Goal: Task Accomplishment & Management: Manage account settings

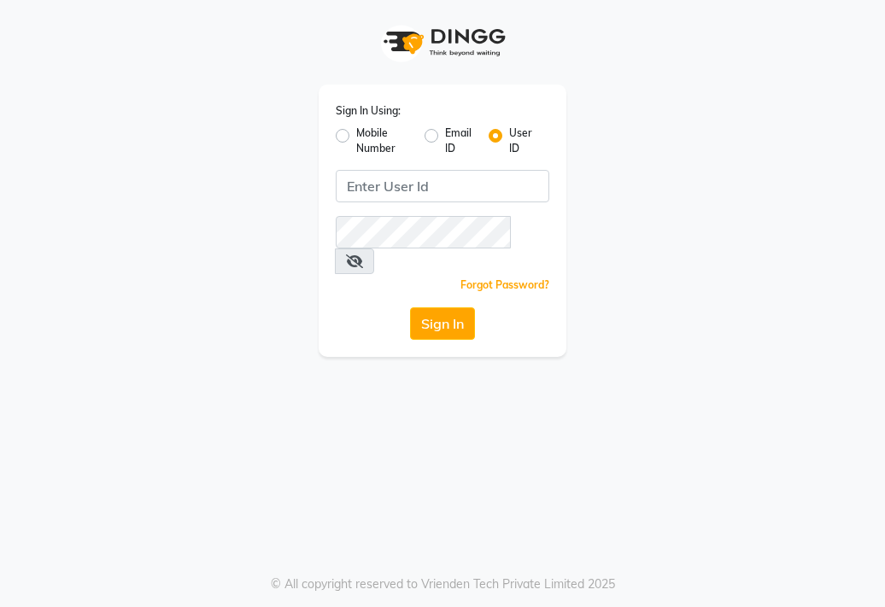
click at [356, 141] on label "Mobile Number" at bounding box center [383, 141] width 55 height 31
click at [356, 137] on input "Mobile Number" at bounding box center [361, 131] width 11 height 11
radio input "true"
radio input "false"
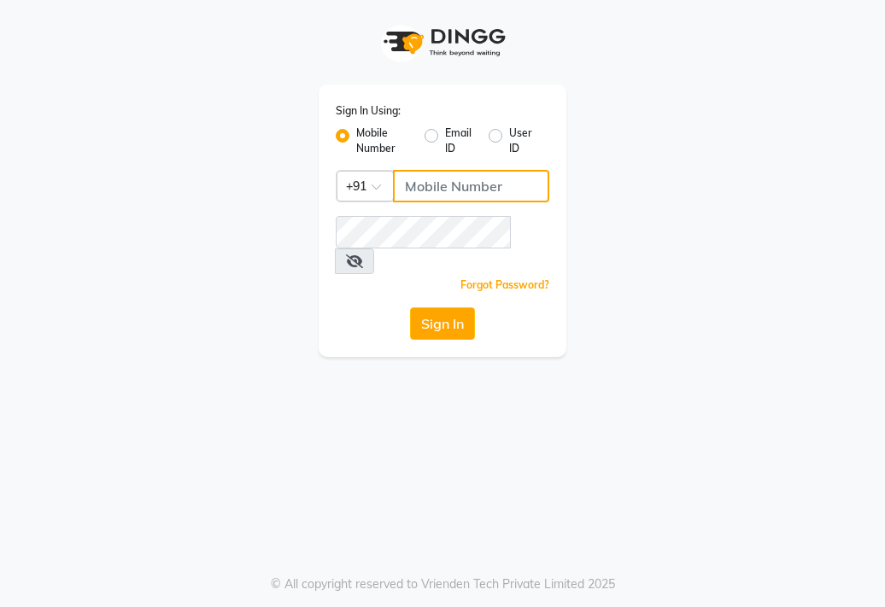
click at [430, 183] on input "Username" at bounding box center [471, 186] width 156 height 32
type input "8308604245"
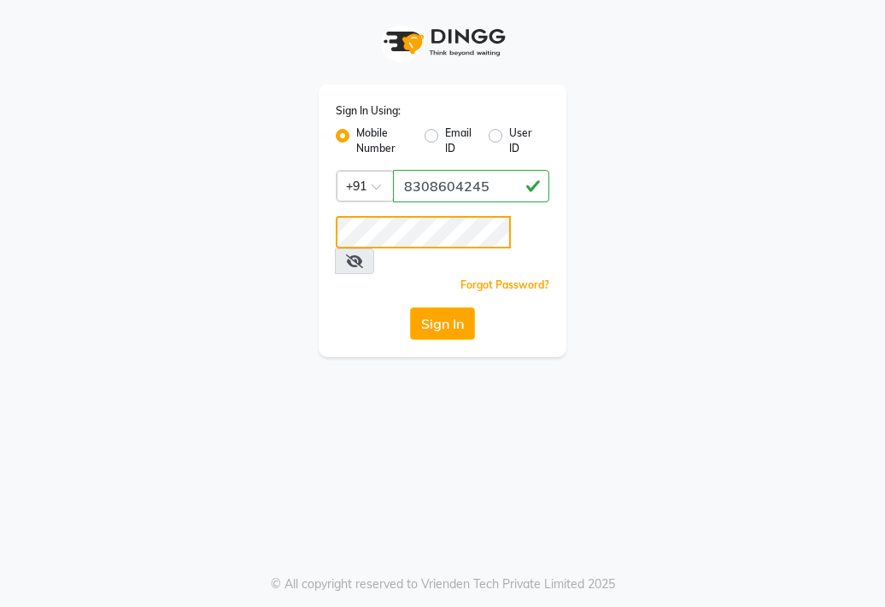
click at [410, 308] on button "Sign In" at bounding box center [442, 324] width 65 height 32
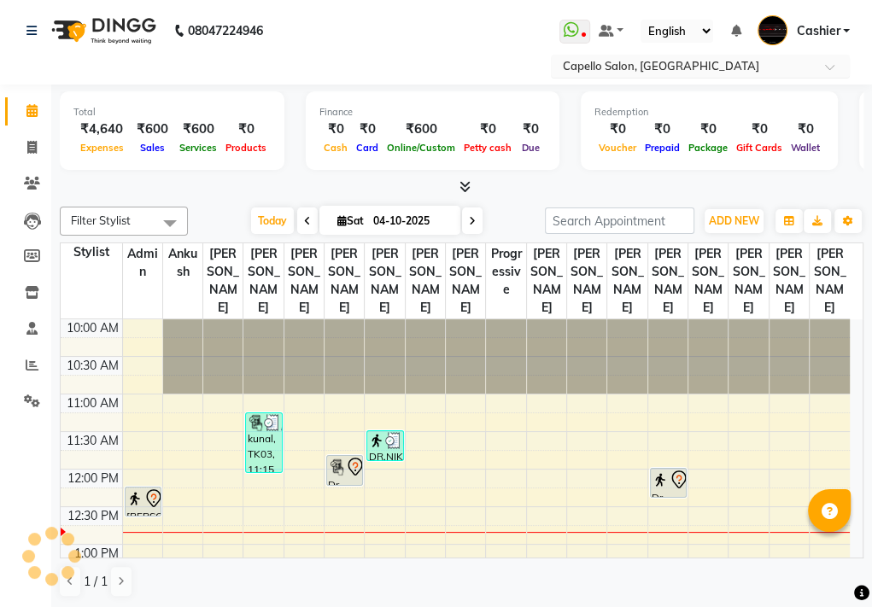
click at [712, 65] on ng-select "Select Location × Capello Salon, Manewada" at bounding box center [700, 66] width 299 height 23
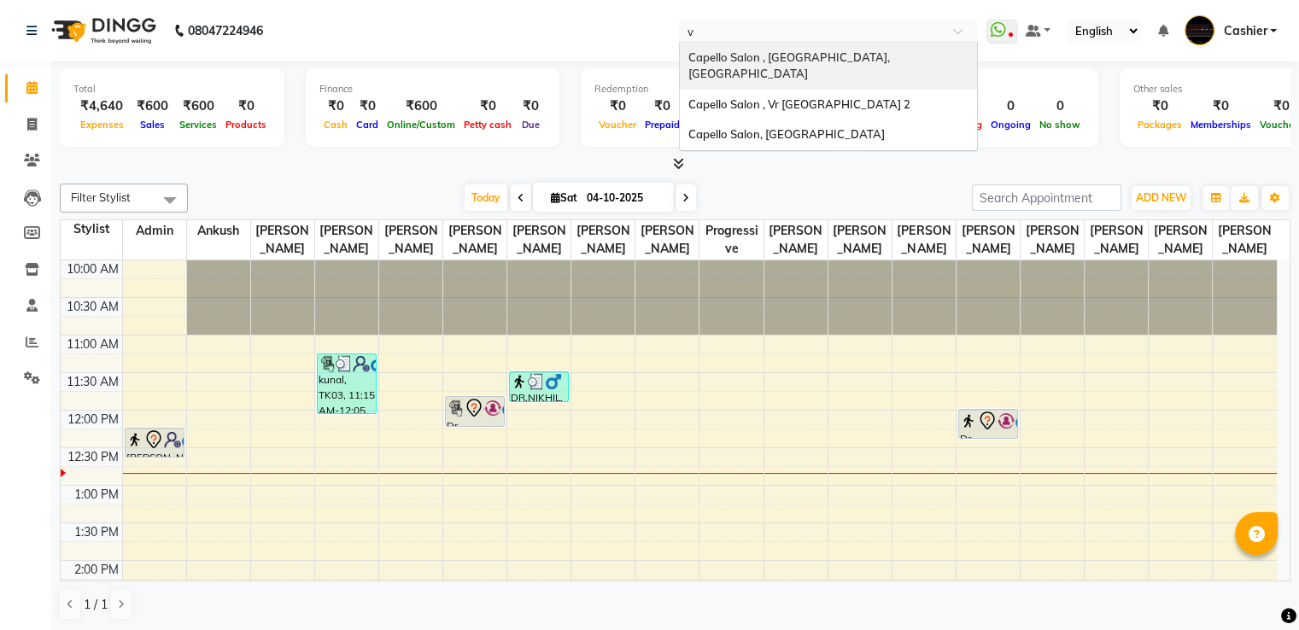
type input "vr"
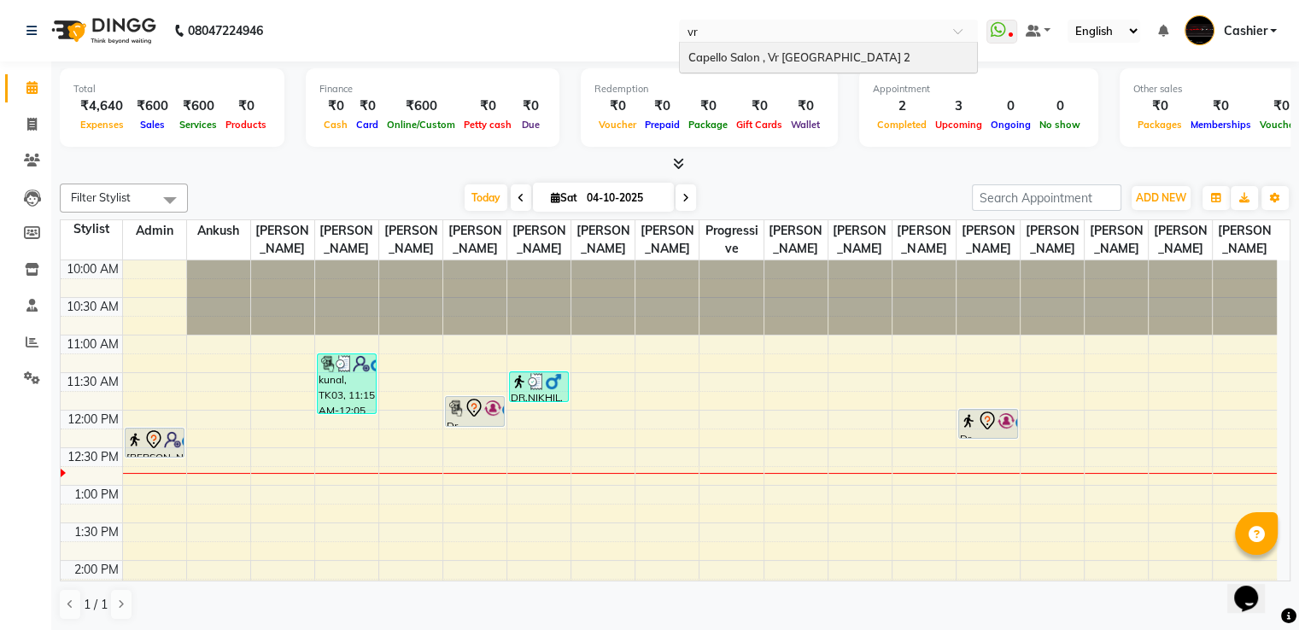
click at [714, 57] on span "Capello Salon , Vr [GEOGRAPHIC_DATA] 2" at bounding box center [800, 57] width 222 height 14
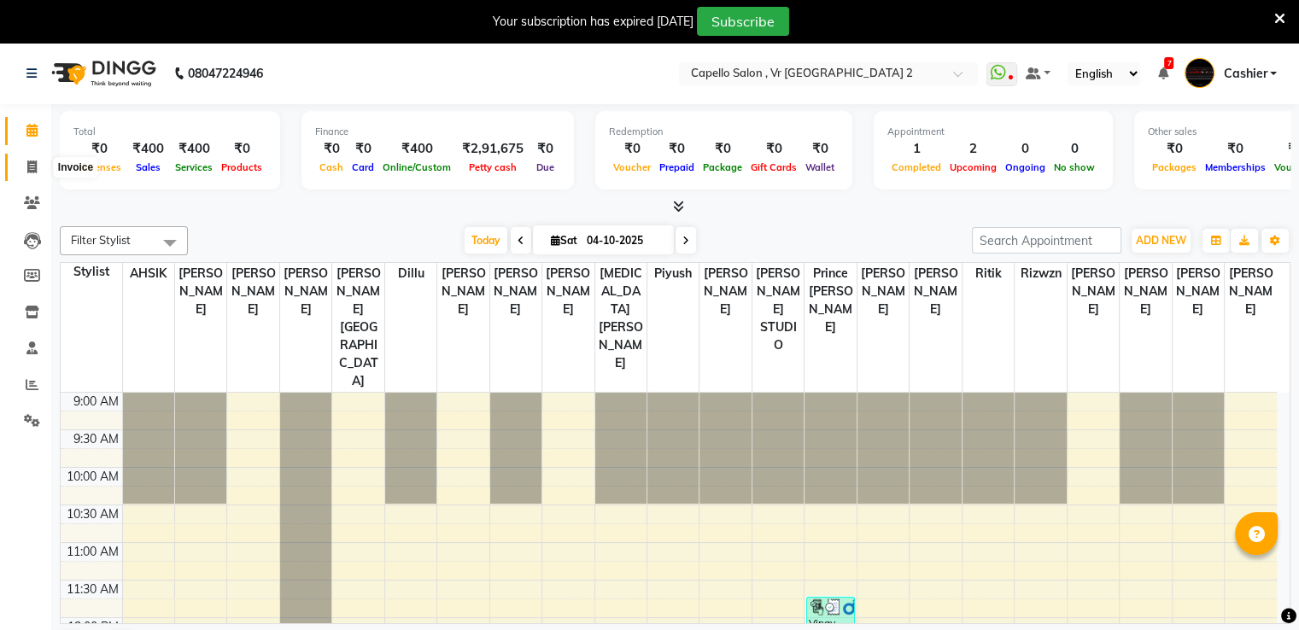
click at [34, 167] on icon at bounding box center [31, 167] width 9 height 13
select select "service"
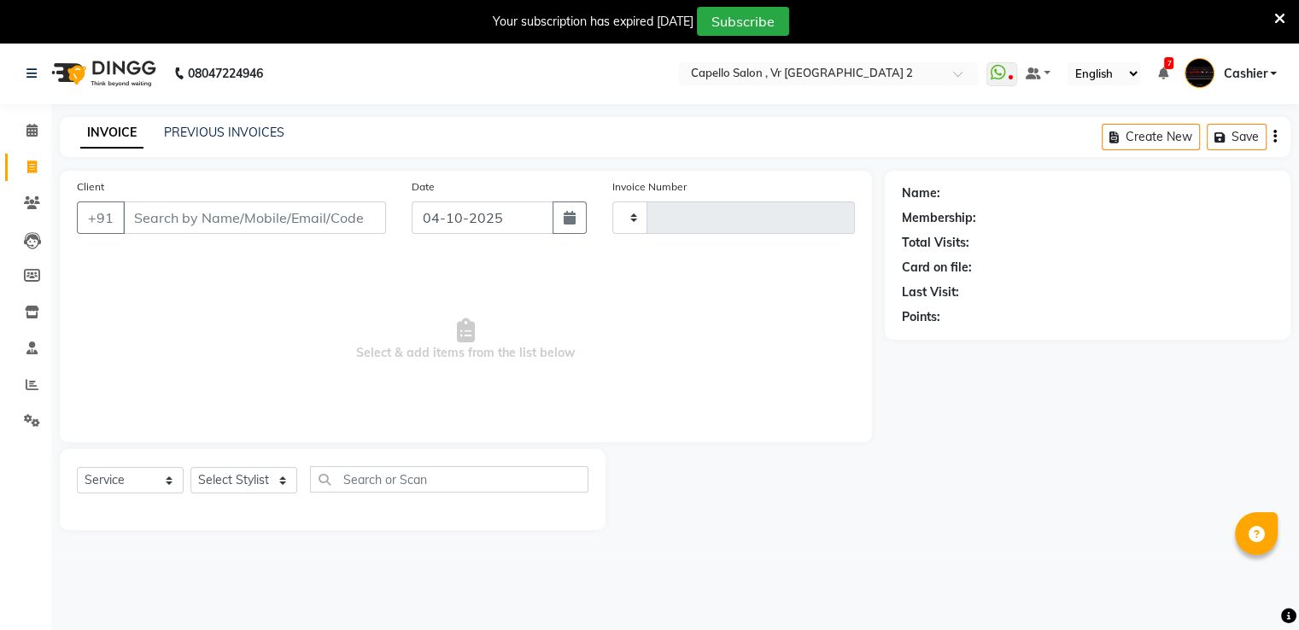
type input "5511"
select select "848"
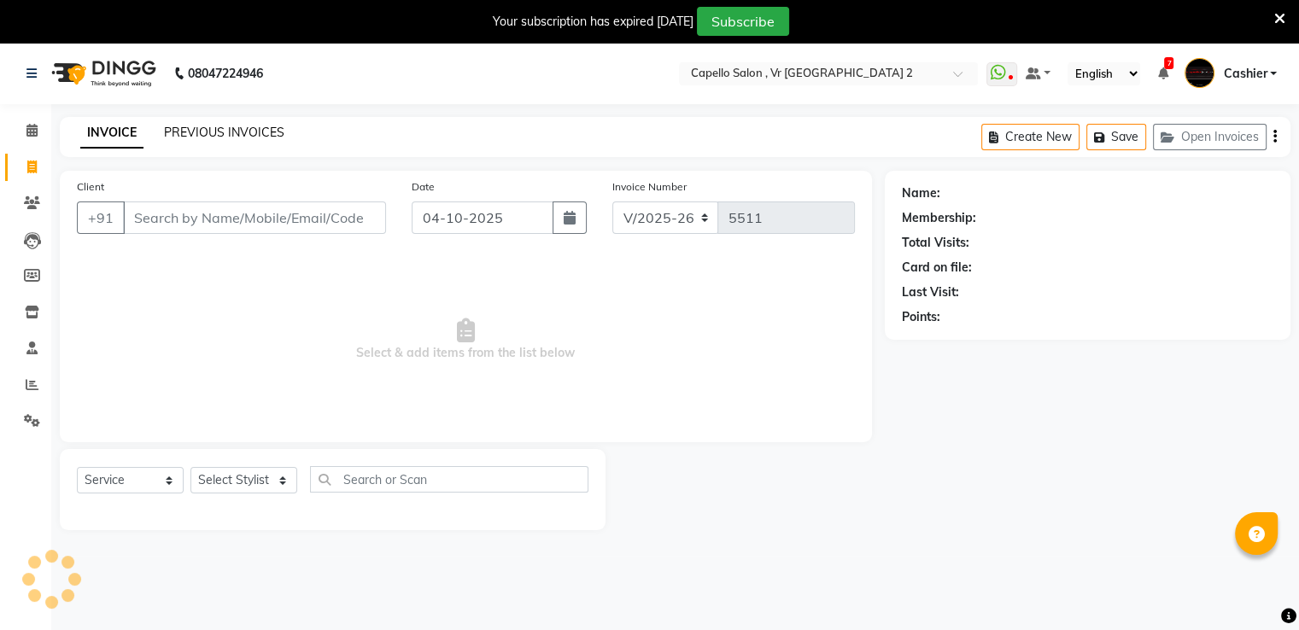
click at [220, 137] on link "PREVIOUS INVOICES" at bounding box center [224, 132] width 120 height 15
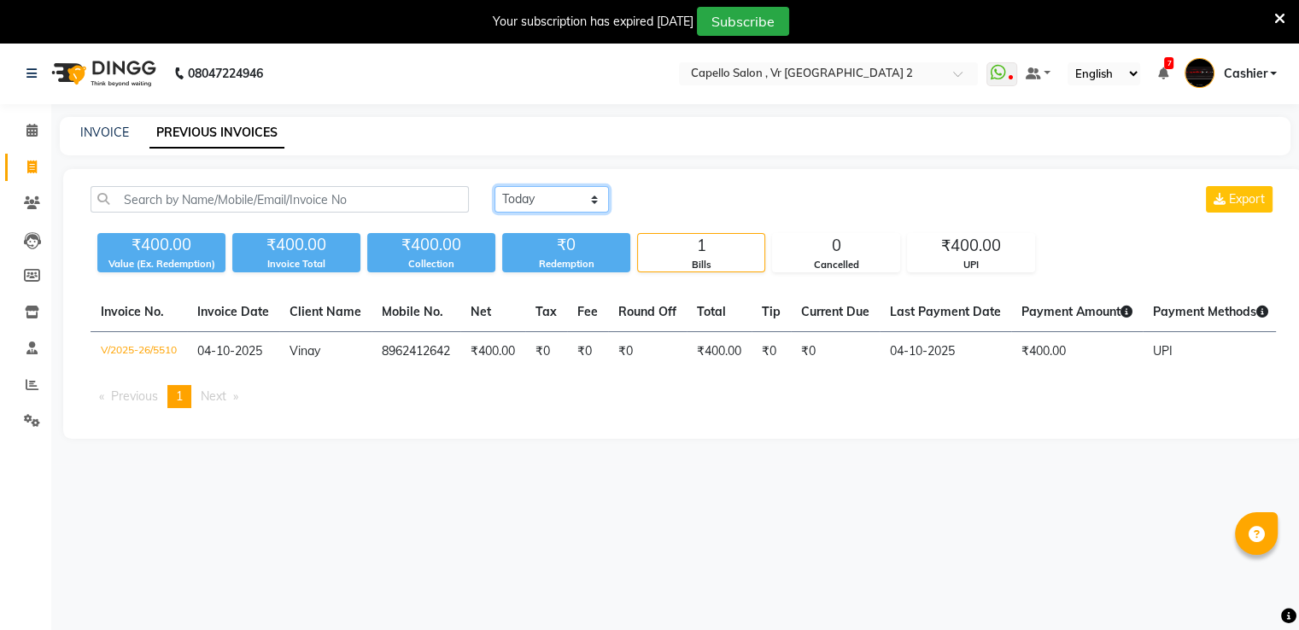
click at [527, 199] on select "[DATE] [DATE] Custom Range" at bounding box center [552, 199] width 114 height 26
select select "range"
click at [495, 186] on select "[DATE] [DATE] Custom Range" at bounding box center [552, 199] width 114 height 26
click at [698, 209] on input "04-10-2025" at bounding box center [691, 200] width 120 height 24
select select "10"
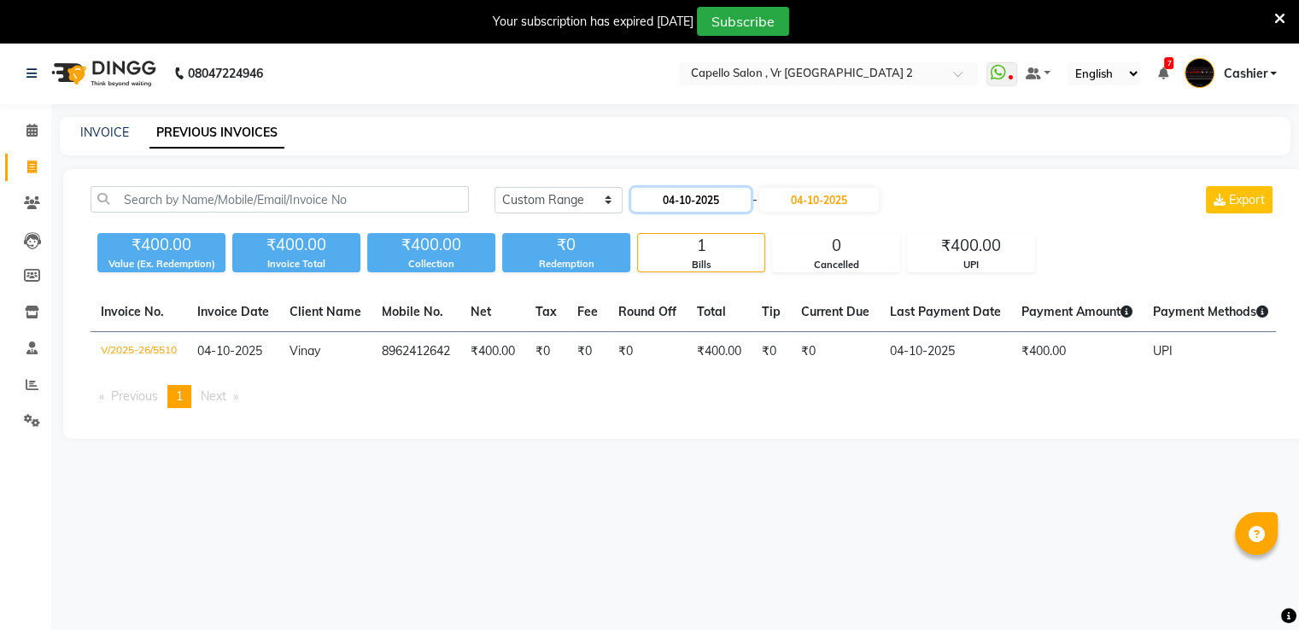
select select "2025"
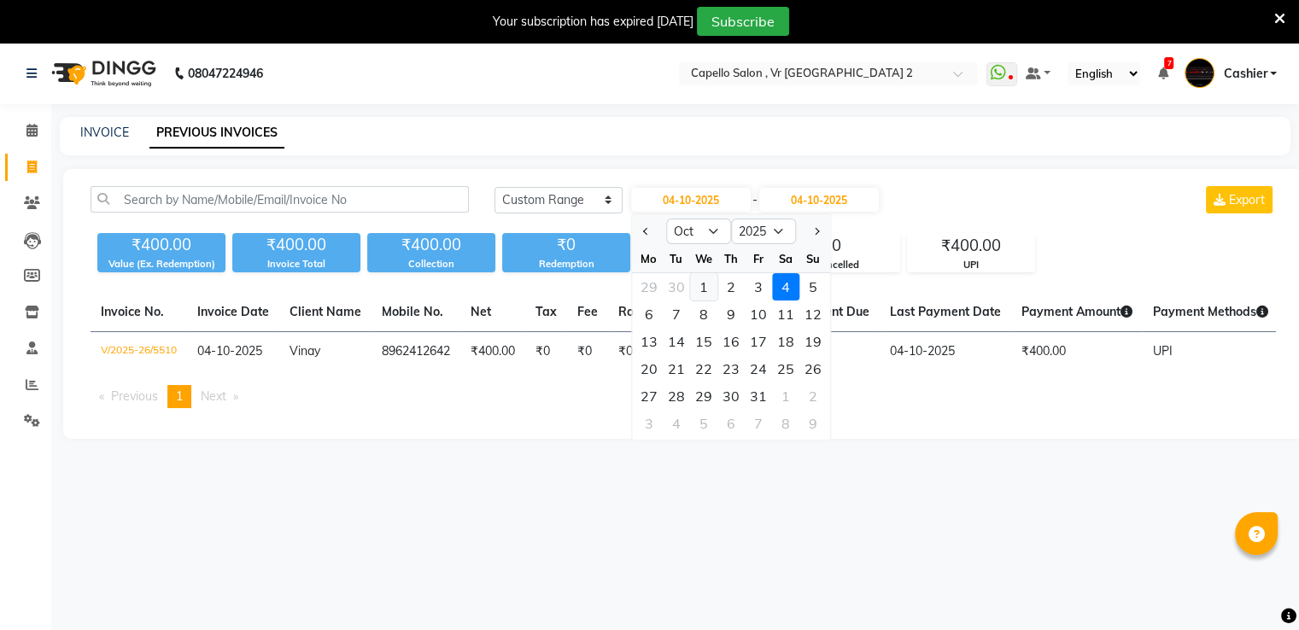
click at [697, 290] on div "1" at bounding box center [703, 286] width 27 height 27
type input "01-10-2025"
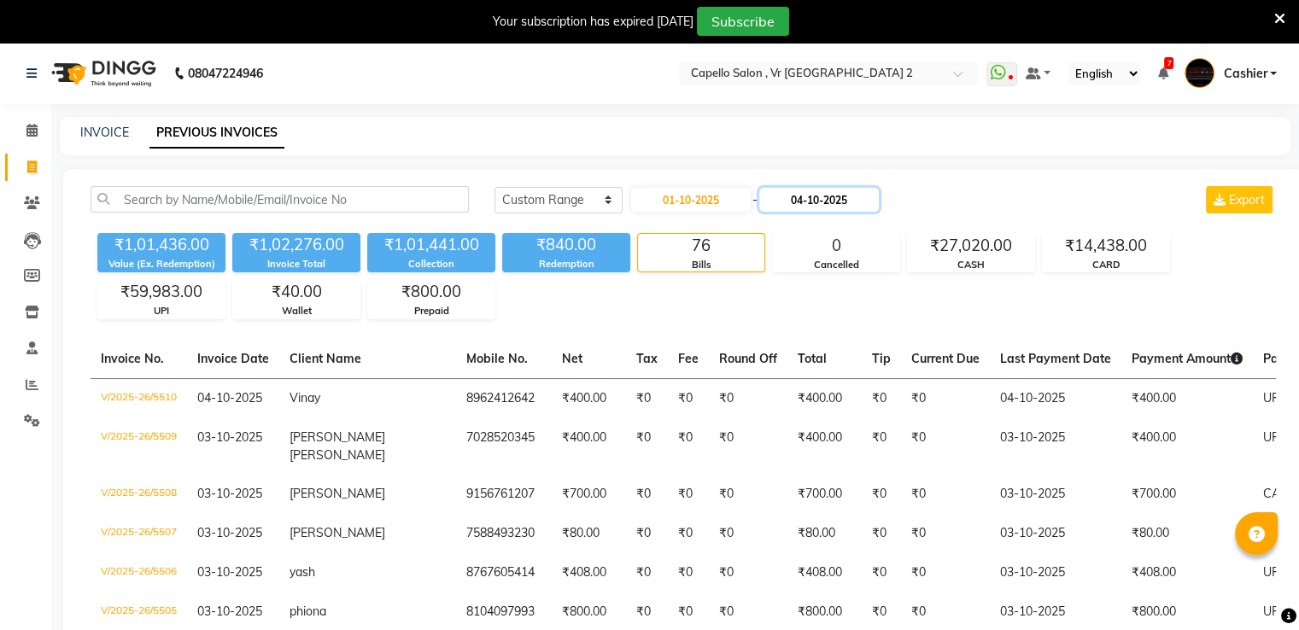
click at [805, 202] on input "04-10-2025" at bounding box center [819, 200] width 120 height 24
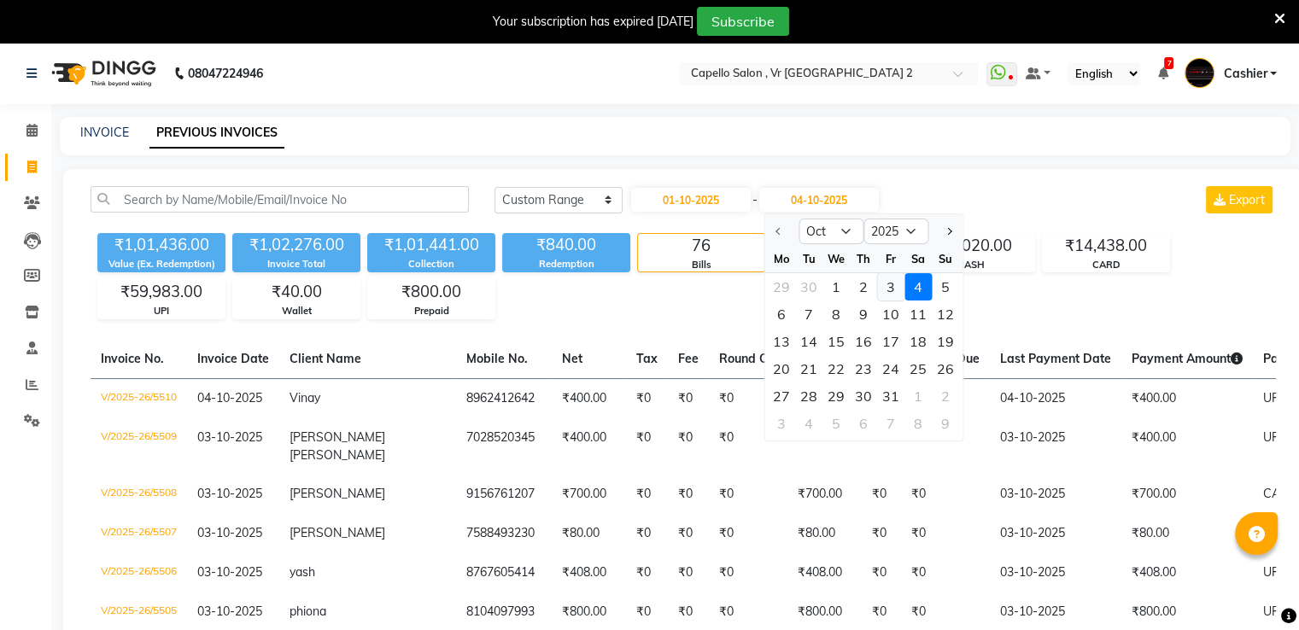
click at [888, 291] on div "3" at bounding box center [890, 286] width 27 height 27
type input "03-10-2025"
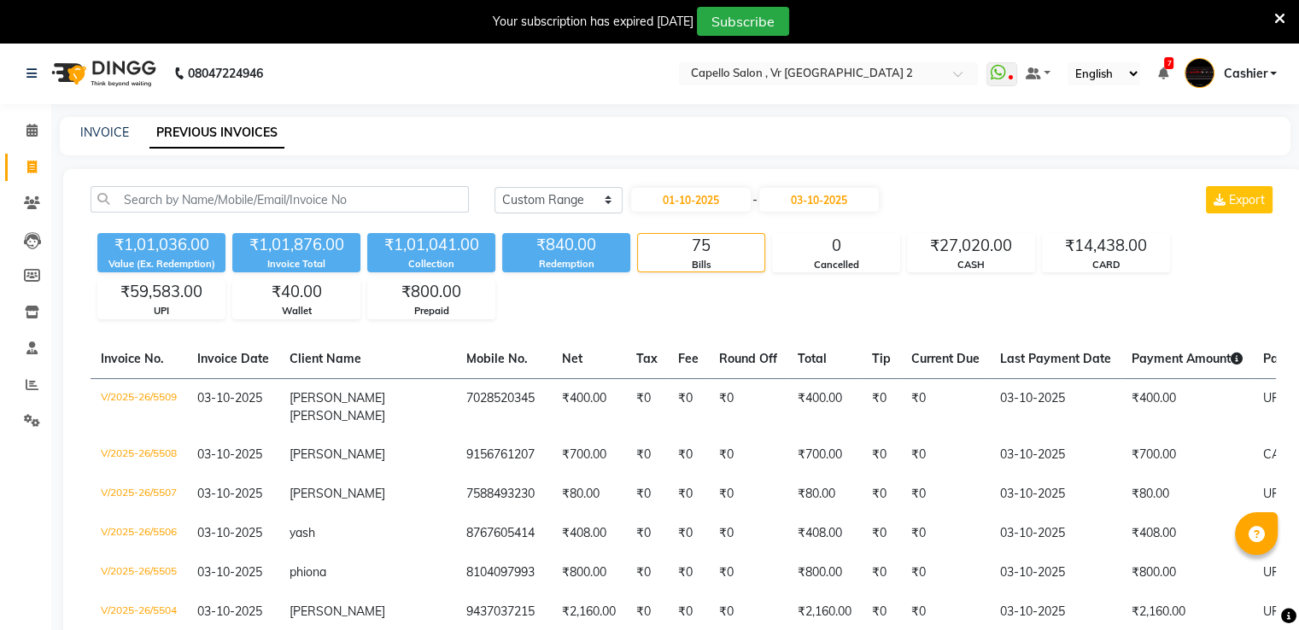
click at [885, 53] on nav "08047224946 Select Location × Capello Salon , Vr Nagpur 2 WhatsApp Status ✕ Sta…" at bounding box center [649, 74] width 1299 height 62
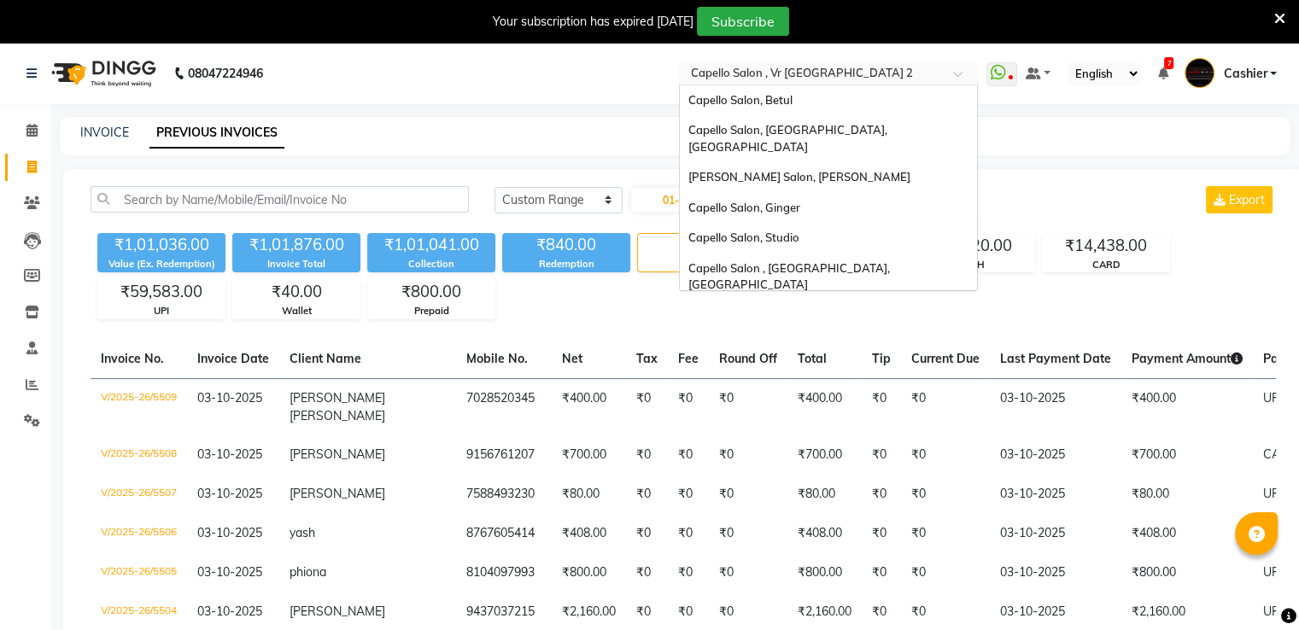
click at [888, 69] on input "text" at bounding box center [812, 75] width 248 height 17
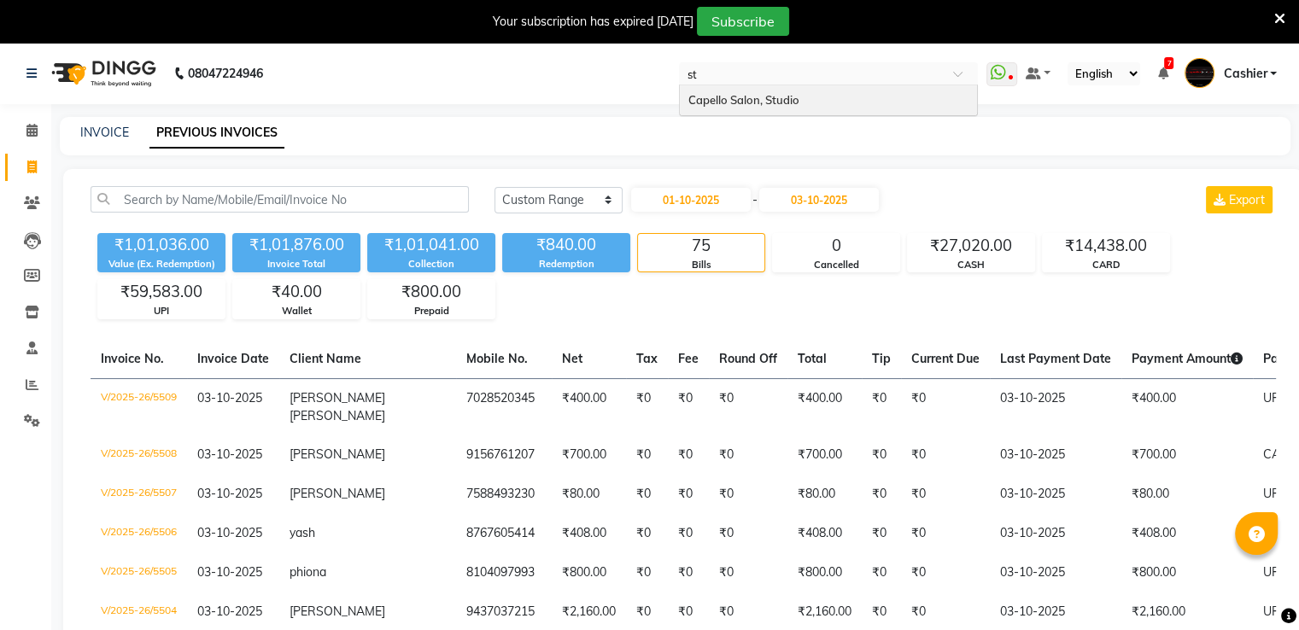
type input "stu"
click at [885, 93] on div "Capello Salon, Studio" at bounding box center [828, 100] width 297 height 31
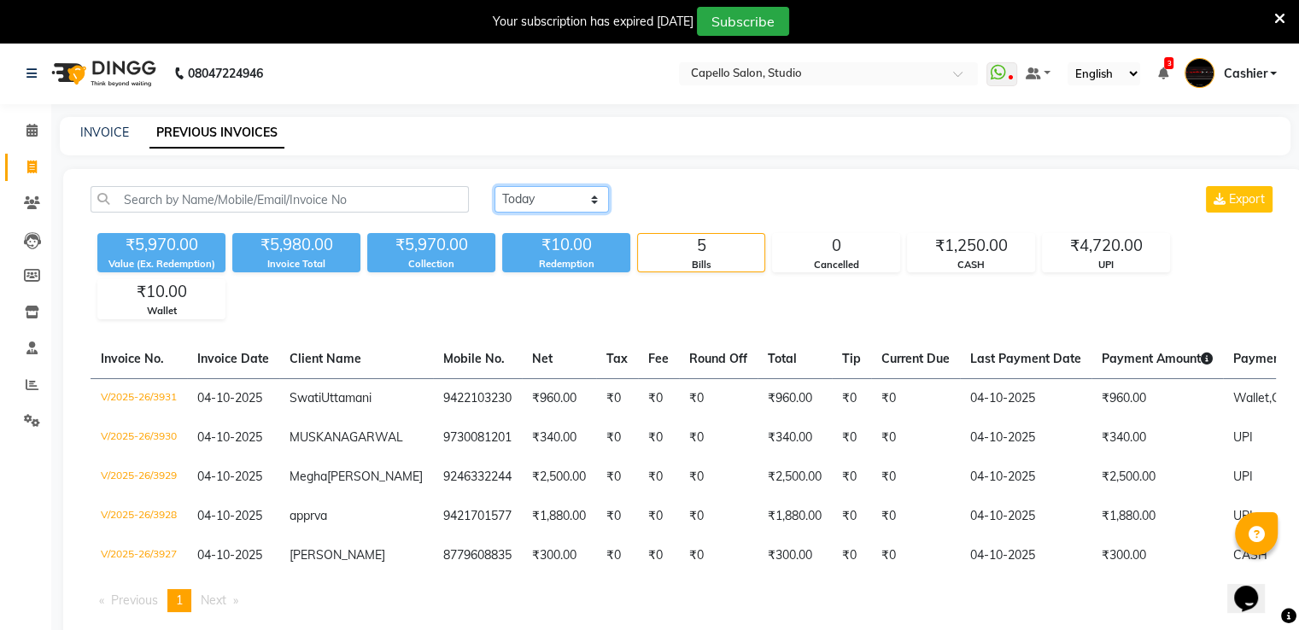
click at [584, 204] on select "[DATE] [DATE] Custom Range" at bounding box center [552, 199] width 114 height 26
select select "range"
click at [495, 186] on select "[DATE] [DATE] Custom Range" at bounding box center [552, 199] width 114 height 26
click at [665, 202] on input "04-10-2025" at bounding box center [691, 200] width 120 height 24
select select "10"
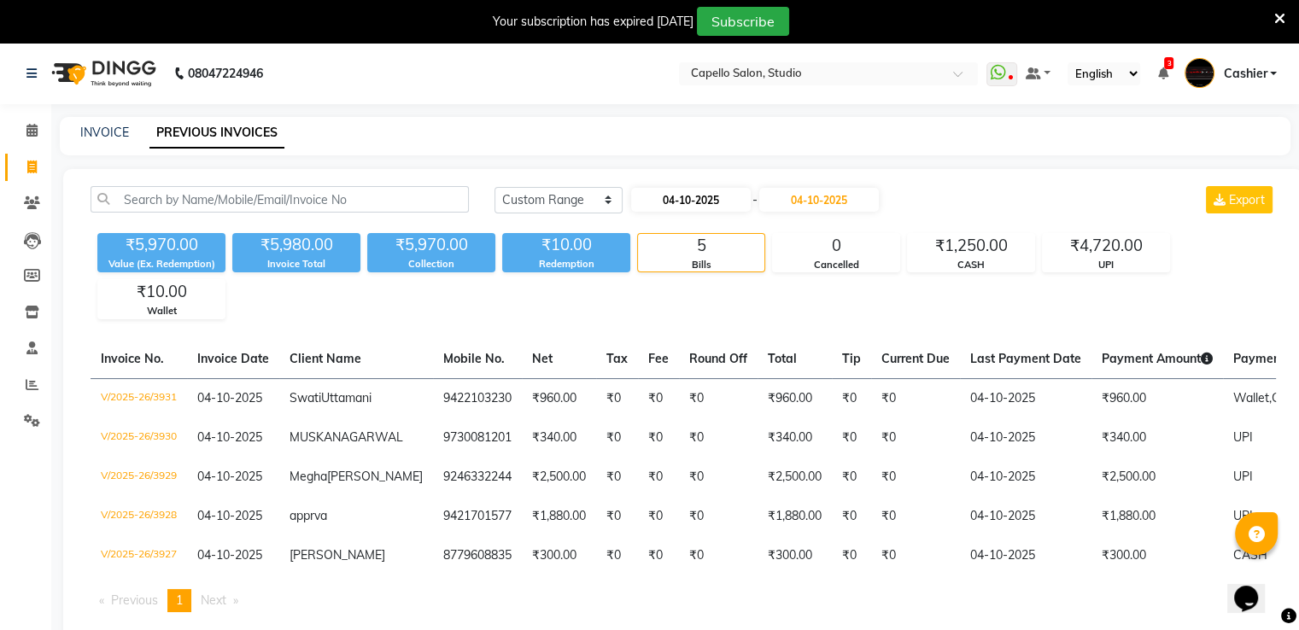
select select "2025"
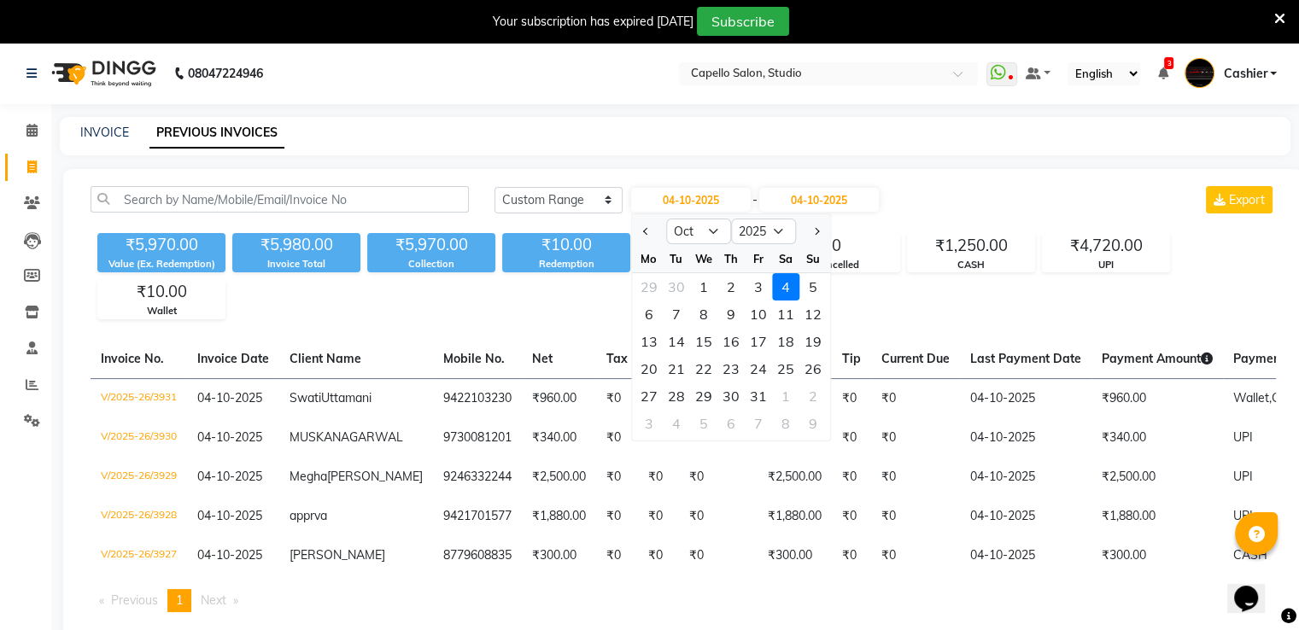
click at [699, 288] on div "1" at bounding box center [703, 286] width 27 height 27
type input "01-10-2025"
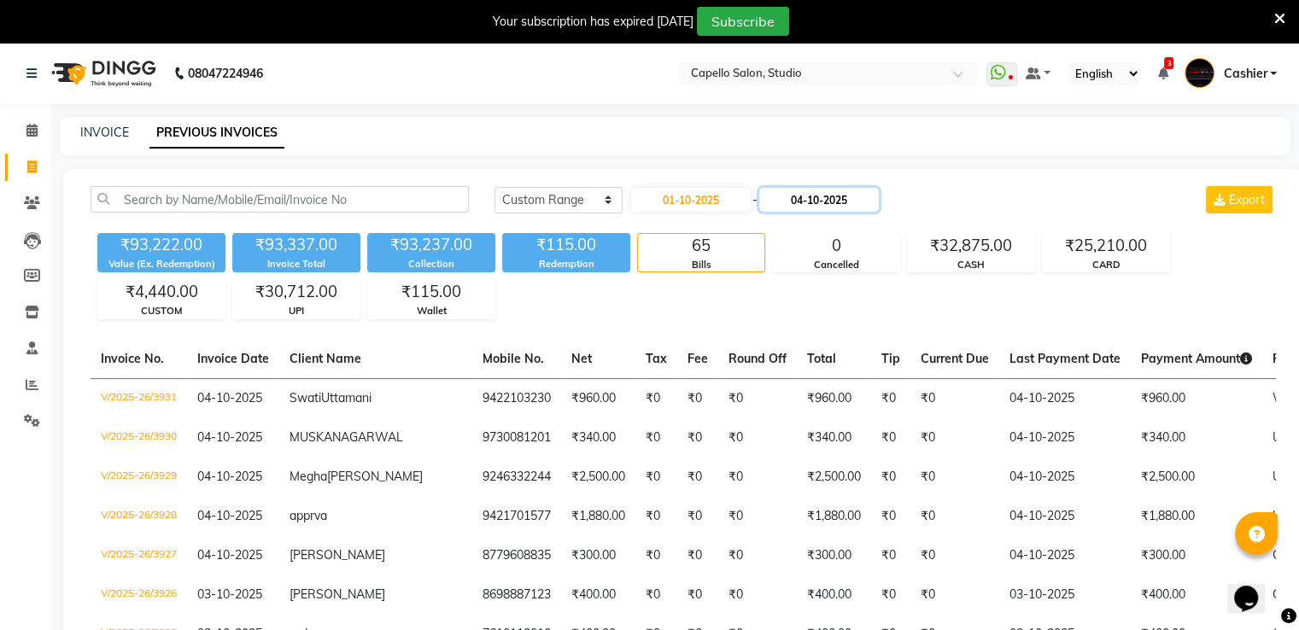
click at [780, 198] on input "04-10-2025" at bounding box center [819, 200] width 120 height 24
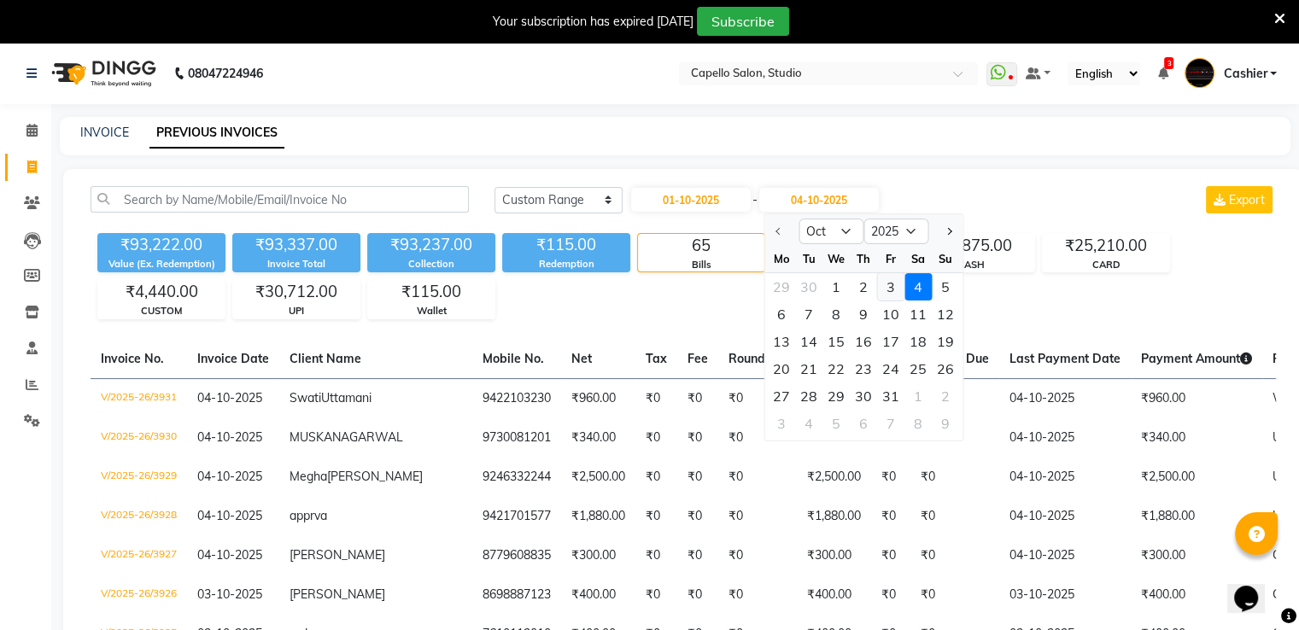
click at [887, 291] on div "3" at bounding box center [890, 286] width 27 height 27
type input "03-10-2025"
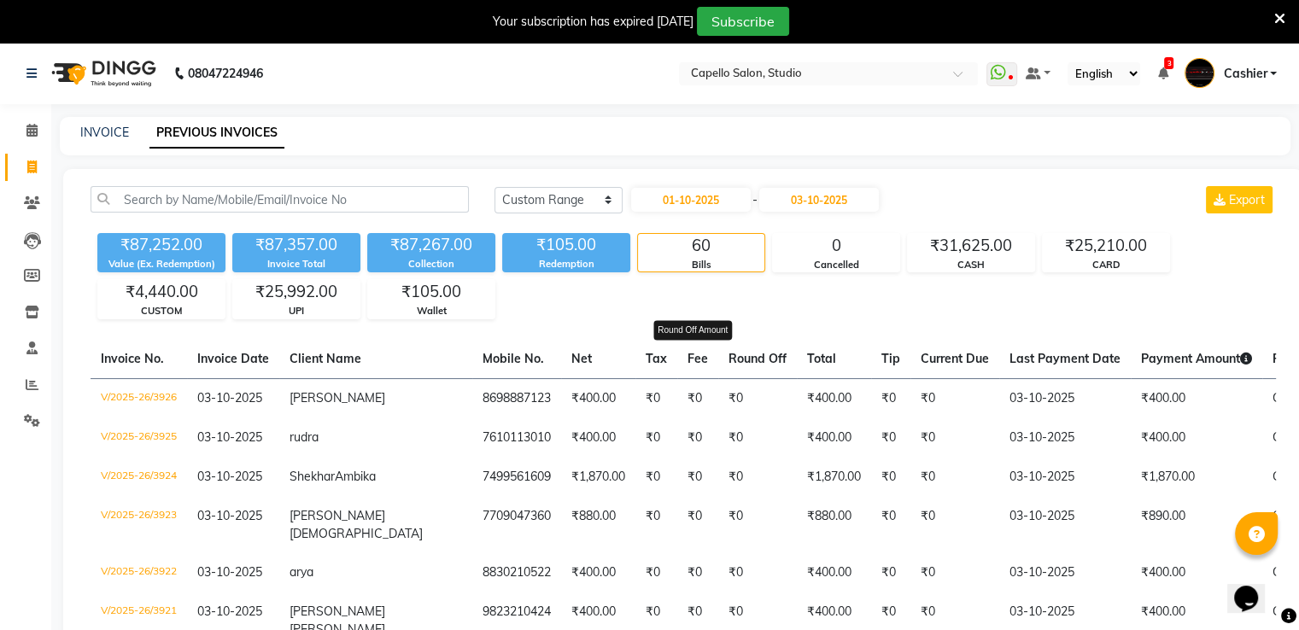
click at [729, 358] on span "Round Off" at bounding box center [758, 358] width 58 height 15
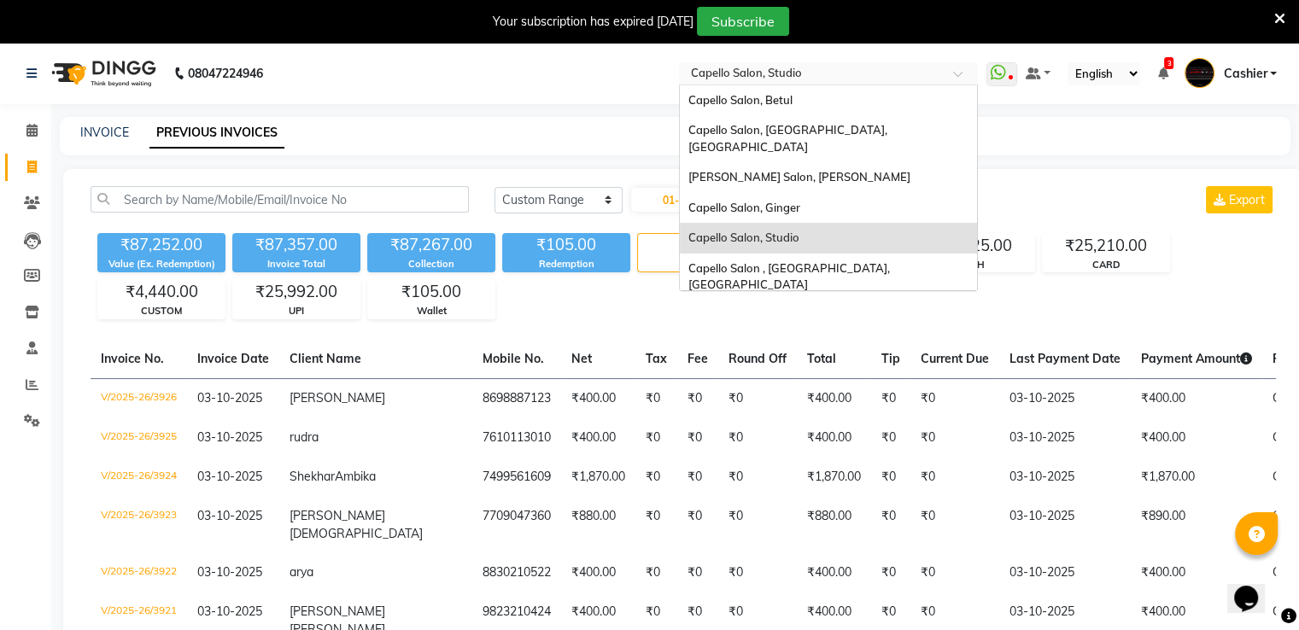
click at [892, 68] on input "text" at bounding box center [812, 75] width 248 height 17
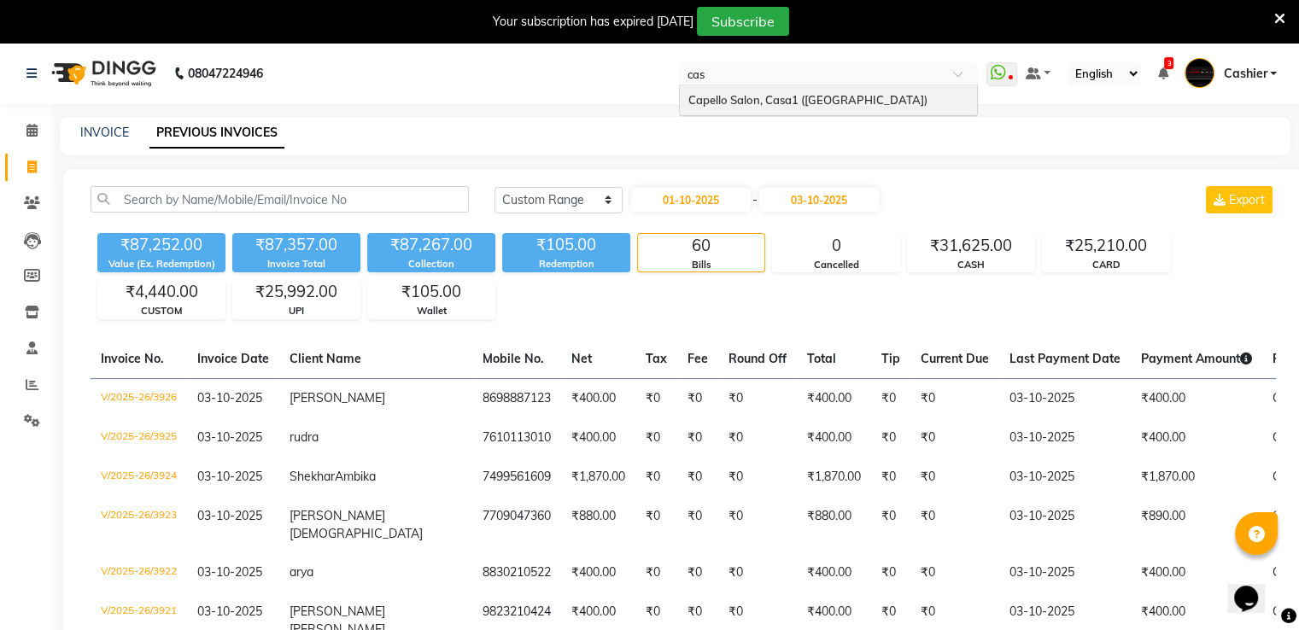
type input "casa"
click at [890, 96] on div "Capello Salon, Casa1 ([GEOGRAPHIC_DATA])" at bounding box center [828, 100] width 297 height 31
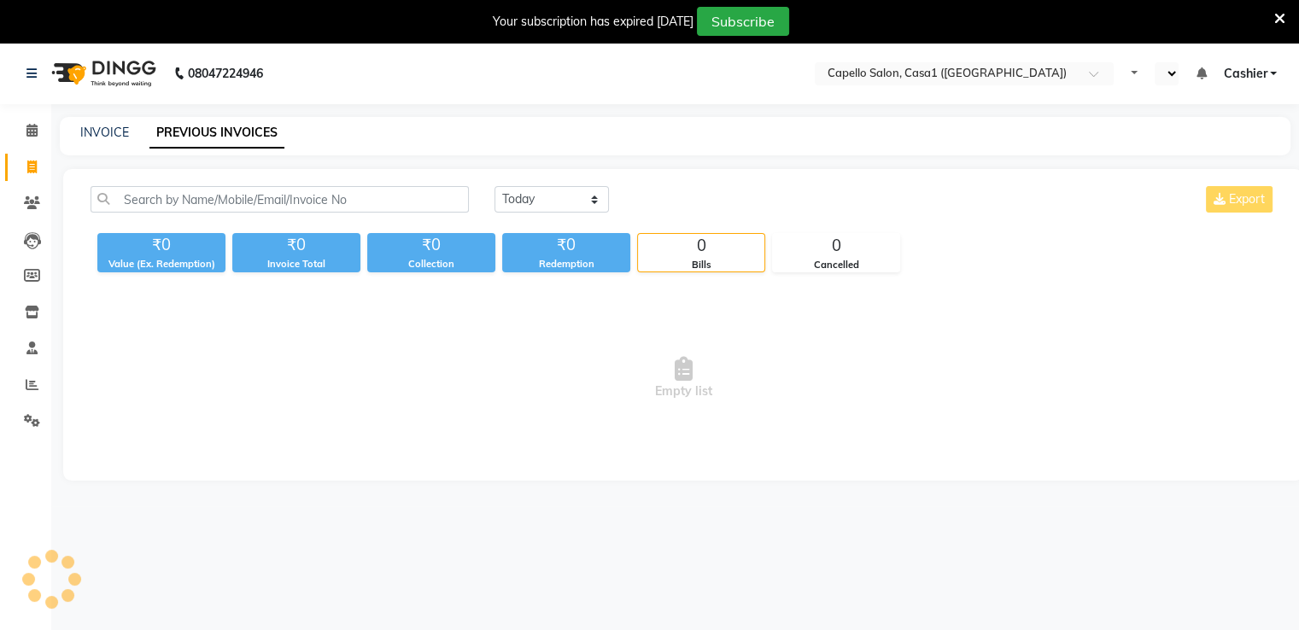
select select "en"
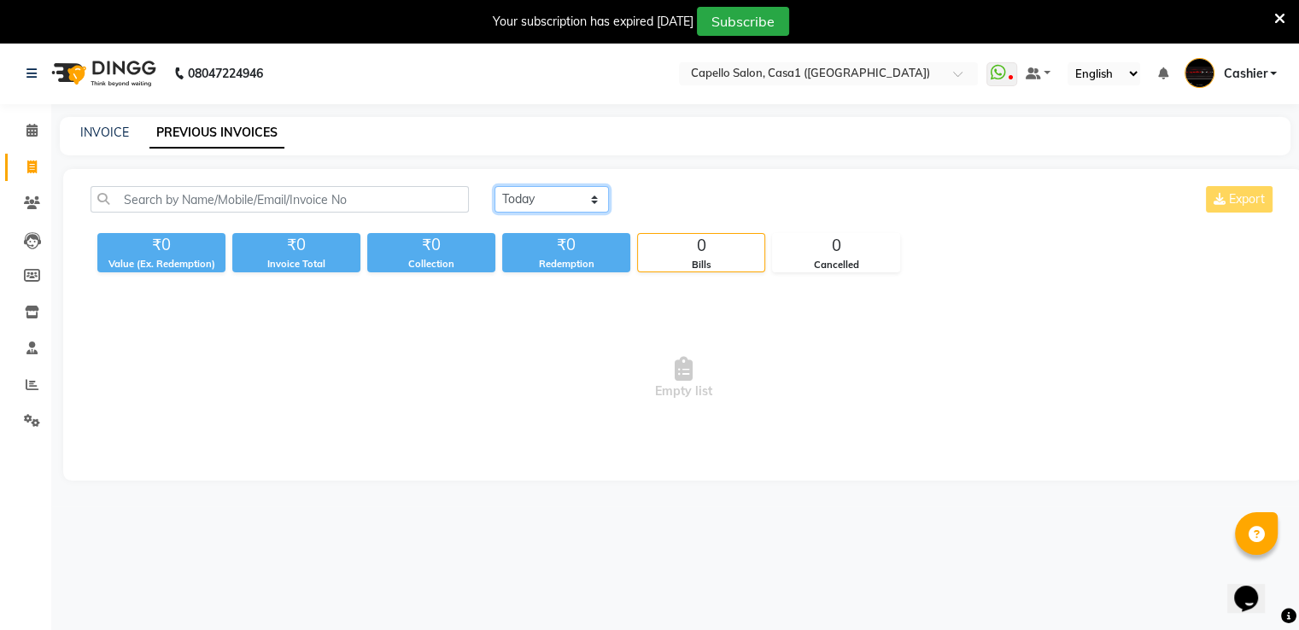
drag, startPoint x: 560, startPoint y: 197, endPoint x: 564, endPoint y: 210, distance: 13.3
click at [560, 197] on select "[DATE] [DATE] Custom Range" at bounding box center [552, 199] width 114 height 26
select select "range"
click at [495, 186] on select "[DATE] [DATE] Custom Range" at bounding box center [552, 199] width 114 height 26
click at [666, 198] on input "04-10-2025" at bounding box center [691, 200] width 120 height 24
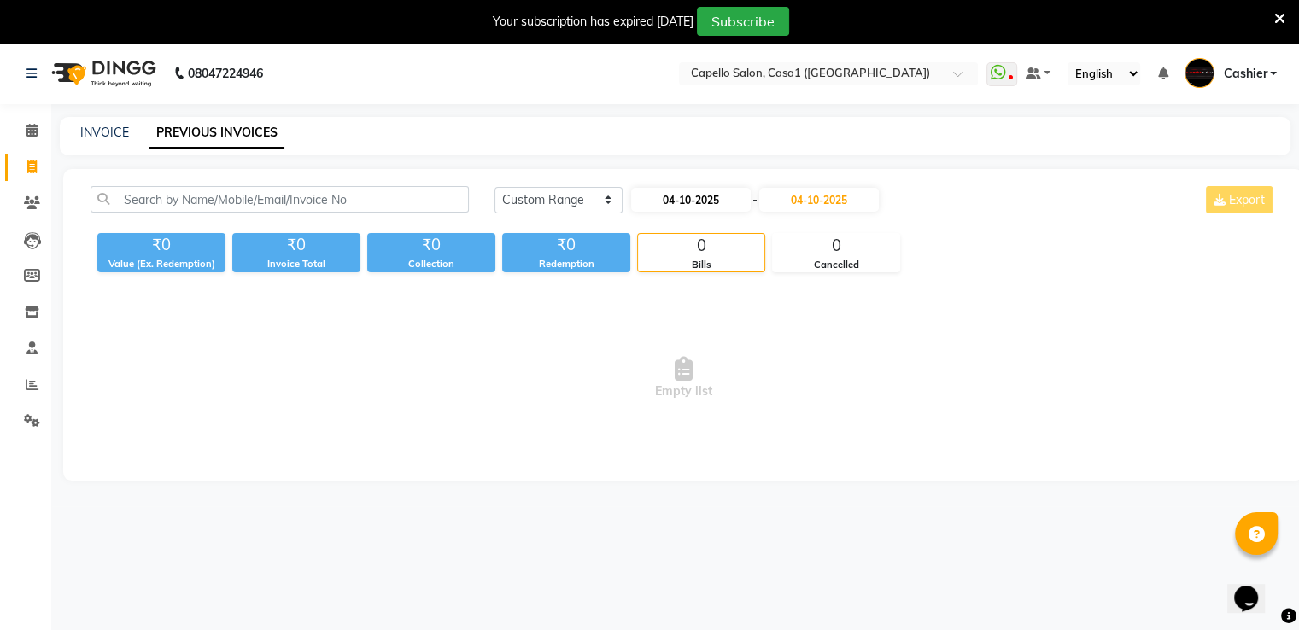
click at [666, 198] on input "04-10-2025" at bounding box center [691, 200] width 120 height 24
select select "10"
select select "2025"
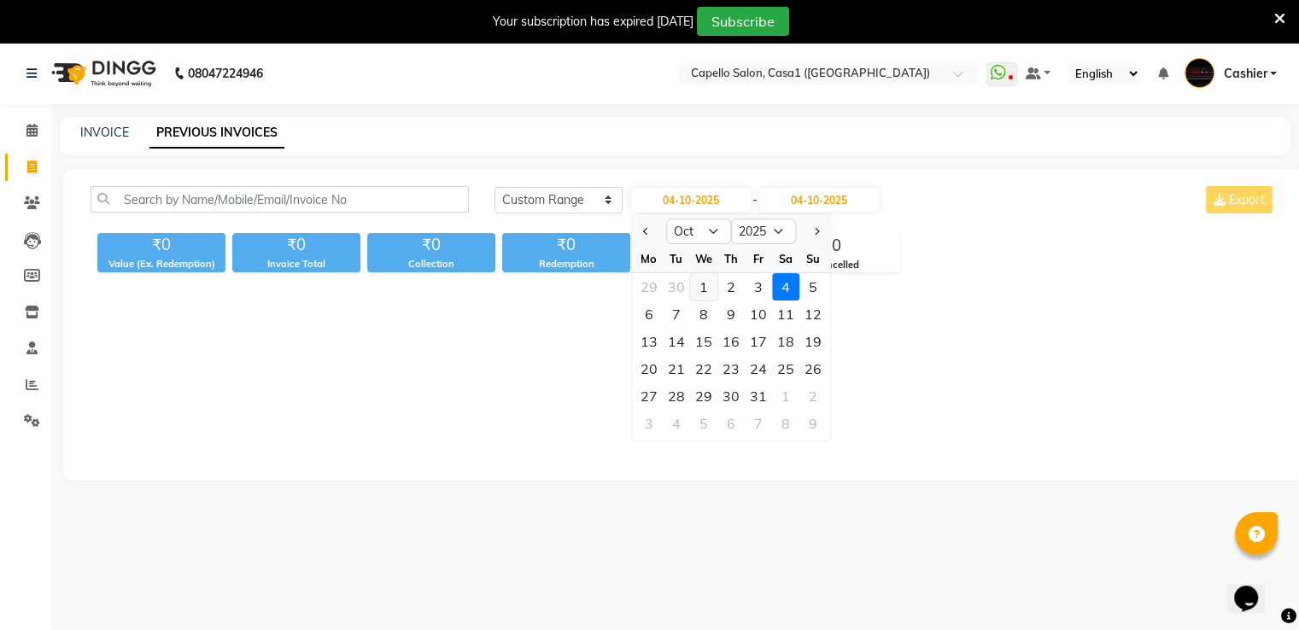
click at [699, 290] on div "1" at bounding box center [703, 286] width 27 height 27
type input "01-10-2025"
click at [699, 290] on div "Today Yesterday Custom Range 01-10-2025 Jan Feb Mar Apr May Jun Jul Aug Sep Oct…" at bounding box center [683, 325] width 1240 height 312
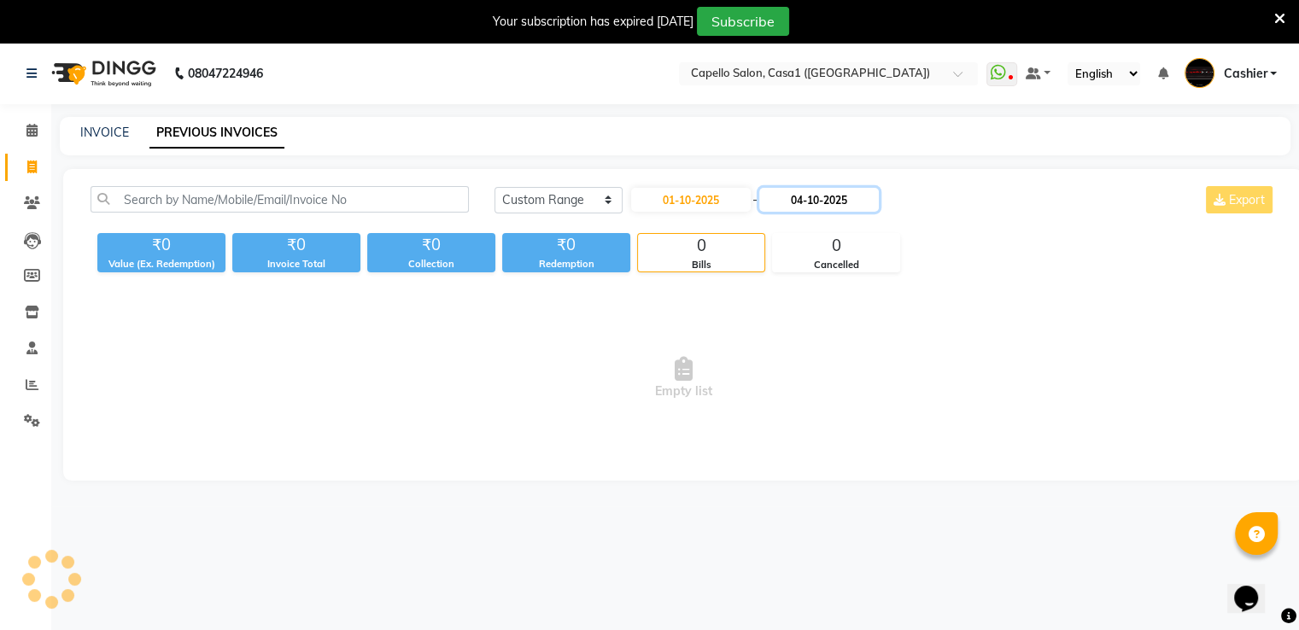
click at [804, 199] on input "04-10-2025" at bounding box center [819, 200] width 120 height 24
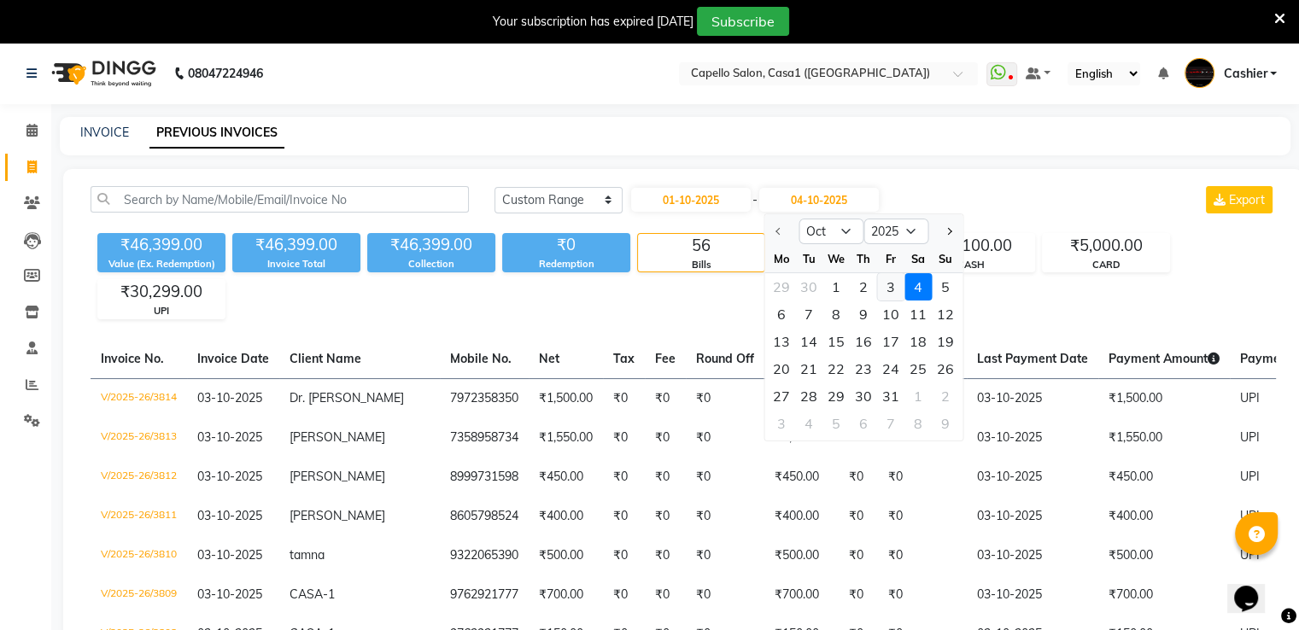
click at [882, 284] on div "3" at bounding box center [890, 286] width 27 height 27
type input "03-10-2025"
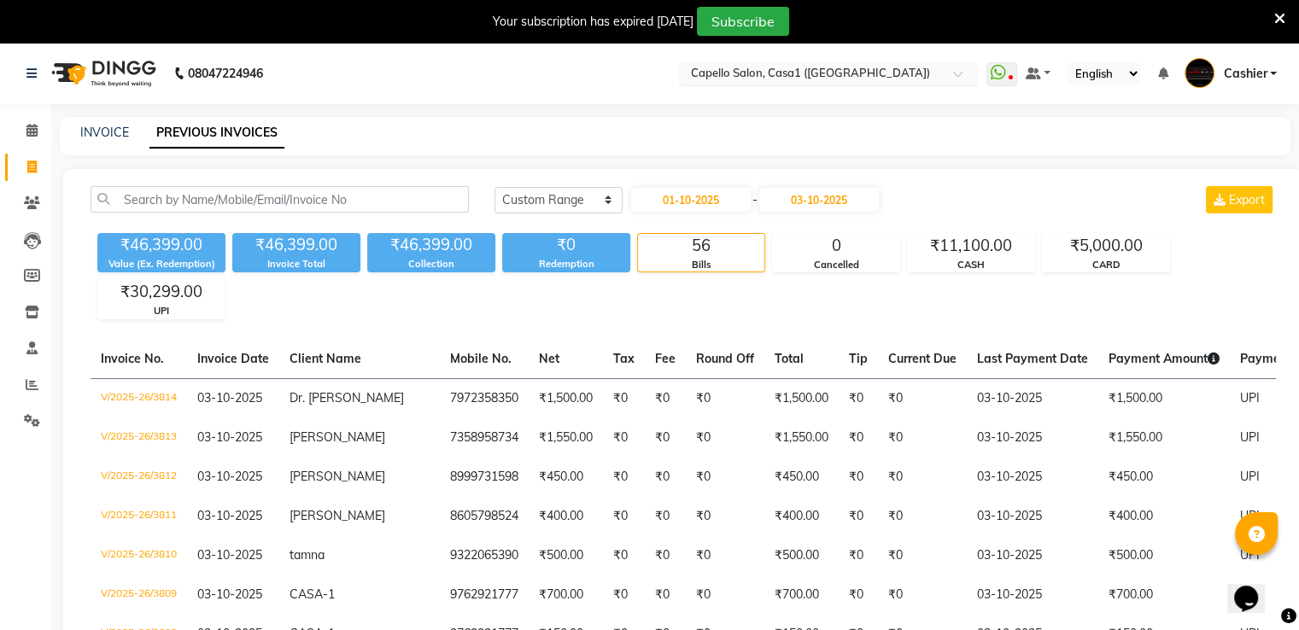
click at [764, 73] on input "text" at bounding box center [812, 75] width 248 height 17
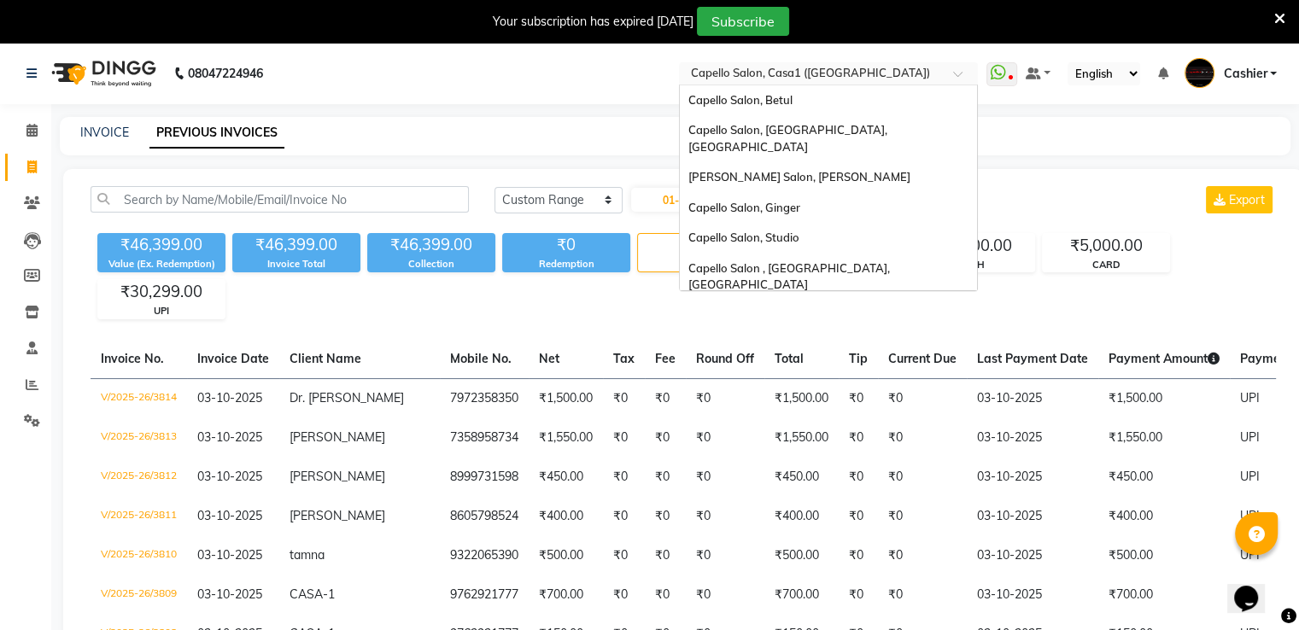
scroll to position [303, 0]
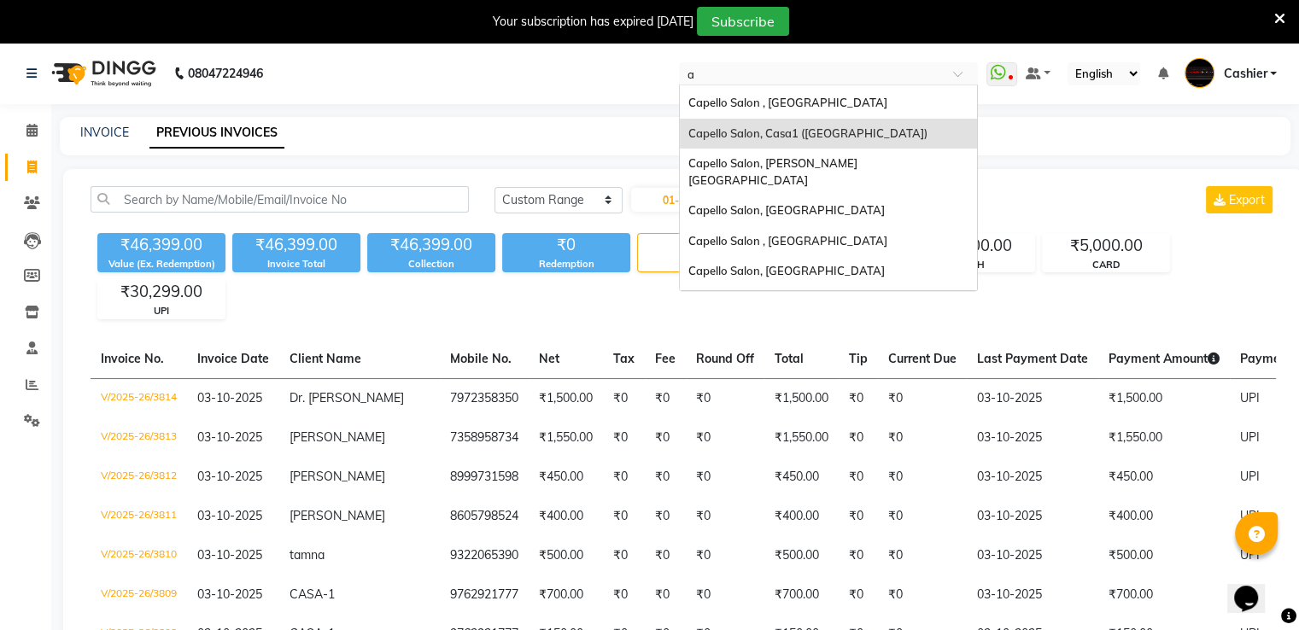
type input "am"
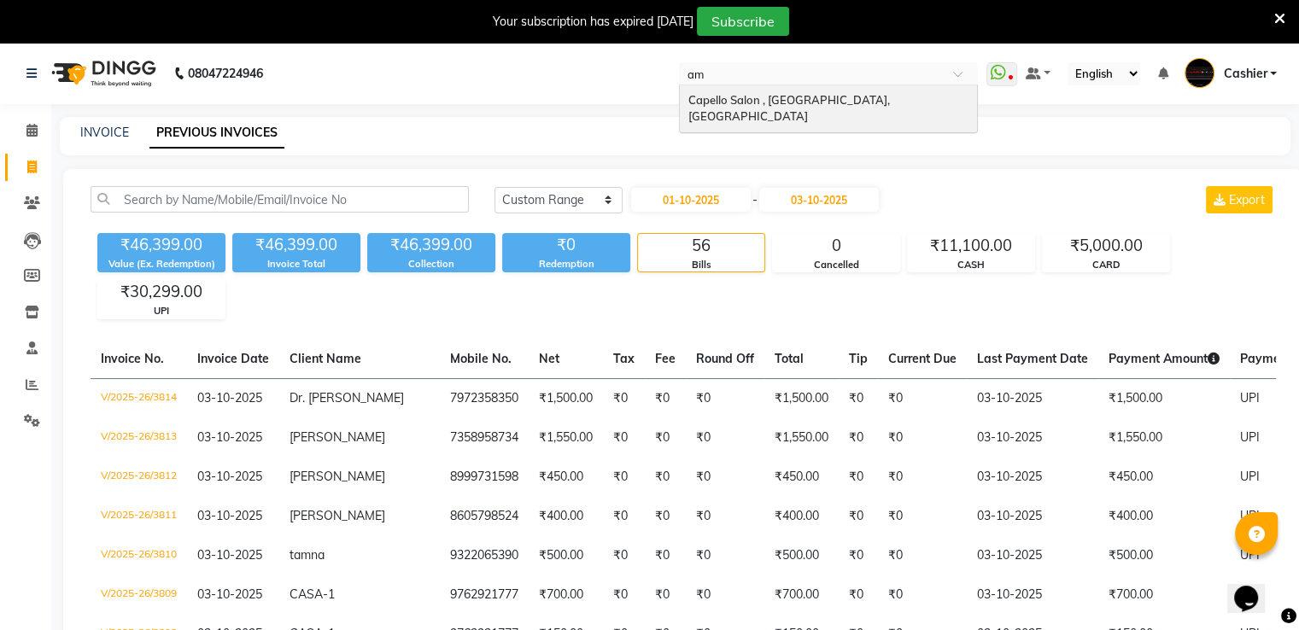
click at [753, 95] on span "Capello Salon , [GEOGRAPHIC_DATA], [GEOGRAPHIC_DATA]" at bounding box center [791, 108] width 204 height 31
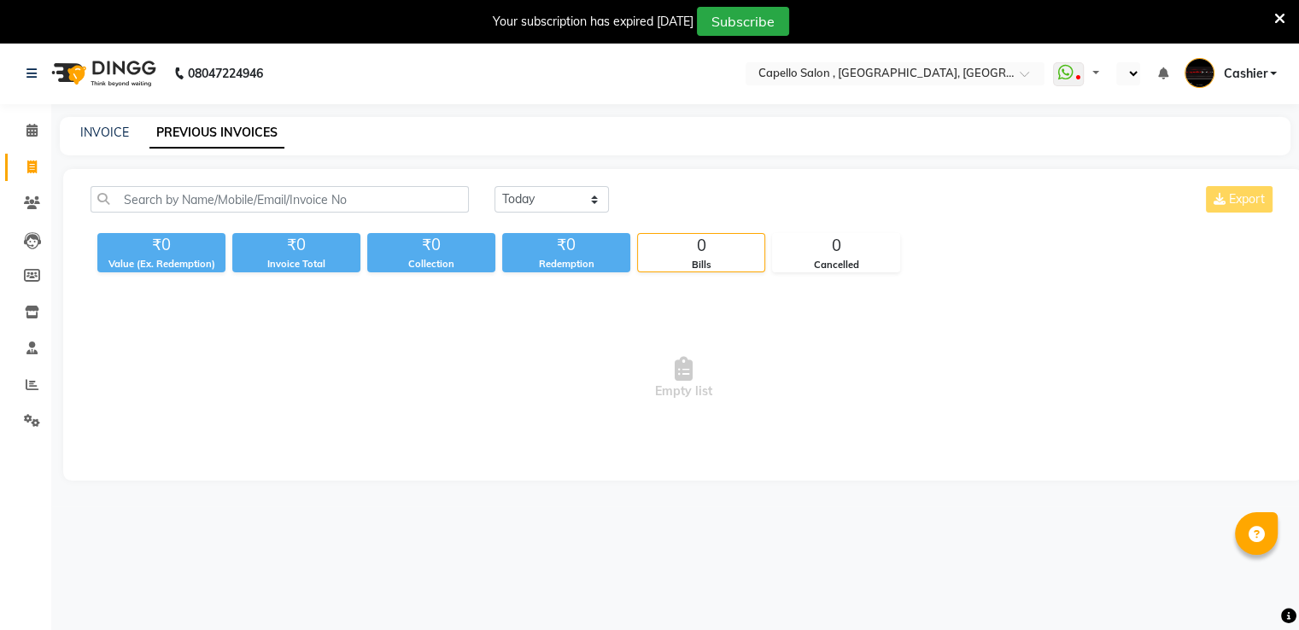
select select "en"
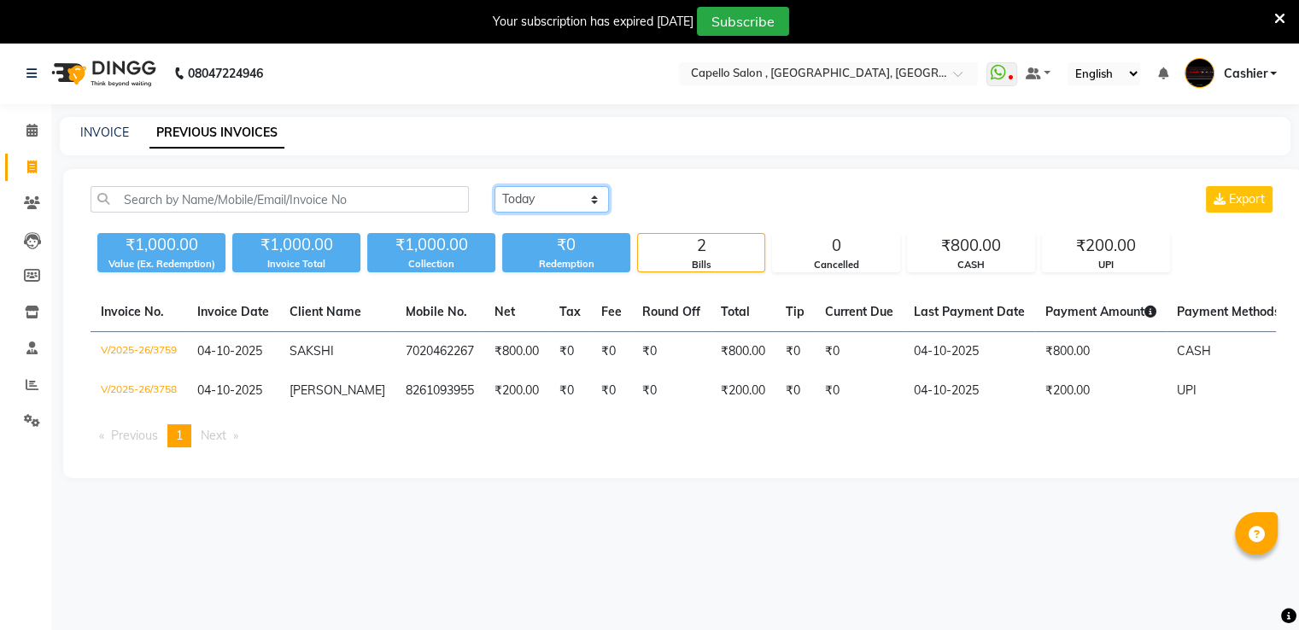
drag, startPoint x: 574, startPoint y: 199, endPoint x: 571, endPoint y: 209, distance: 10.8
click at [574, 199] on select "[DATE] [DATE] Custom Range" at bounding box center [552, 199] width 114 height 26
select select "range"
click at [495, 186] on select "[DATE] [DATE] Custom Range" at bounding box center [552, 199] width 114 height 26
click at [663, 200] on input "04-10-2025" at bounding box center [691, 200] width 120 height 24
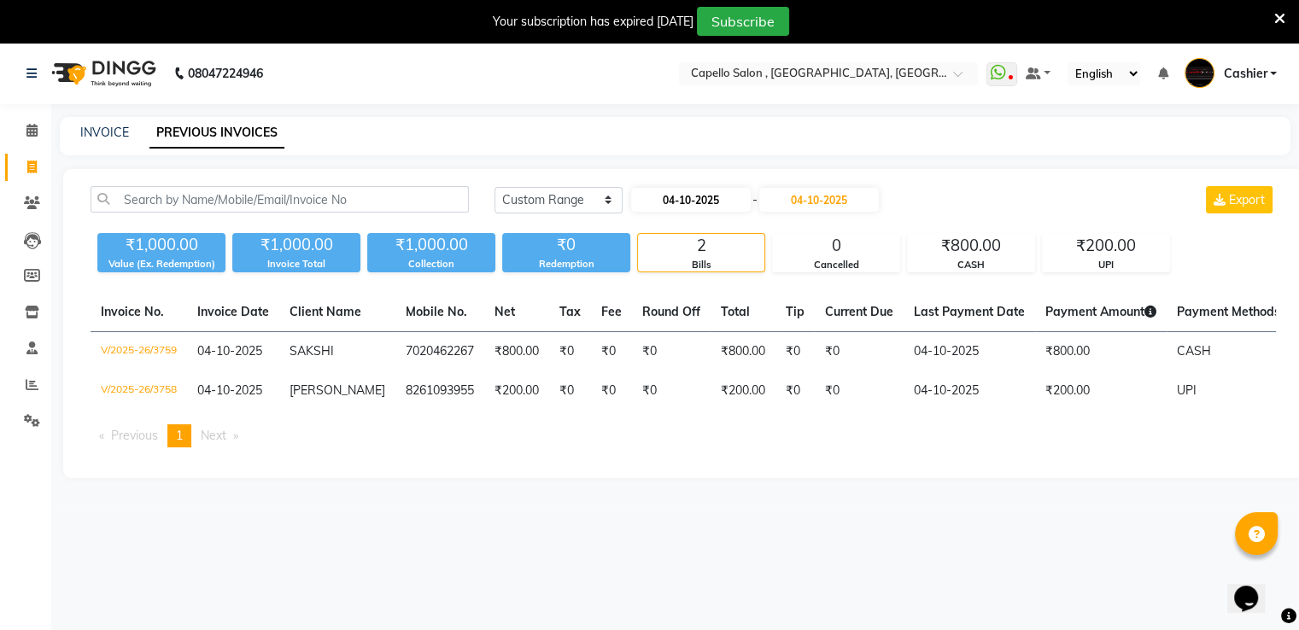
select select "10"
select select "2025"
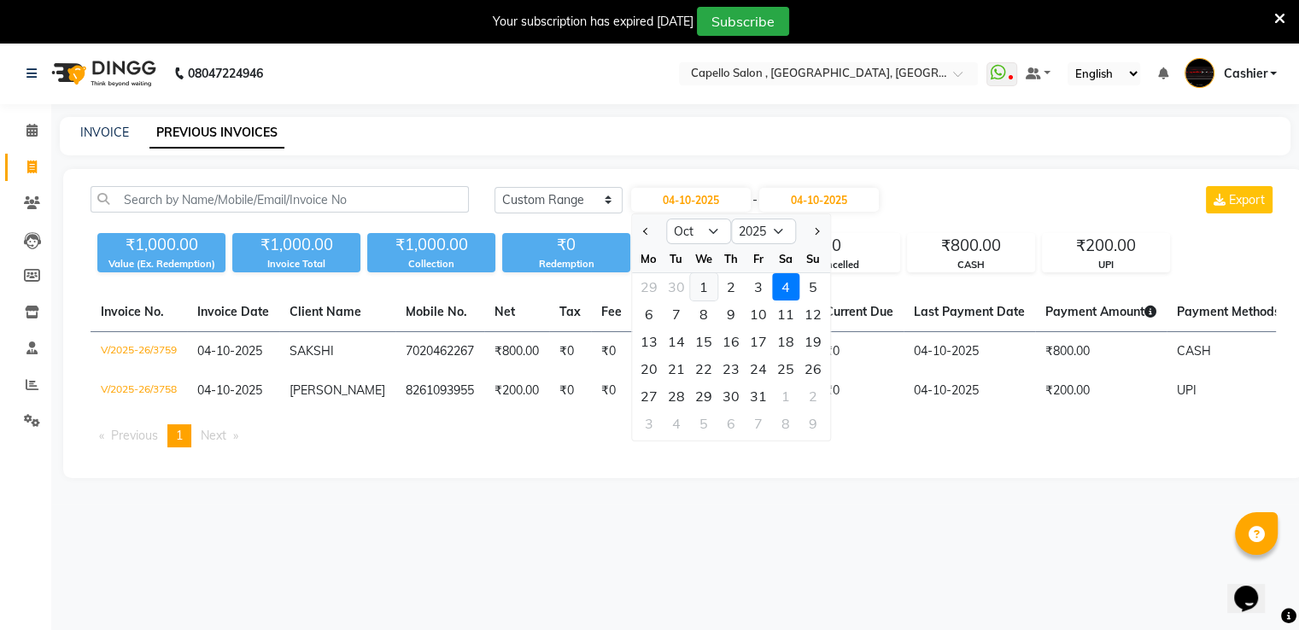
click at [704, 284] on div "1" at bounding box center [703, 286] width 27 height 27
type input "01-10-2025"
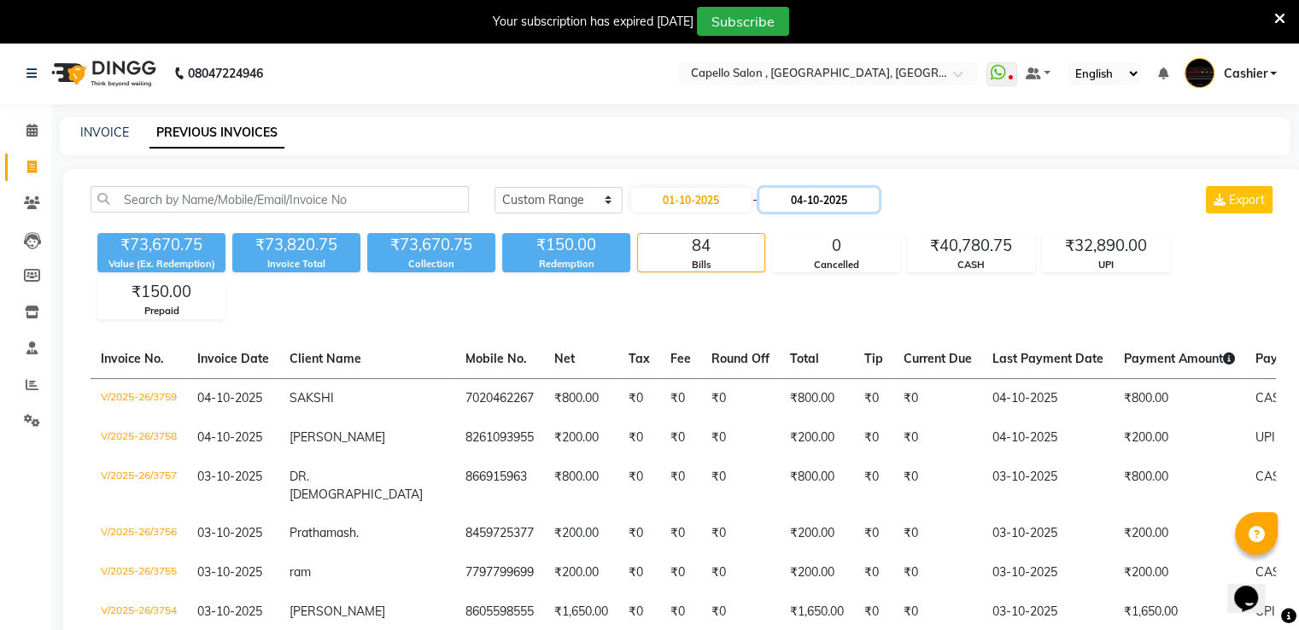
click at [785, 197] on input "04-10-2025" at bounding box center [819, 200] width 120 height 24
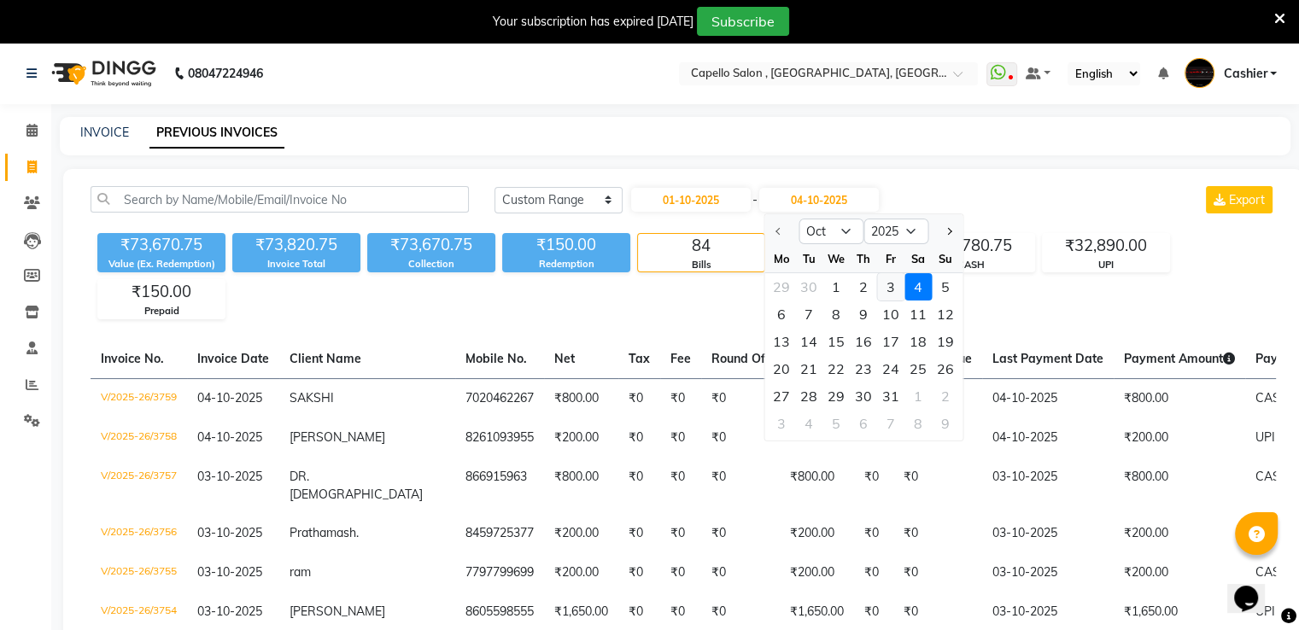
click at [899, 283] on div "3" at bounding box center [890, 286] width 27 height 27
type input "03-10-2025"
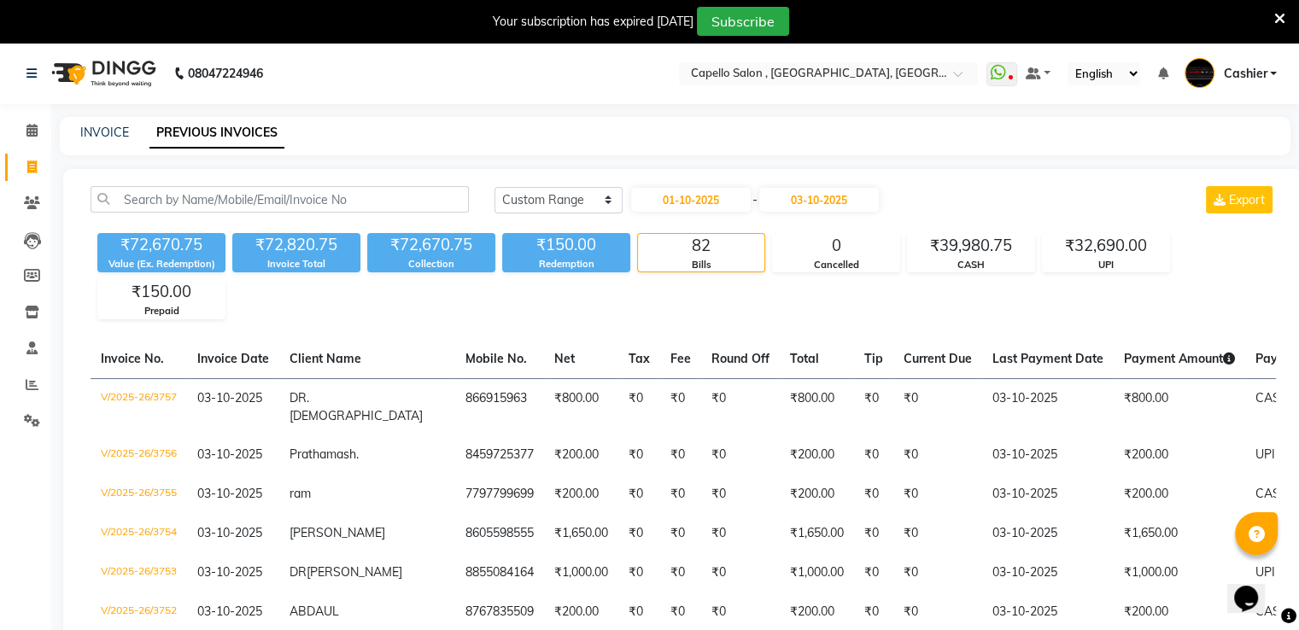
click at [735, 60] on nav "08047224946 Select Location × Capello Salon , Amravati, Camp WhatsApp Status ✕ …" at bounding box center [649, 74] width 1299 height 62
click at [729, 75] on input "text" at bounding box center [812, 75] width 248 height 17
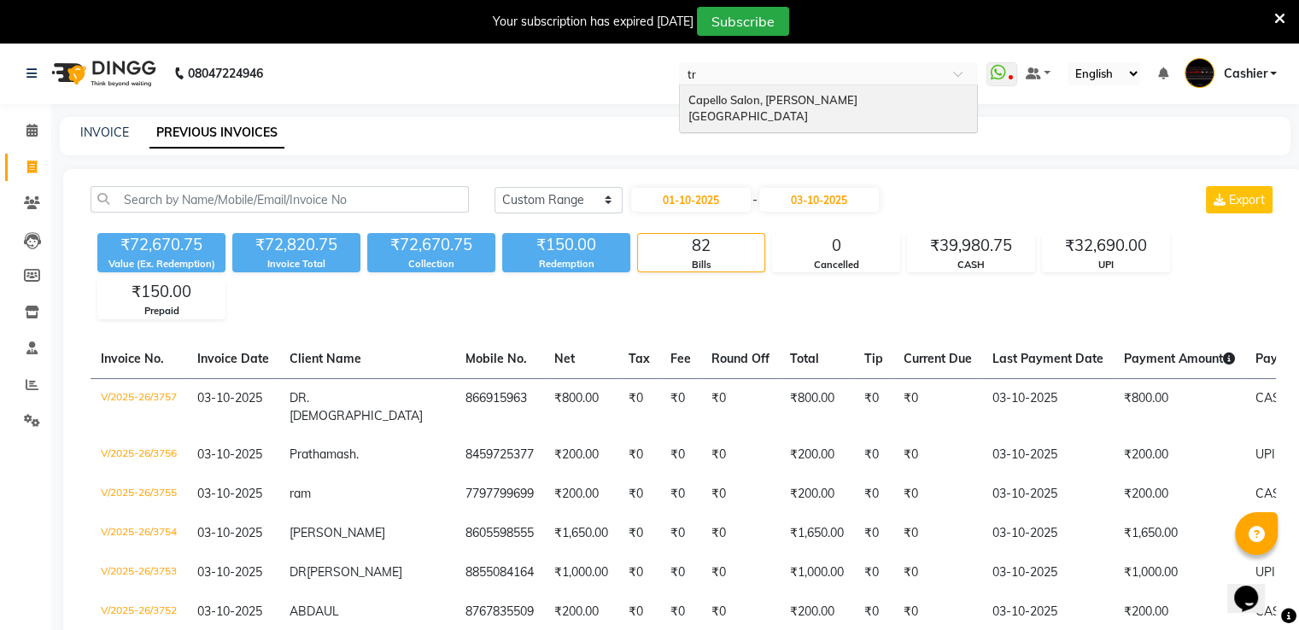
type input "tri"
click at [729, 85] on div "Capello Salon, [PERSON_NAME][GEOGRAPHIC_DATA]" at bounding box center [828, 108] width 297 height 47
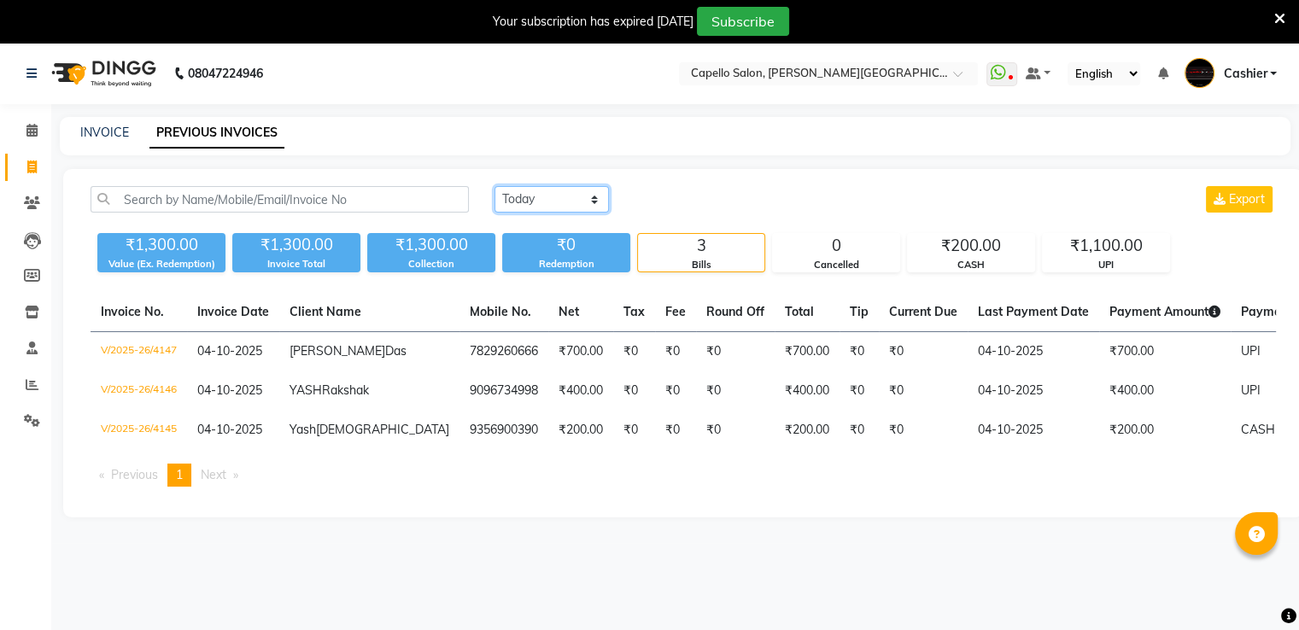
click at [571, 196] on select "[DATE] [DATE] Custom Range" at bounding box center [552, 199] width 114 height 26
select select "range"
click at [495, 186] on select "[DATE] [DATE] Custom Range" at bounding box center [552, 199] width 114 height 26
click at [700, 197] on input "04-10-2025" at bounding box center [691, 200] width 120 height 24
select select "10"
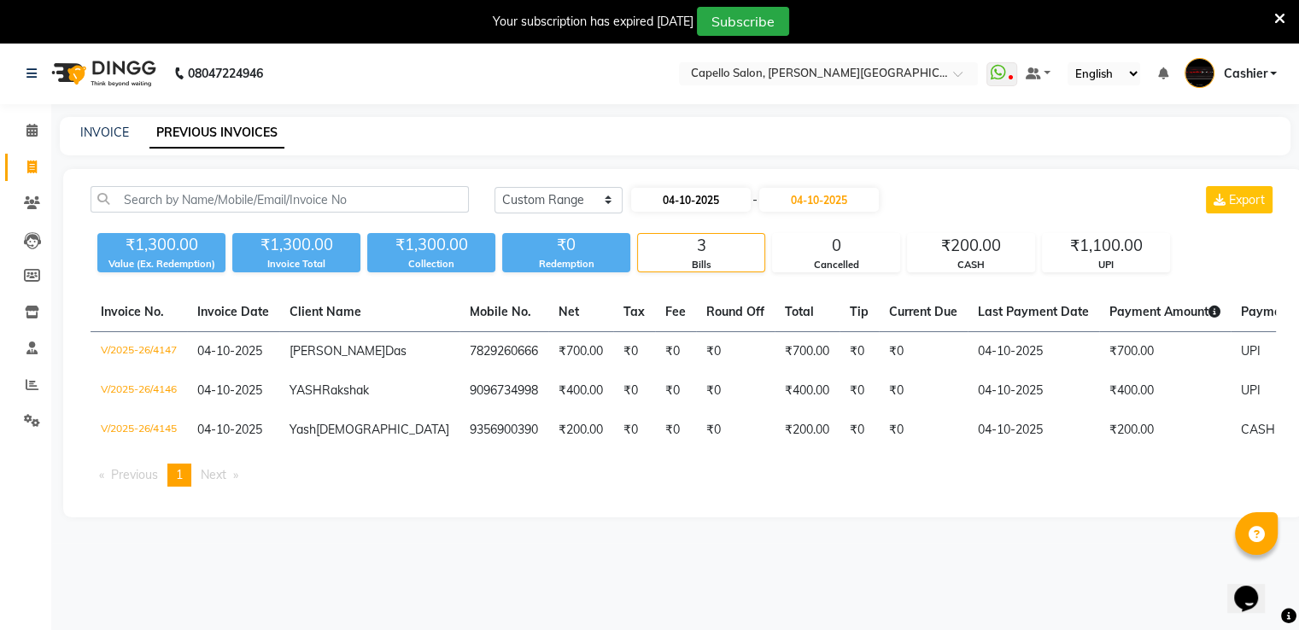
select select "2025"
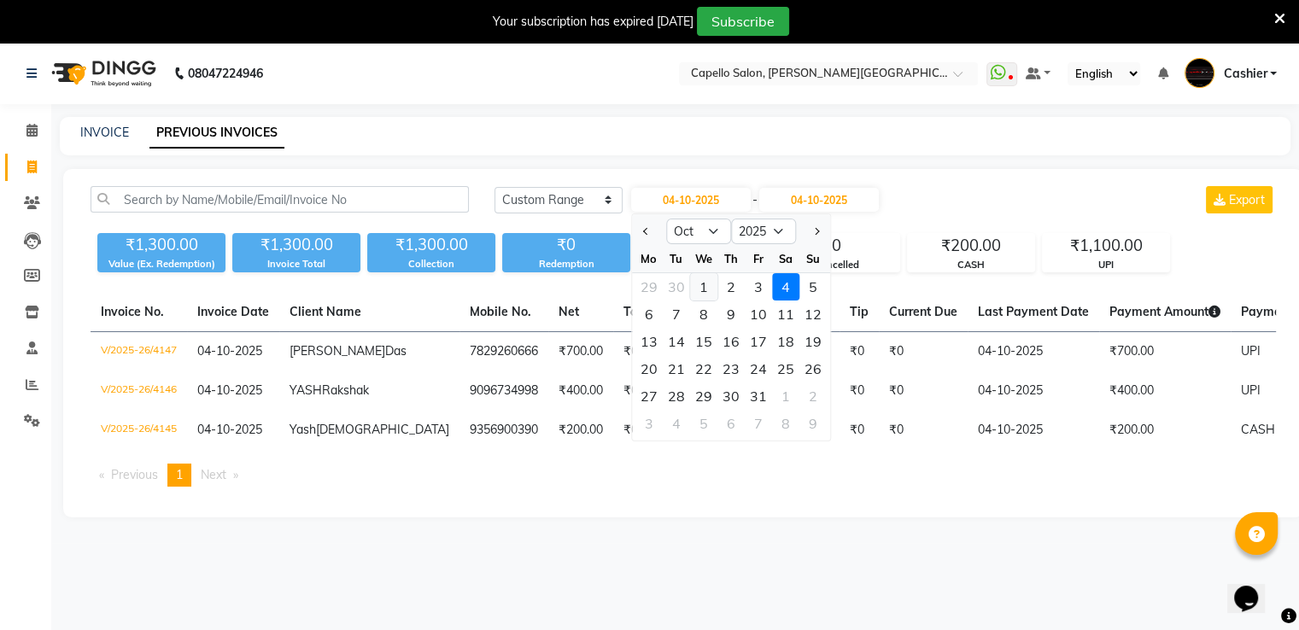
click at [700, 293] on div "1" at bounding box center [703, 286] width 27 height 27
type input "01-10-2025"
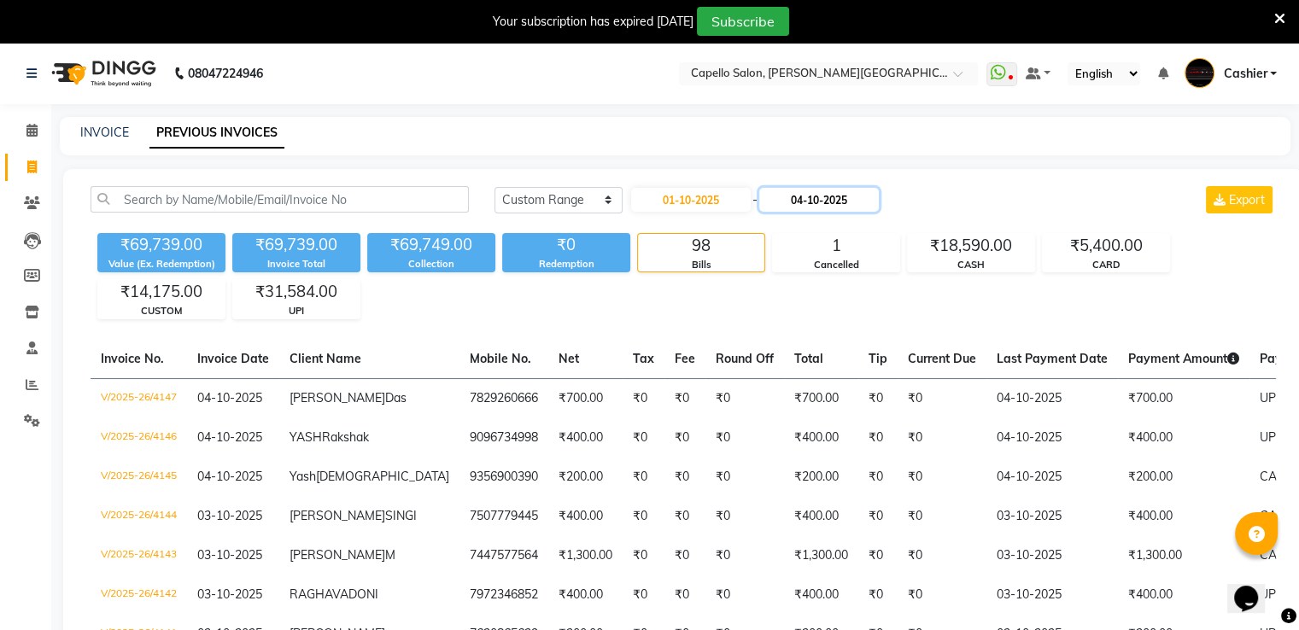
click at [813, 196] on input "04-10-2025" at bounding box center [819, 200] width 120 height 24
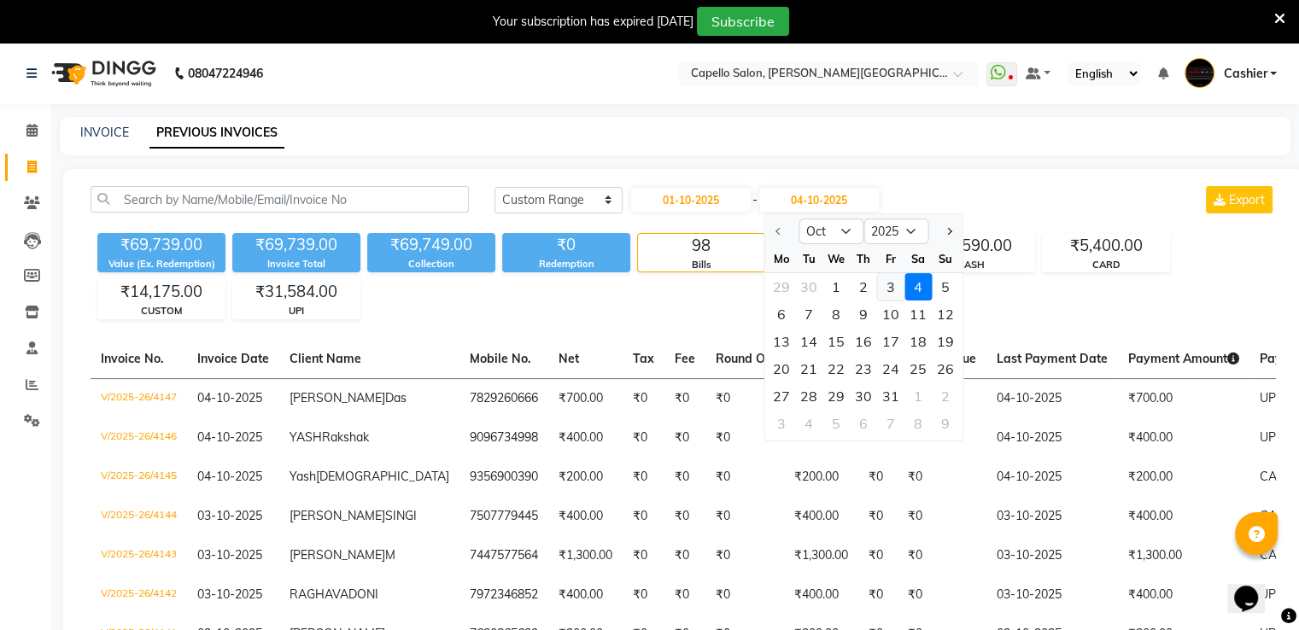
click at [882, 289] on div "3" at bounding box center [890, 286] width 27 height 27
type input "03-10-2025"
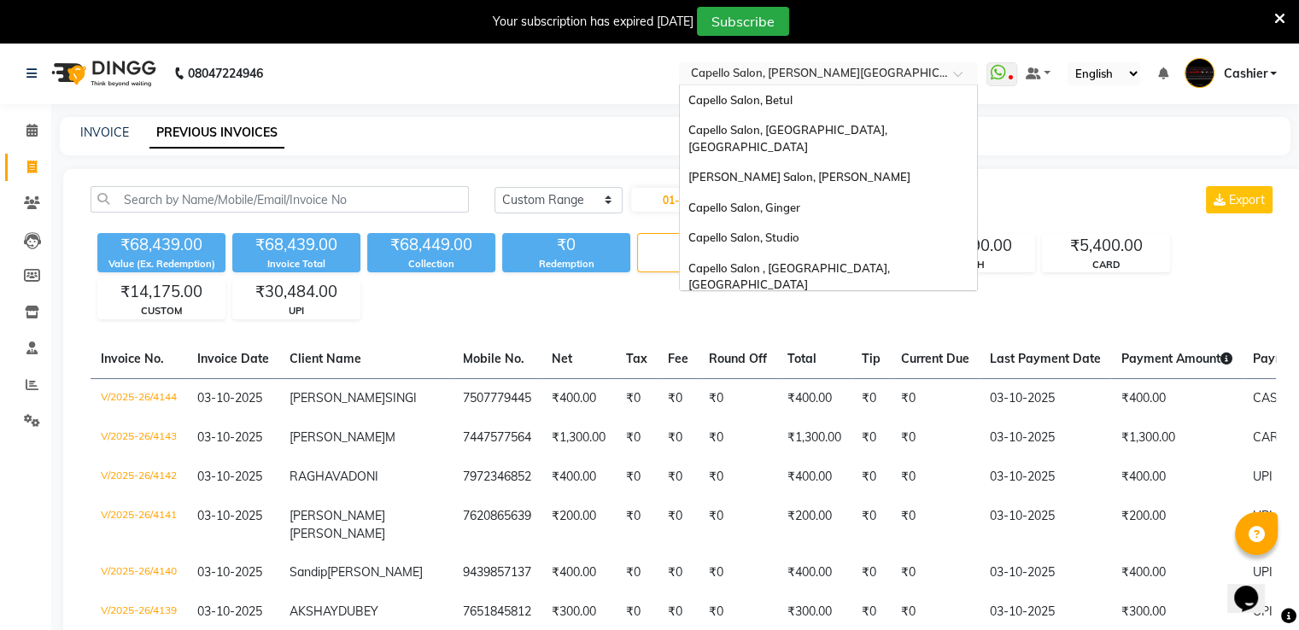
click at [841, 69] on input "text" at bounding box center [812, 75] width 248 height 17
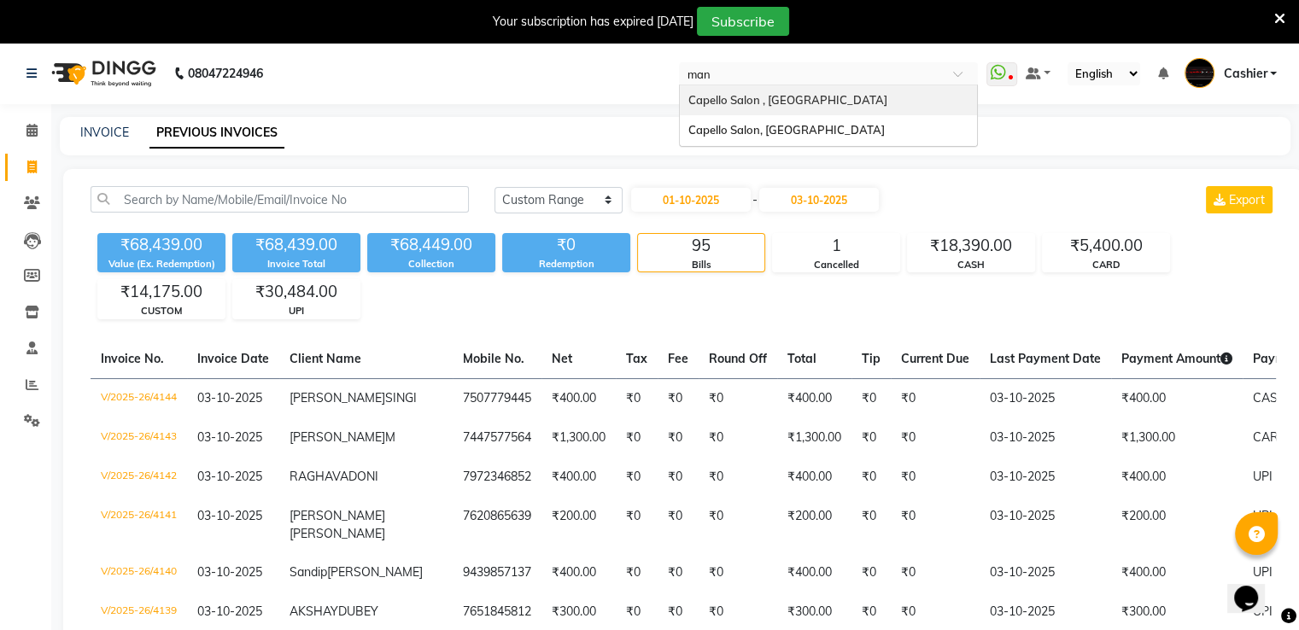
type input "mane"
click at [853, 95] on div "Capello Salon, [GEOGRAPHIC_DATA]" at bounding box center [828, 100] width 297 height 31
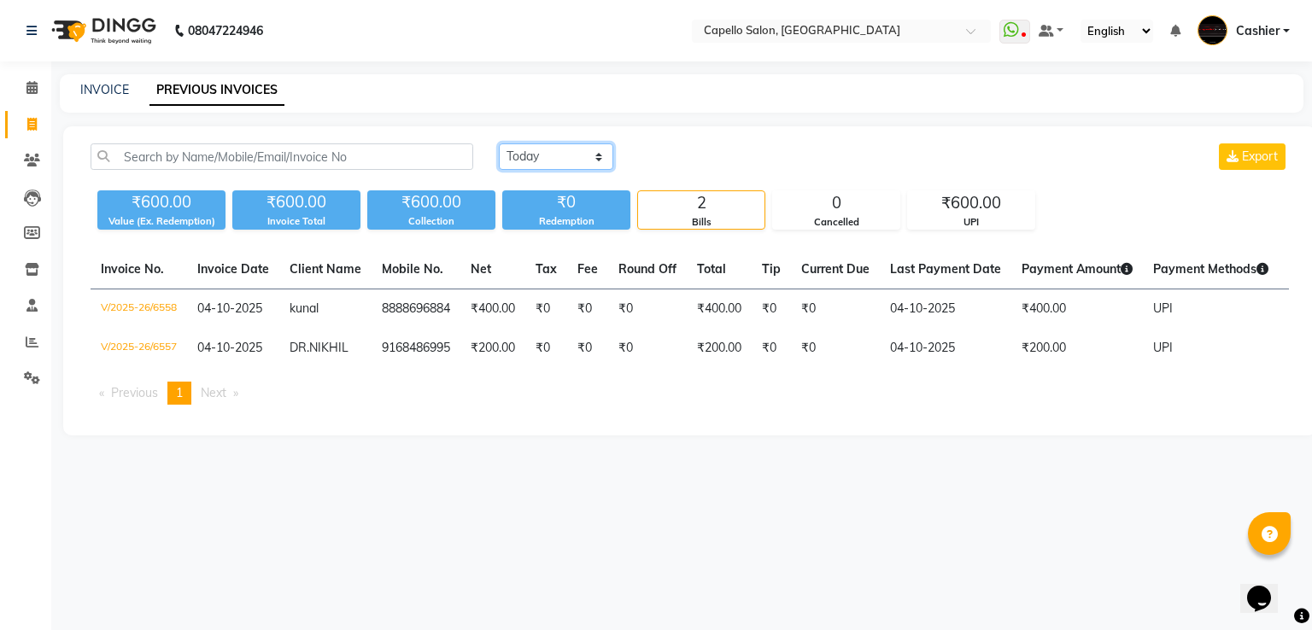
click at [567, 157] on select "[DATE] [DATE] Custom Range" at bounding box center [556, 157] width 114 height 26
select select "range"
click at [499, 144] on select "[DATE] [DATE] Custom Range" at bounding box center [556, 157] width 114 height 26
click at [729, 157] on input "04-10-2025" at bounding box center [696, 157] width 120 height 24
select select "10"
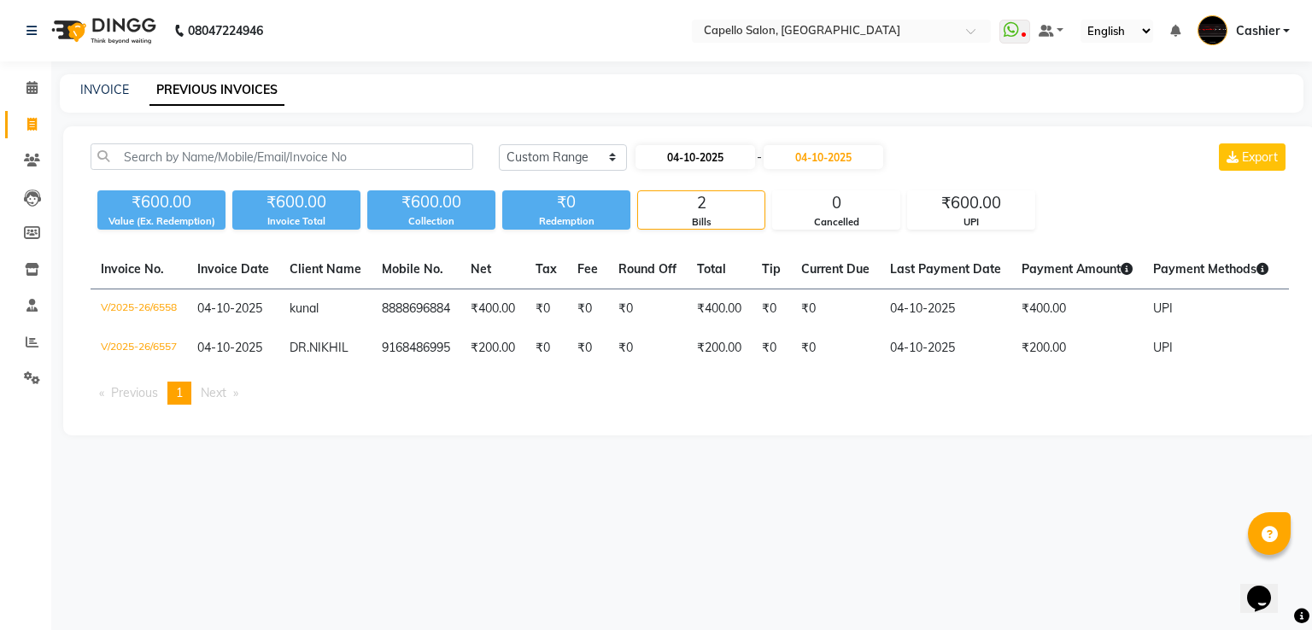
select select "2025"
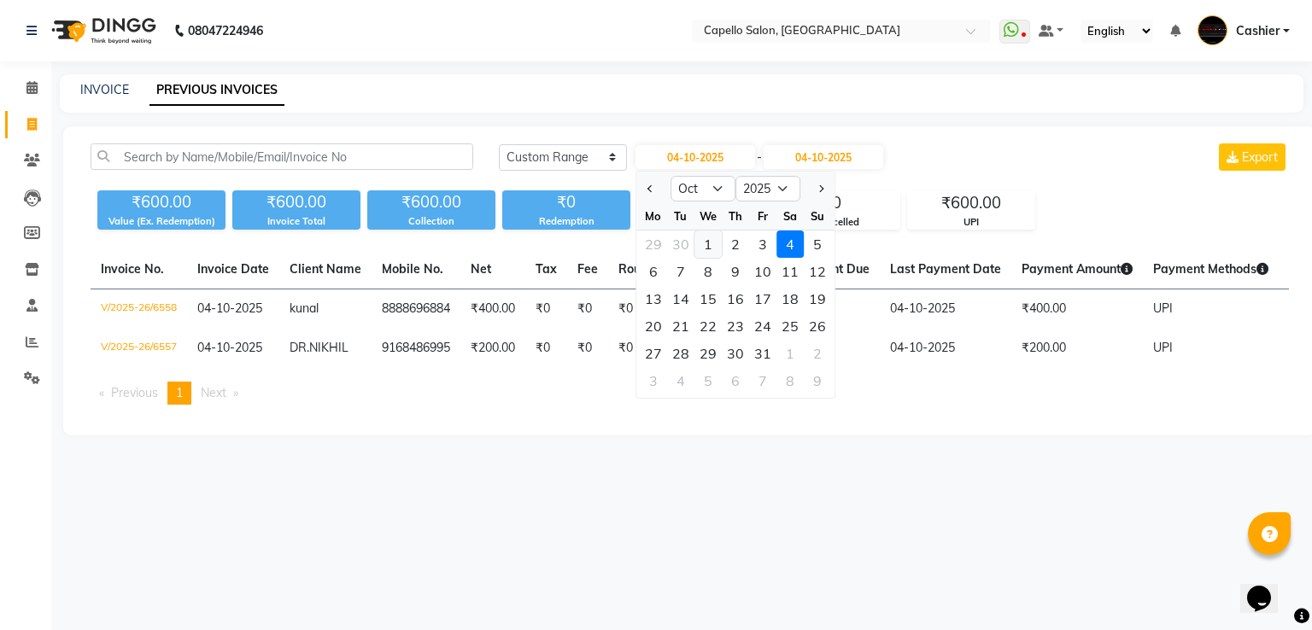
click at [714, 247] on div "1" at bounding box center [707, 244] width 27 height 27
type input "01-10-2025"
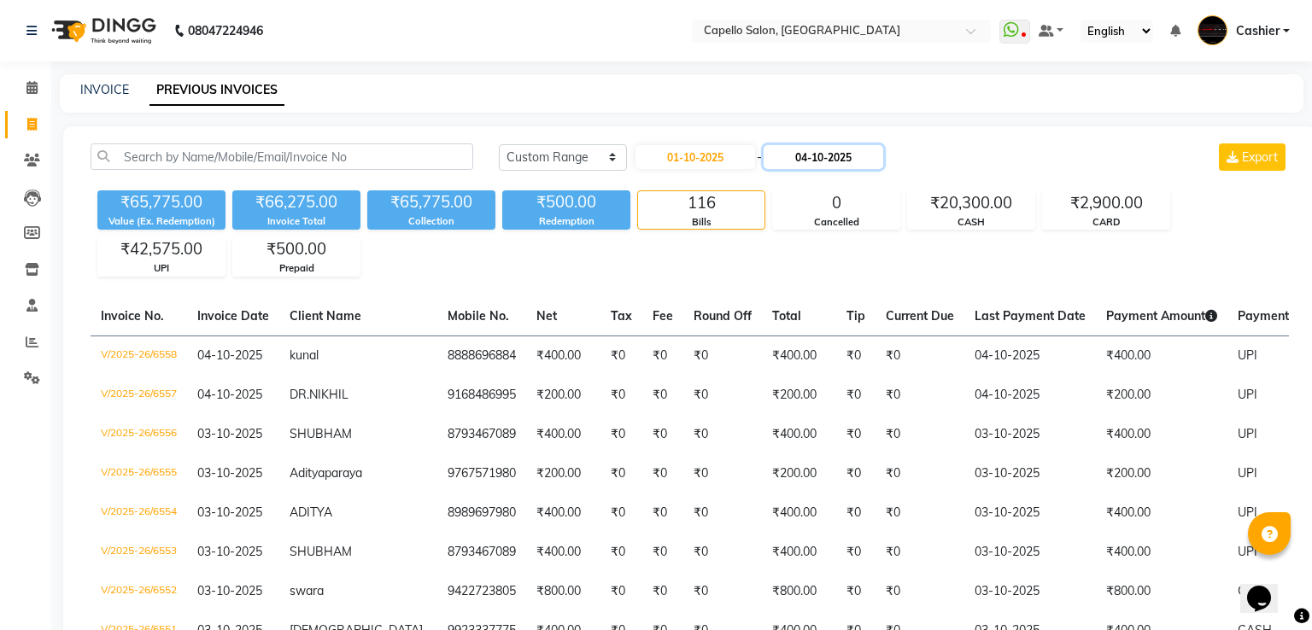
click at [821, 158] on input "04-10-2025" at bounding box center [824, 157] width 120 height 24
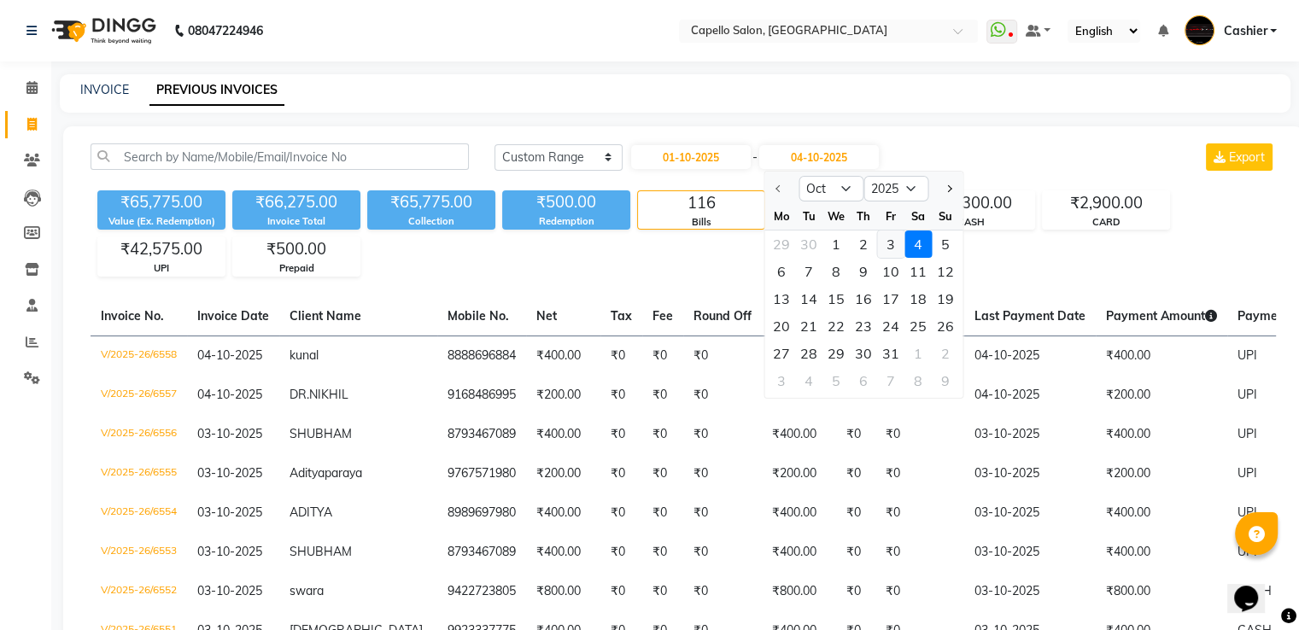
click at [886, 247] on div "3" at bounding box center [890, 244] width 27 height 27
type input "03-10-2025"
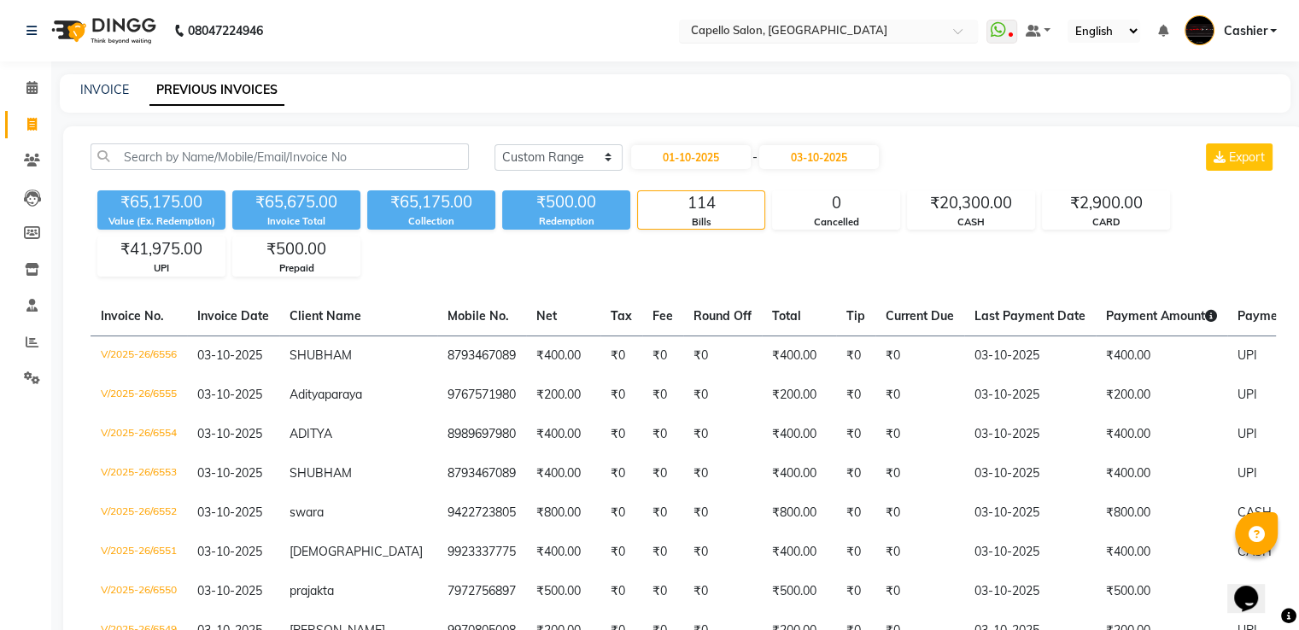
click at [769, 32] on input "text" at bounding box center [812, 32] width 248 height 17
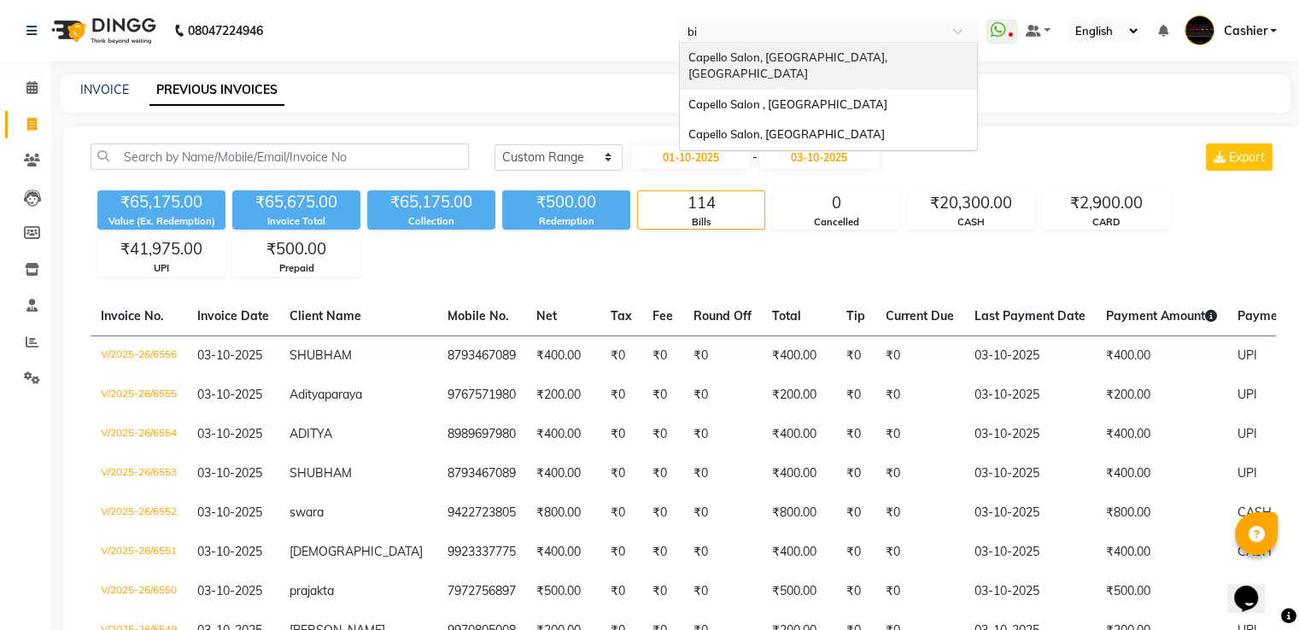
type input "bil"
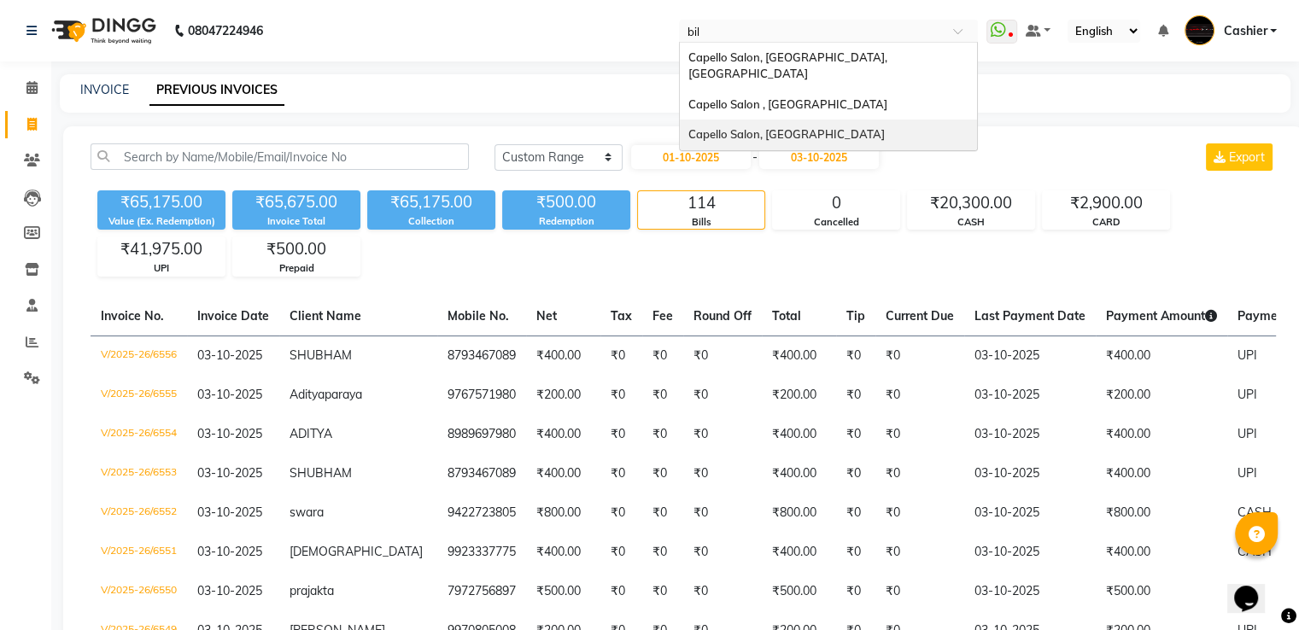
click at [777, 127] on span "Capello Salon, [GEOGRAPHIC_DATA]" at bounding box center [787, 134] width 196 height 14
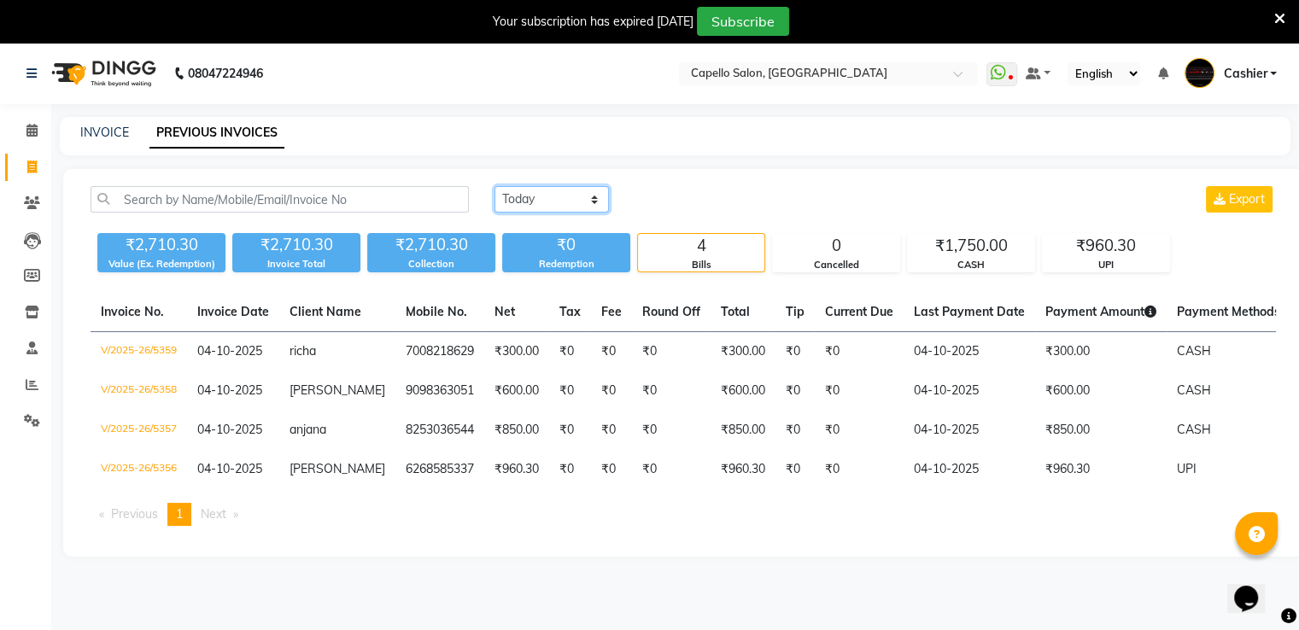
click at [535, 199] on select "[DATE] [DATE] Custom Range" at bounding box center [552, 199] width 114 height 26
select select "range"
click at [495, 186] on select "[DATE] [DATE] Custom Range" at bounding box center [552, 199] width 114 height 26
click at [666, 200] on input "04-10-2025" at bounding box center [691, 200] width 120 height 24
select select "10"
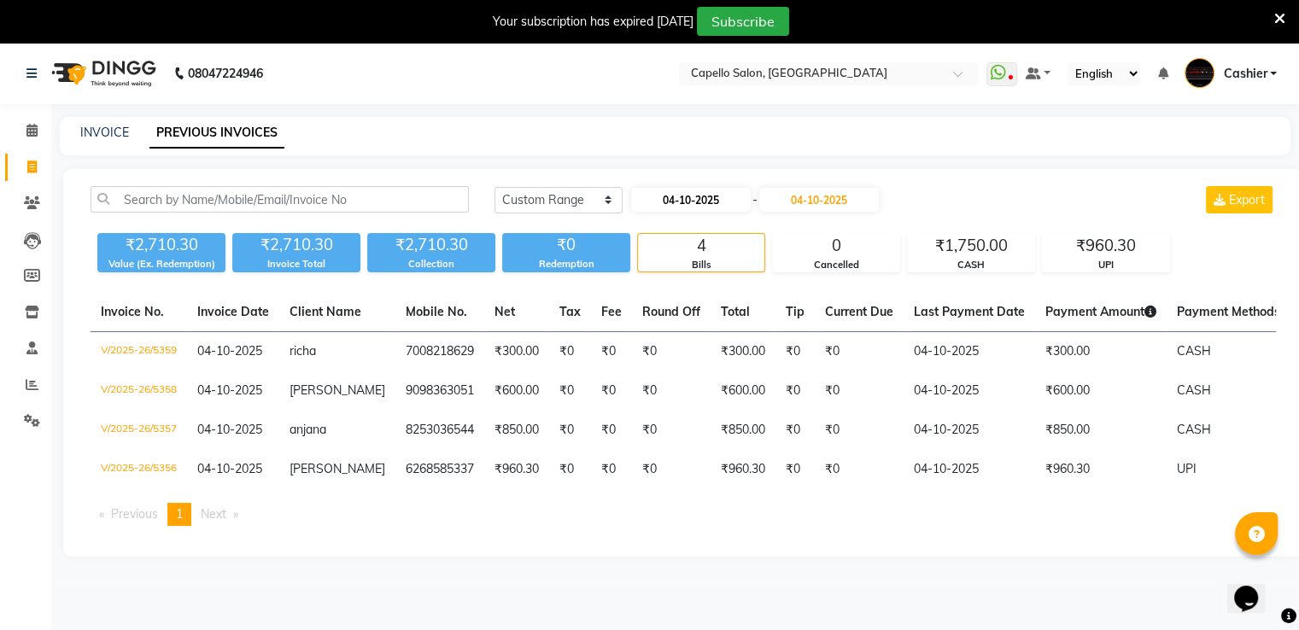
select select "2025"
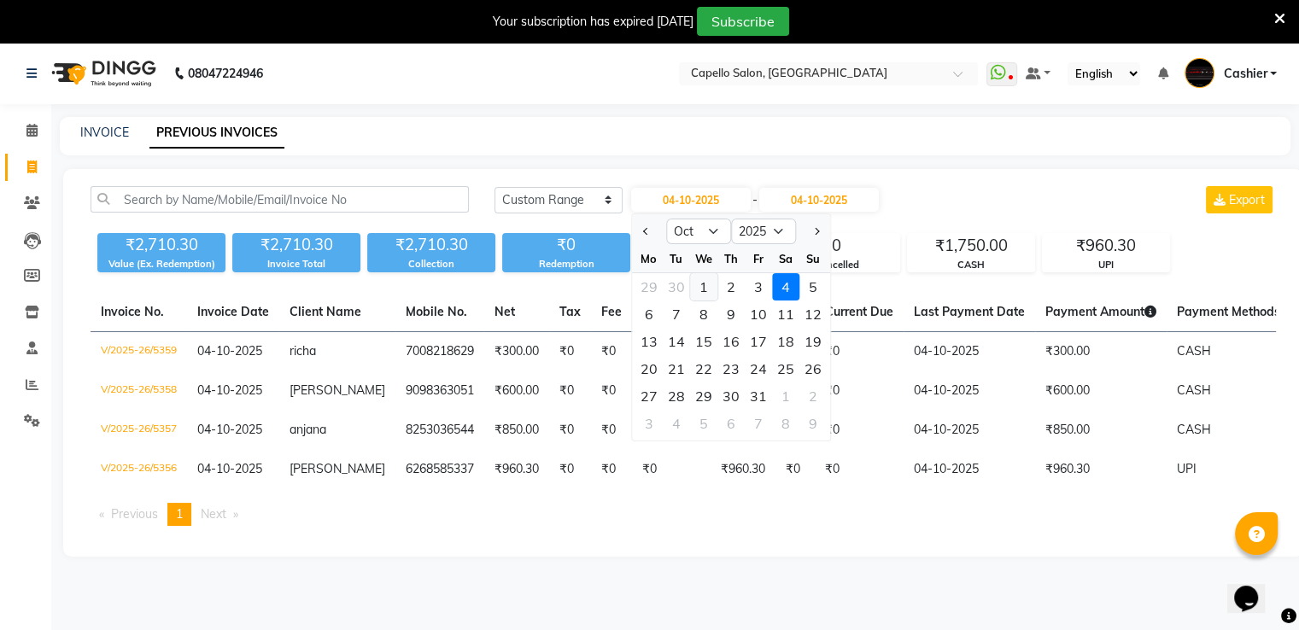
click at [703, 289] on div "1" at bounding box center [703, 286] width 27 height 27
type input "01-10-2025"
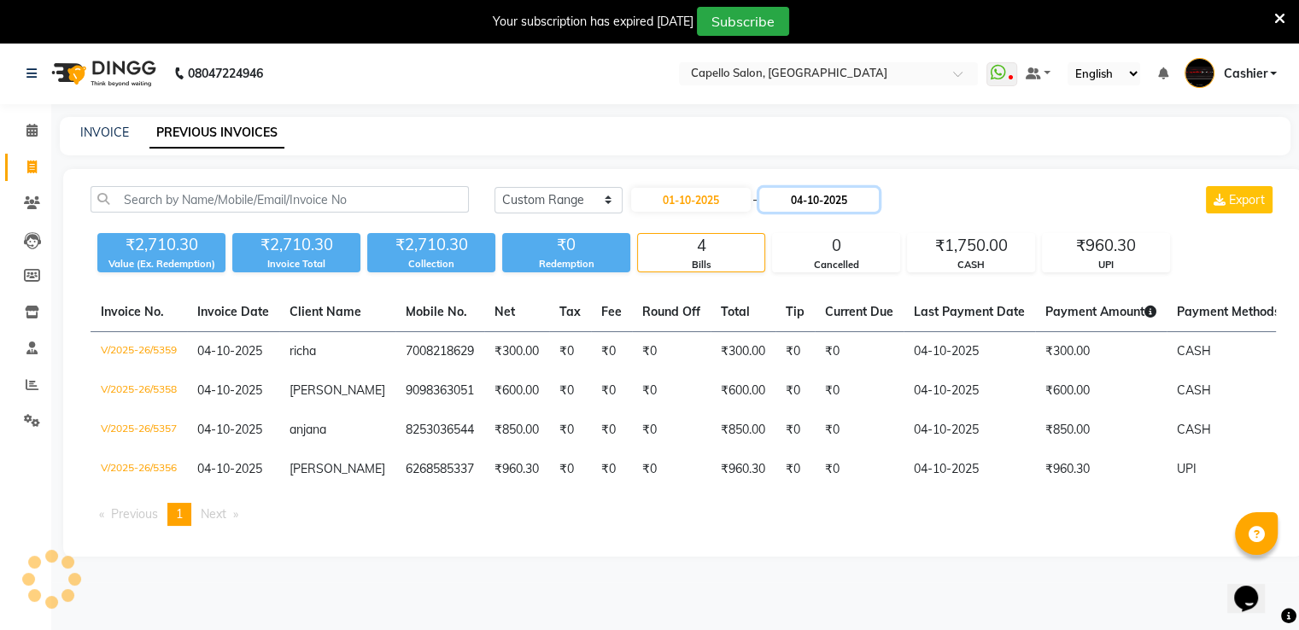
click at [807, 194] on input "04-10-2025" at bounding box center [819, 200] width 120 height 24
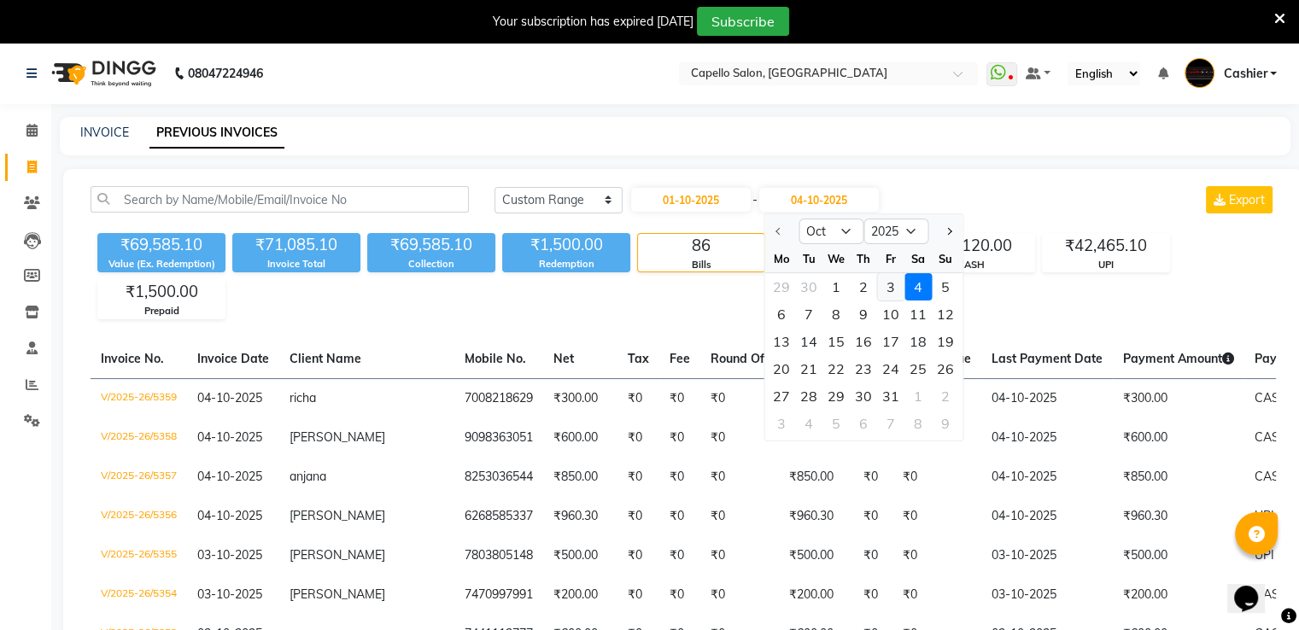
click at [894, 291] on div "3" at bounding box center [890, 286] width 27 height 27
type input "03-10-2025"
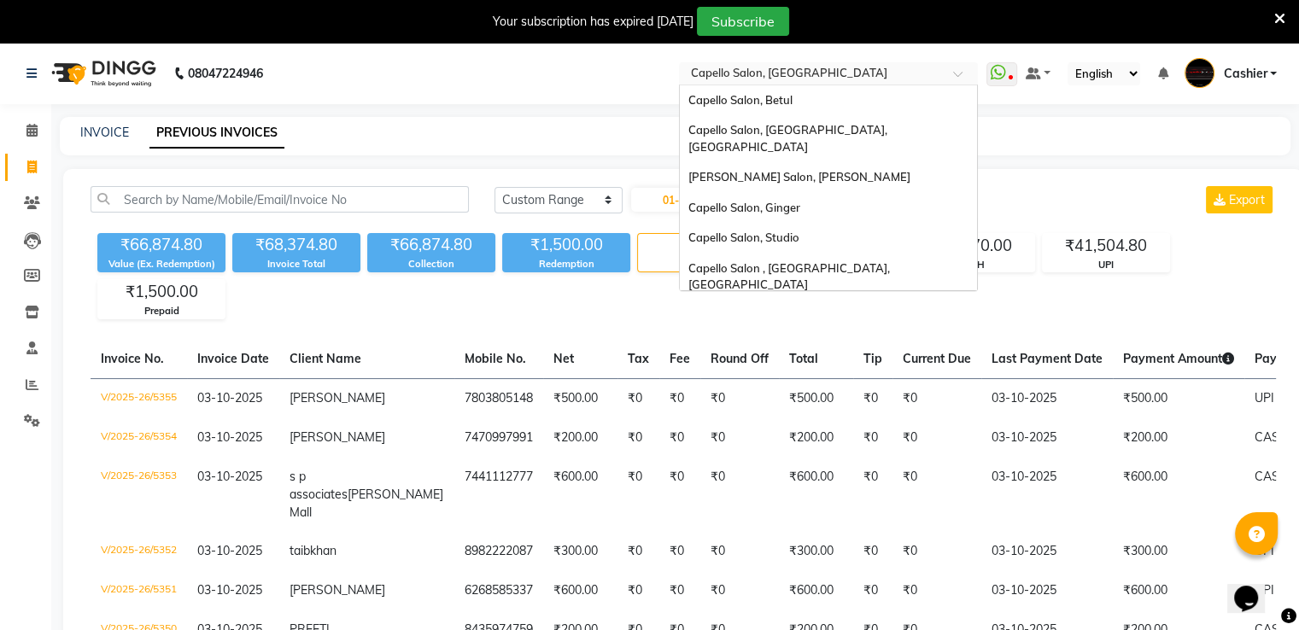
click at [807, 74] on input "text" at bounding box center [812, 75] width 248 height 17
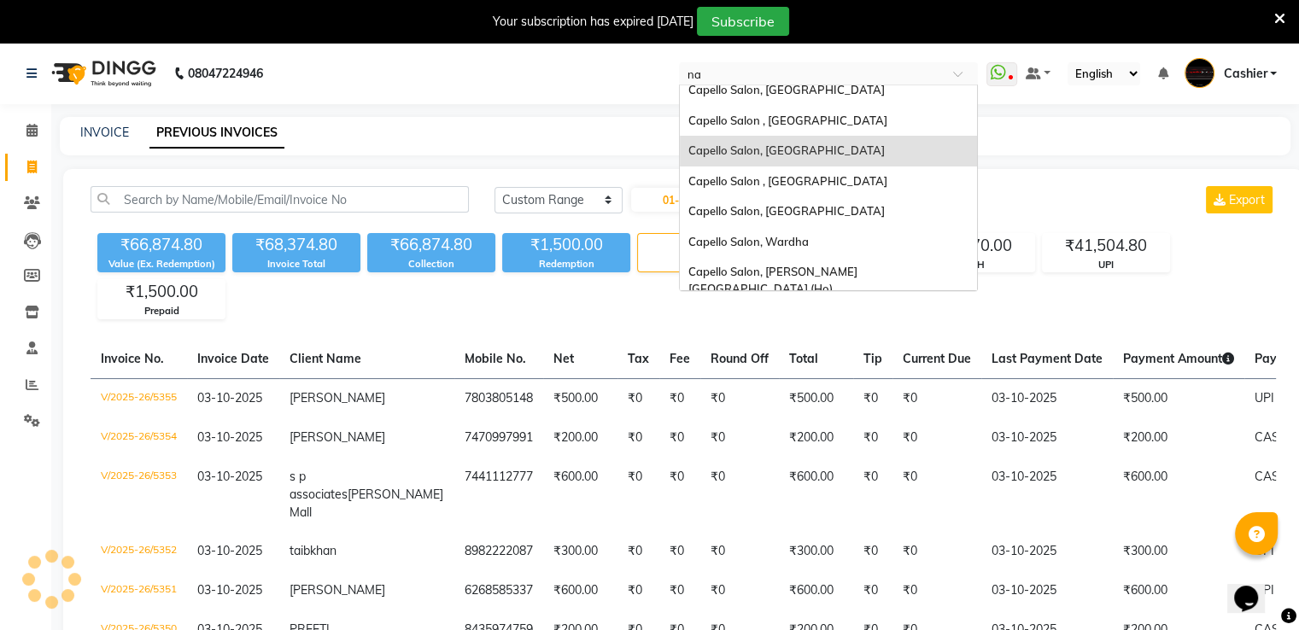
scroll to position [7, 0]
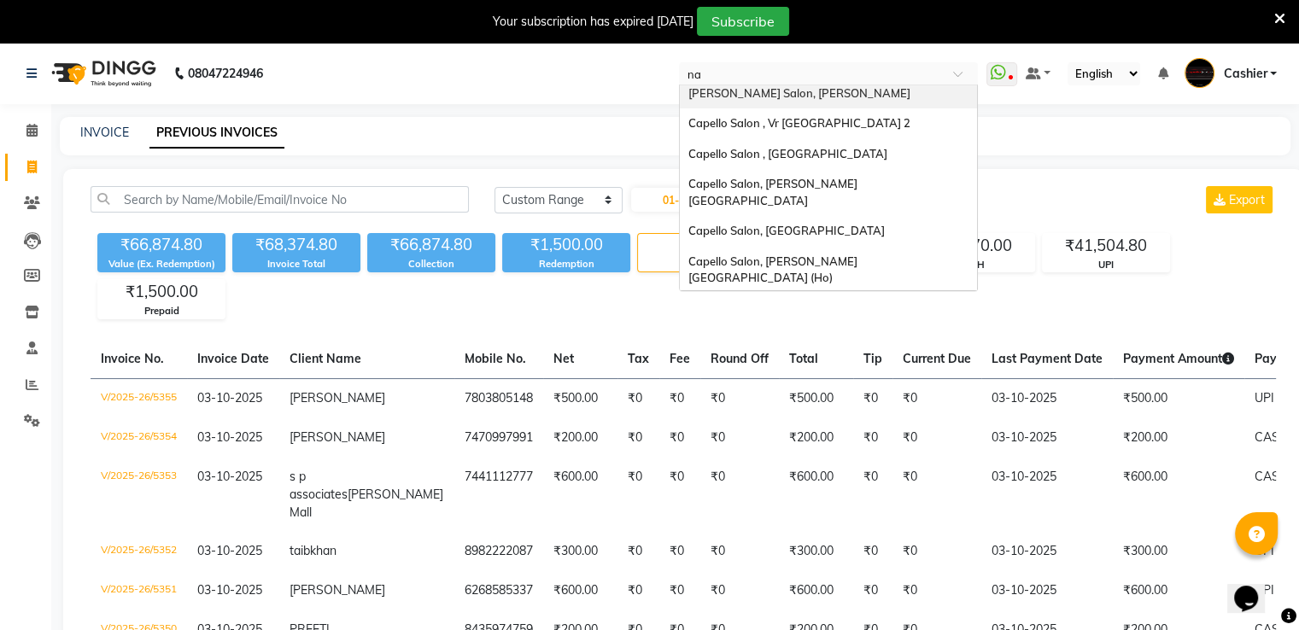
type input "nan"
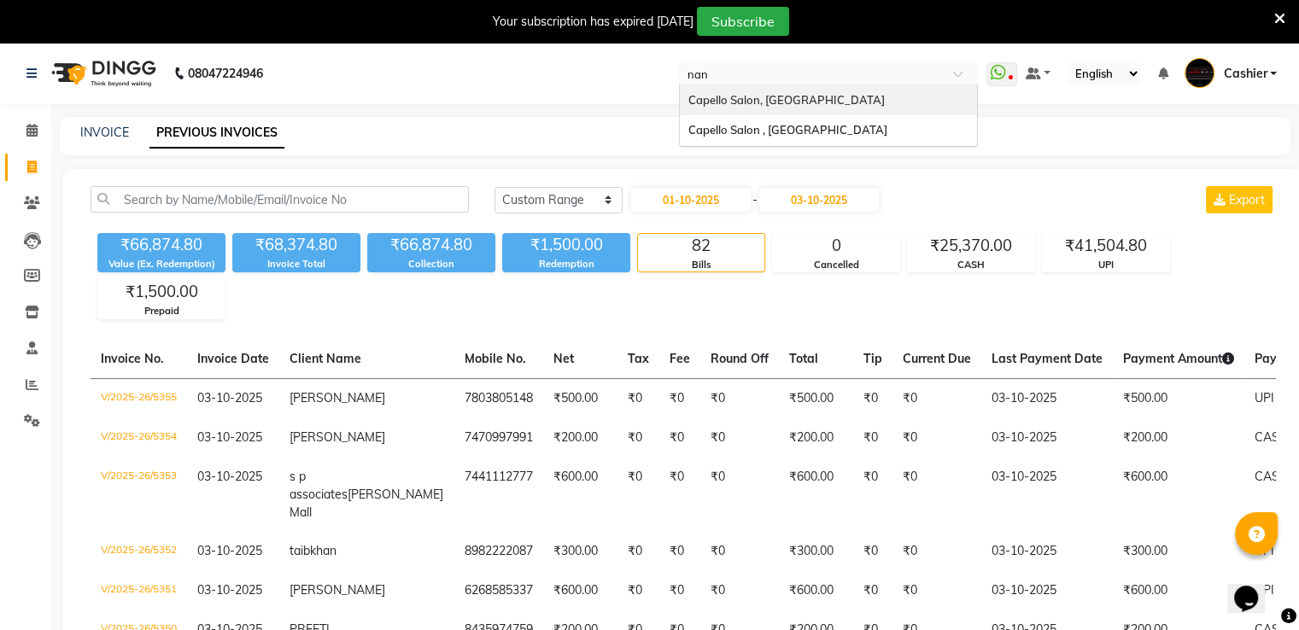
click at [801, 100] on span "Capello Salon, [GEOGRAPHIC_DATA]" at bounding box center [787, 100] width 196 height 14
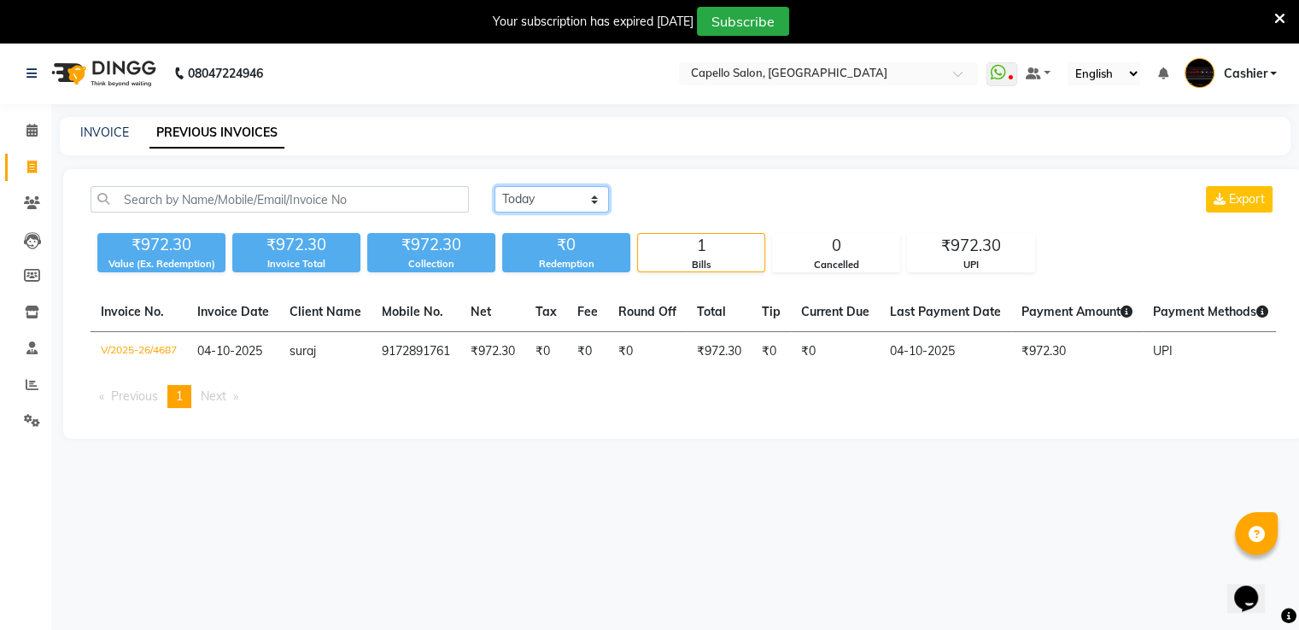
click at [566, 202] on select "[DATE] [DATE] Custom Range" at bounding box center [552, 199] width 114 height 26
select select "range"
click at [495, 186] on select "[DATE] [DATE] Custom Range" at bounding box center [552, 199] width 114 height 26
click at [698, 206] on input "04-10-2025" at bounding box center [691, 200] width 120 height 24
select select "10"
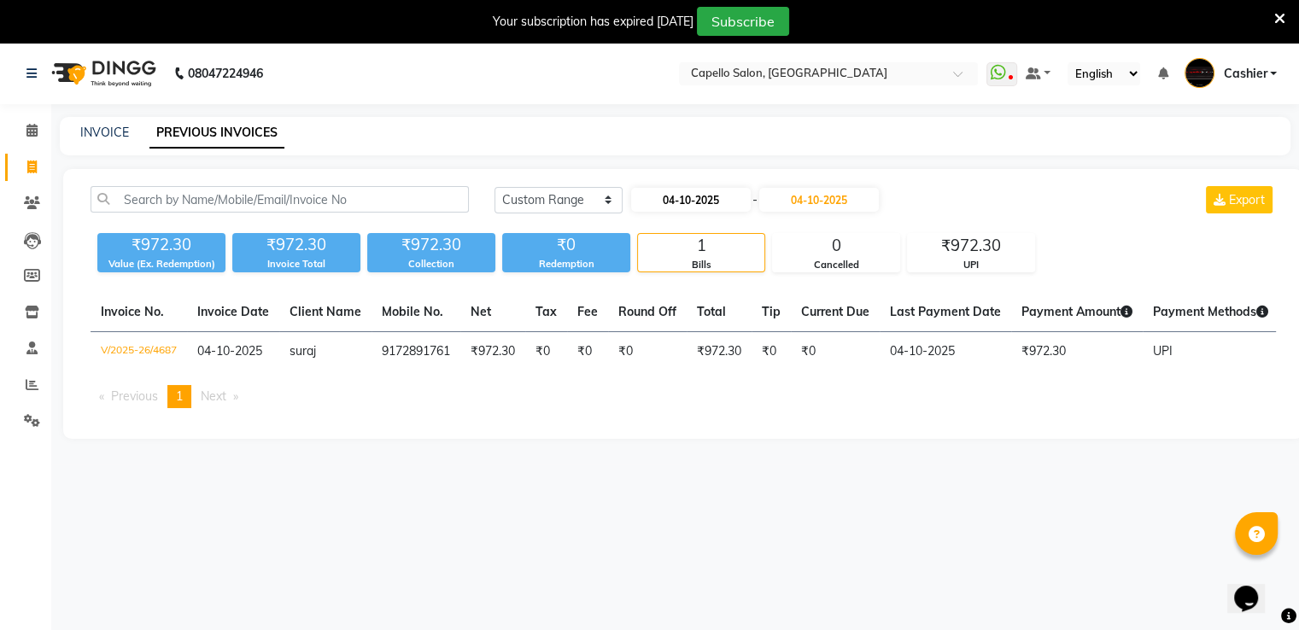
select select "2025"
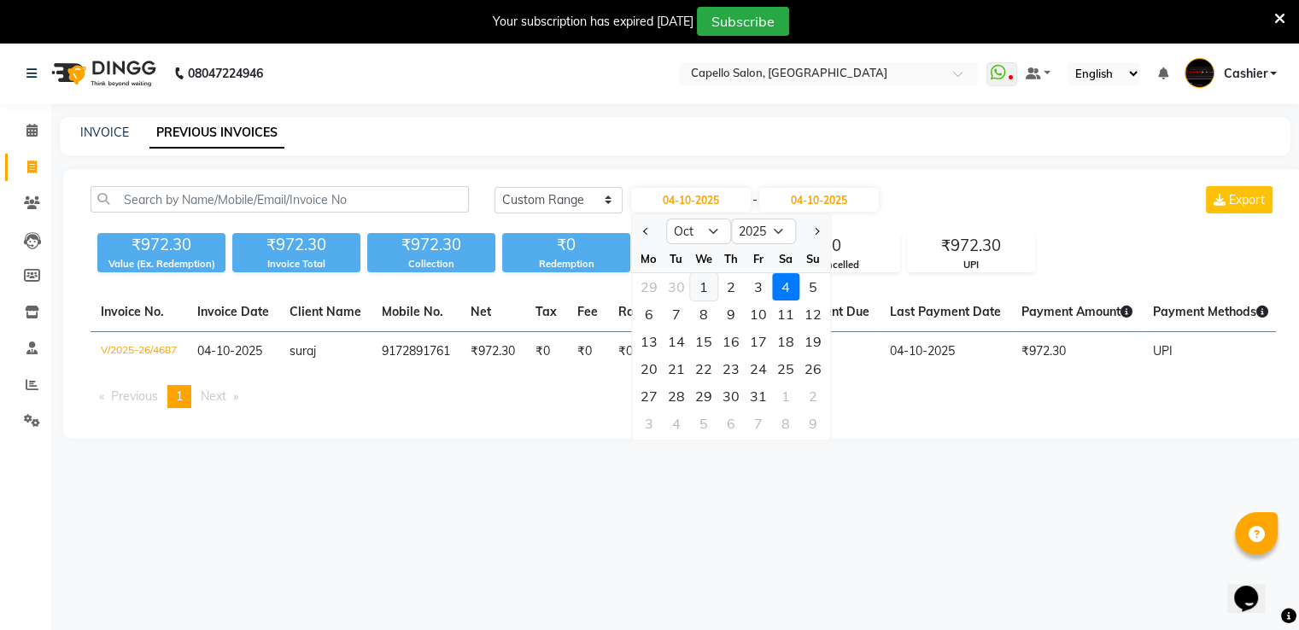
click at [699, 288] on div "1" at bounding box center [703, 286] width 27 height 27
type input "01-10-2025"
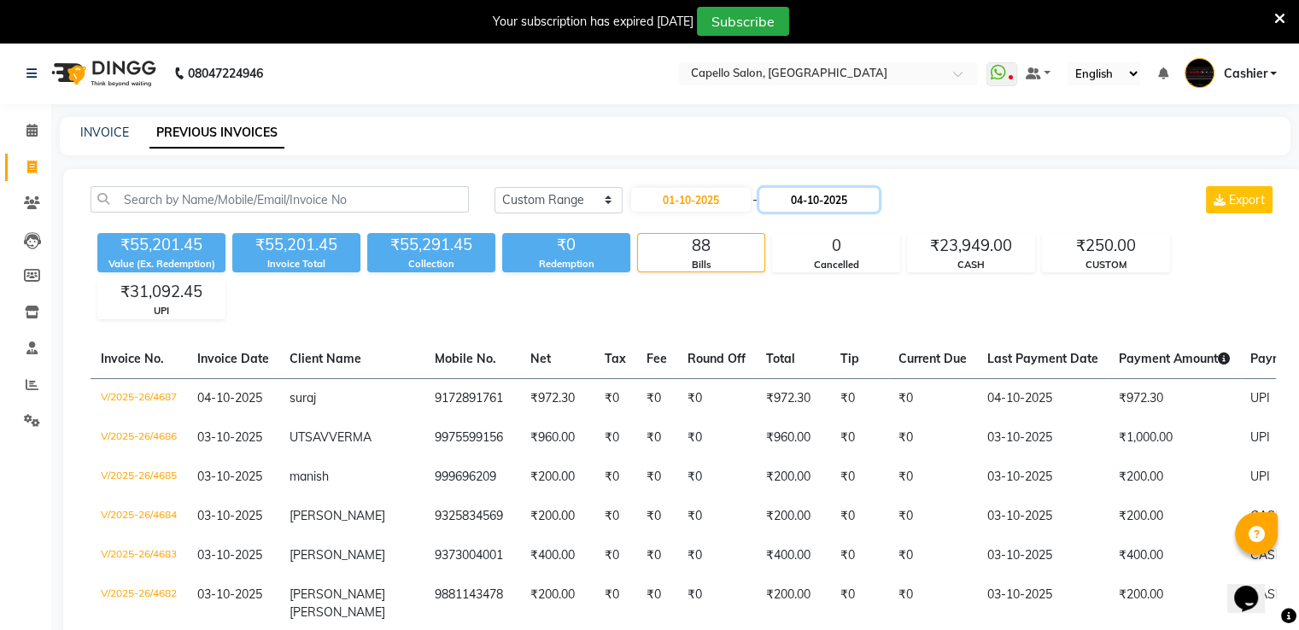
click at [789, 196] on input "04-10-2025" at bounding box center [819, 200] width 120 height 24
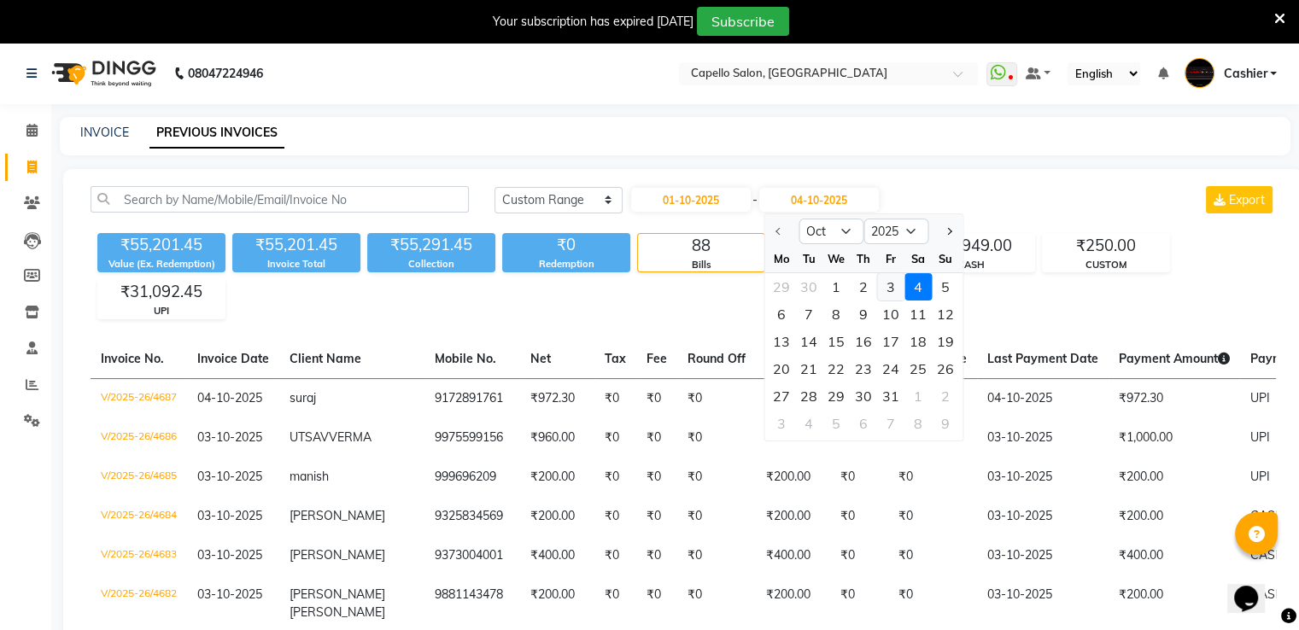
click at [878, 285] on div "3" at bounding box center [890, 286] width 27 height 27
type input "03-10-2025"
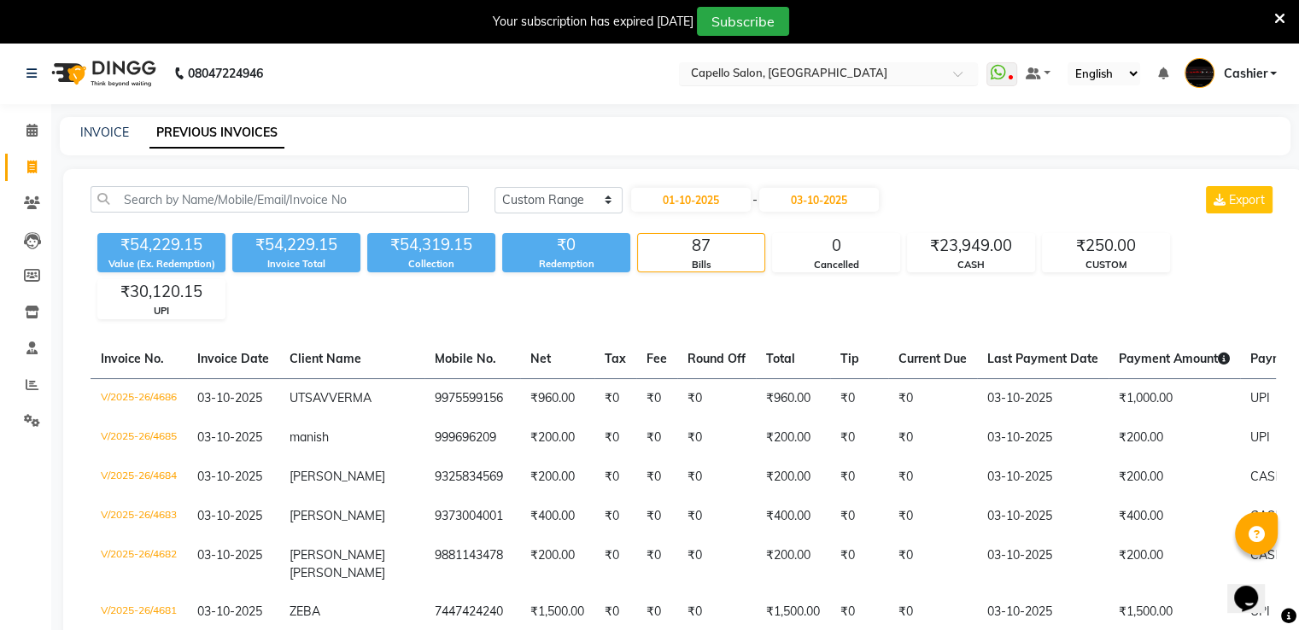
click at [780, 78] on input "text" at bounding box center [812, 75] width 248 height 17
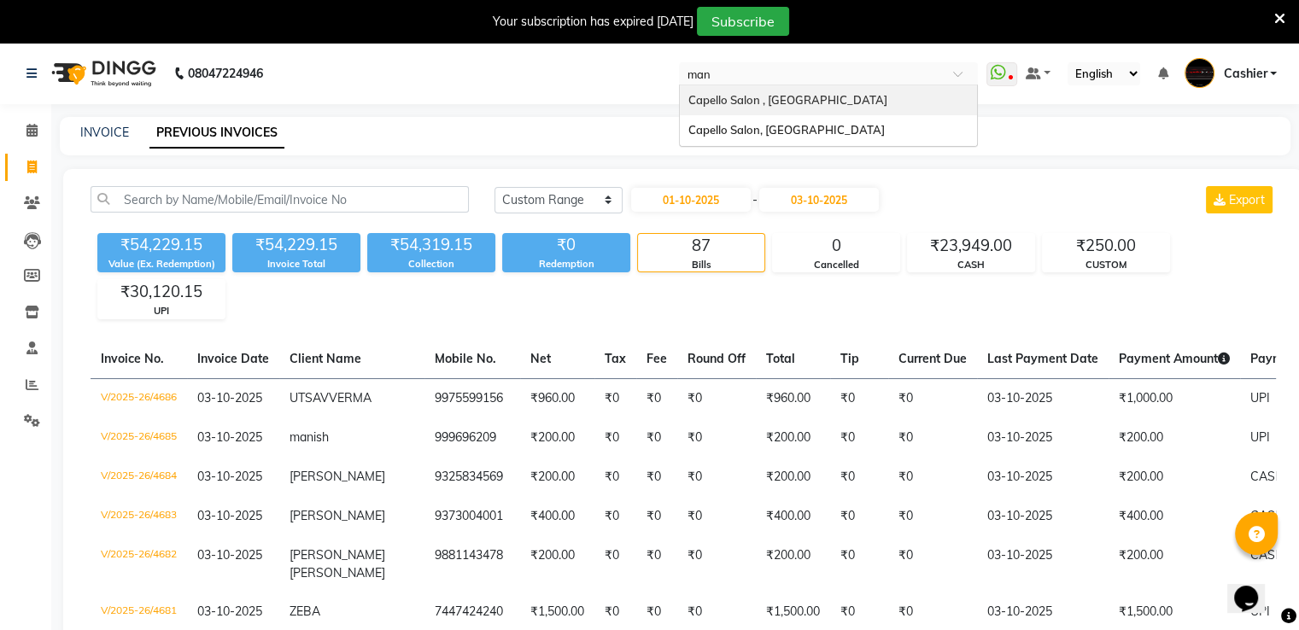
type input "mani"
click at [776, 106] on span "Capello Salon , [GEOGRAPHIC_DATA]" at bounding box center [788, 100] width 199 height 14
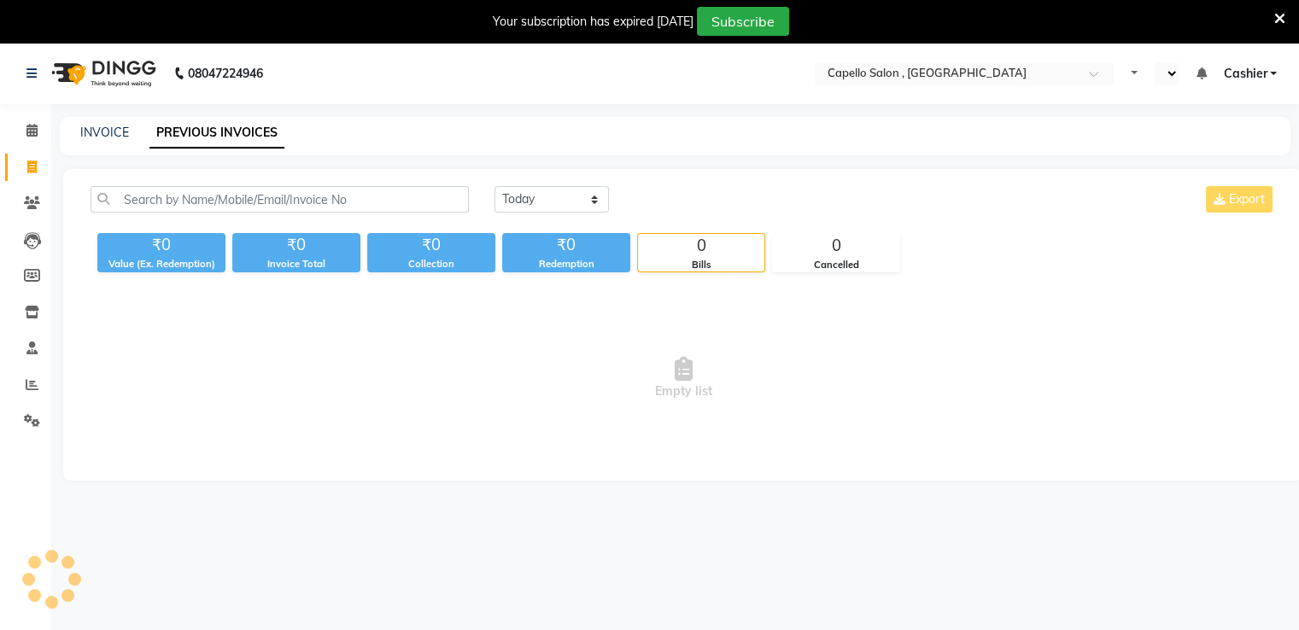
select select "en"
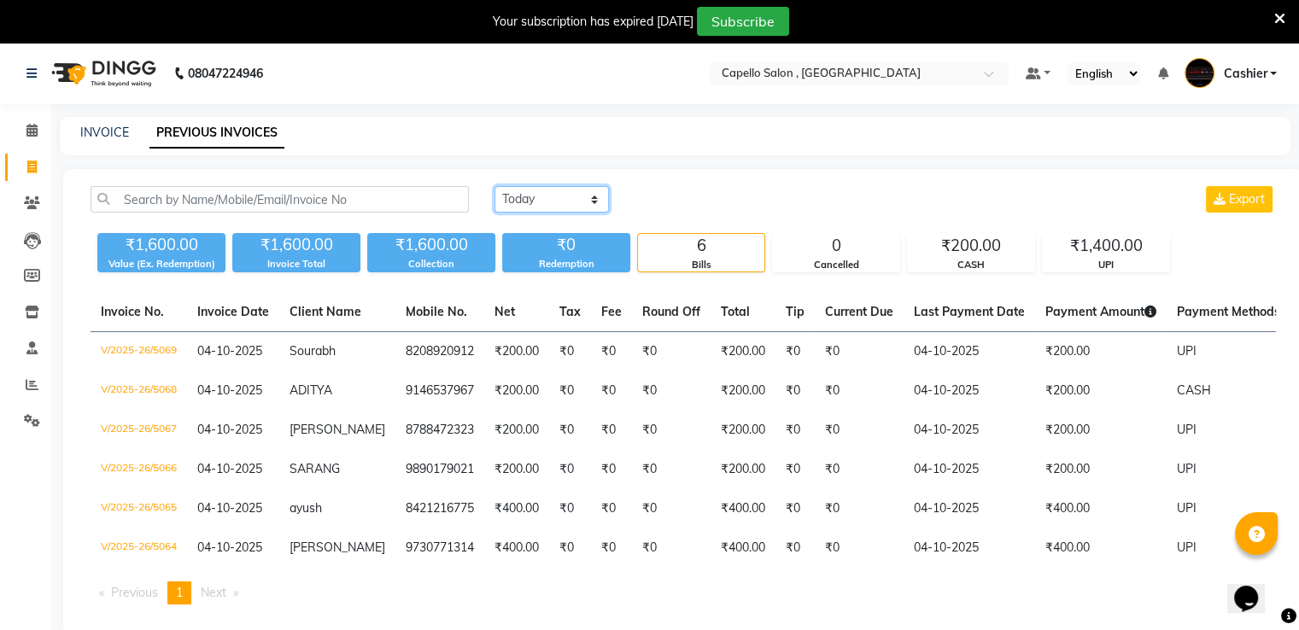
click at [554, 197] on select "[DATE] [DATE] Custom Range" at bounding box center [552, 199] width 114 height 26
select select "range"
click at [495, 186] on select "[DATE] [DATE] Custom Range" at bounding box center [552, 199] width 114 height 26
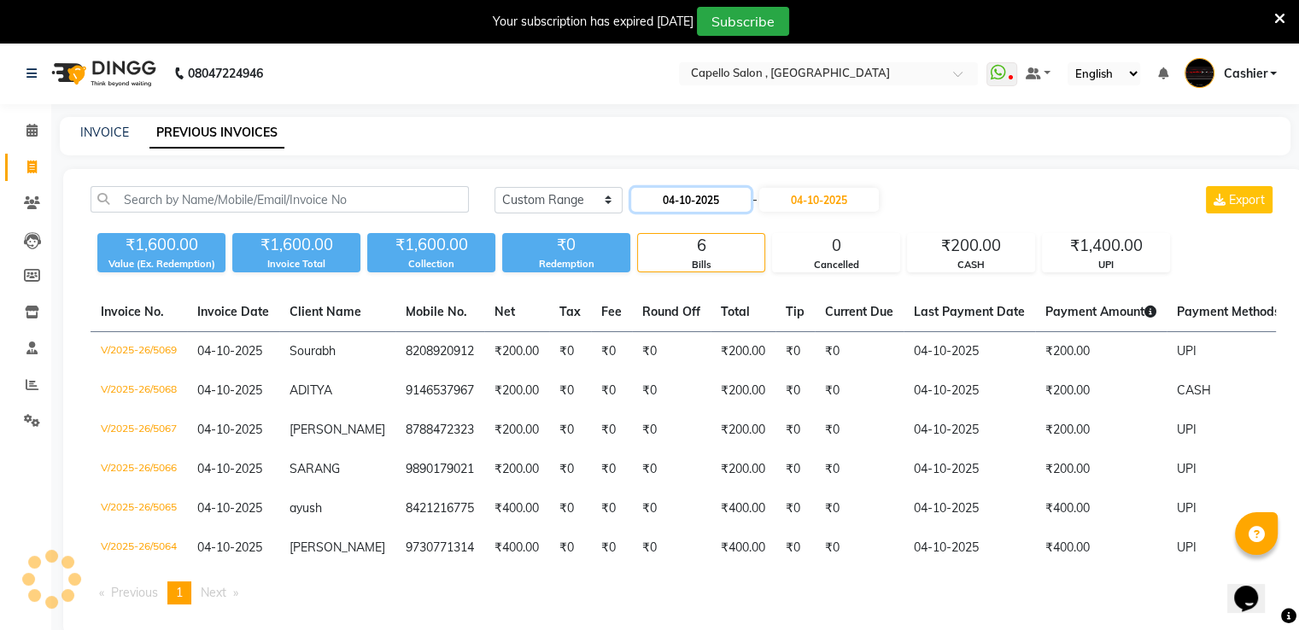
click at [711, 204] on input "04-10-2025" at bounding box center [691, 200] width 120 height 24
select select "10"
select select "2025"
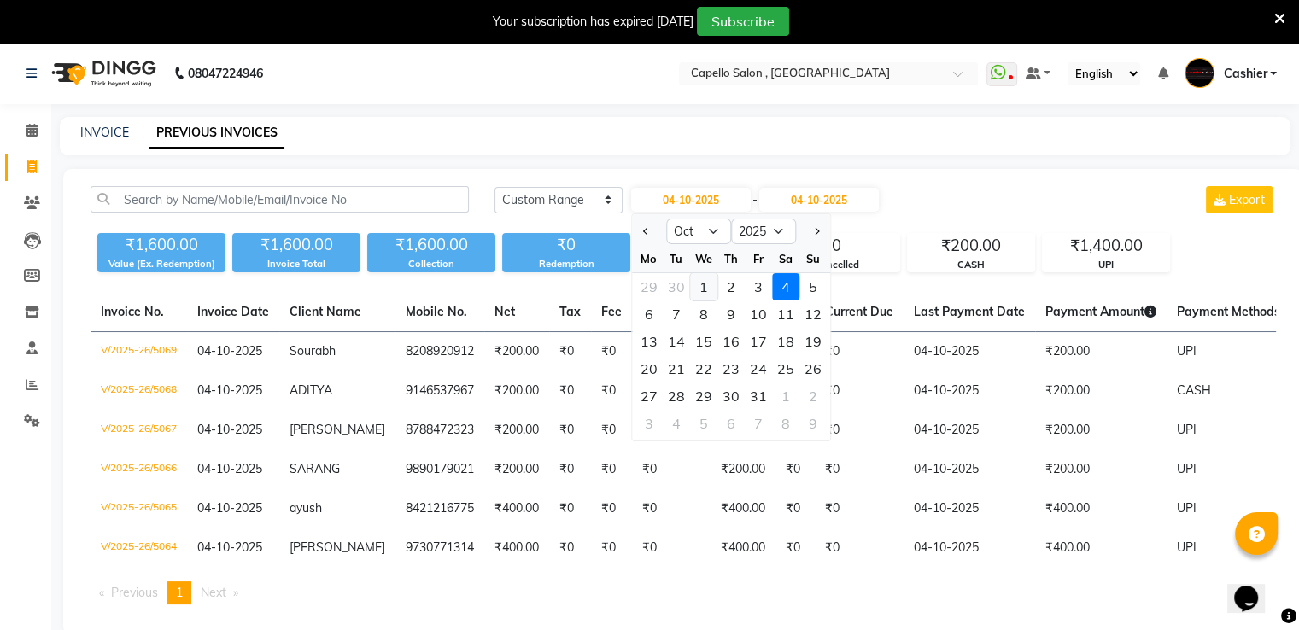
click at [706, 283] on div "1" at bounding box center [703, 286] width 27 height 27
type input "01-10-2025"
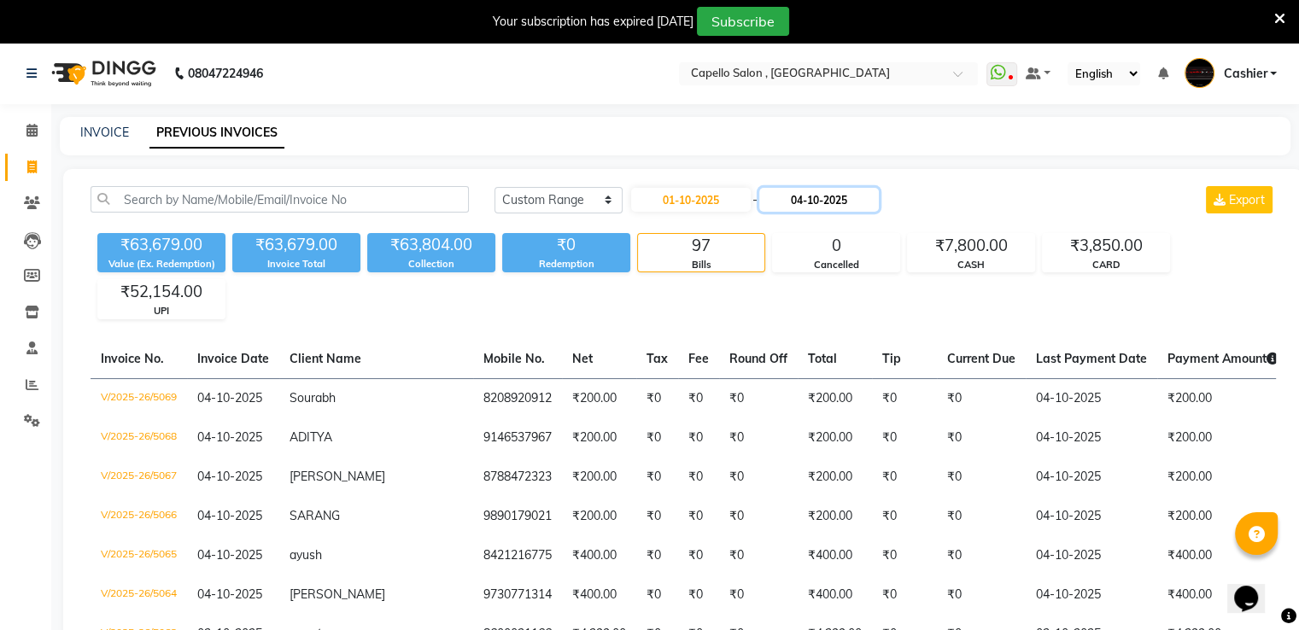
click at [798, 200] on input "04-10-2025" at bounding box center [819, 200] width 120 height 24
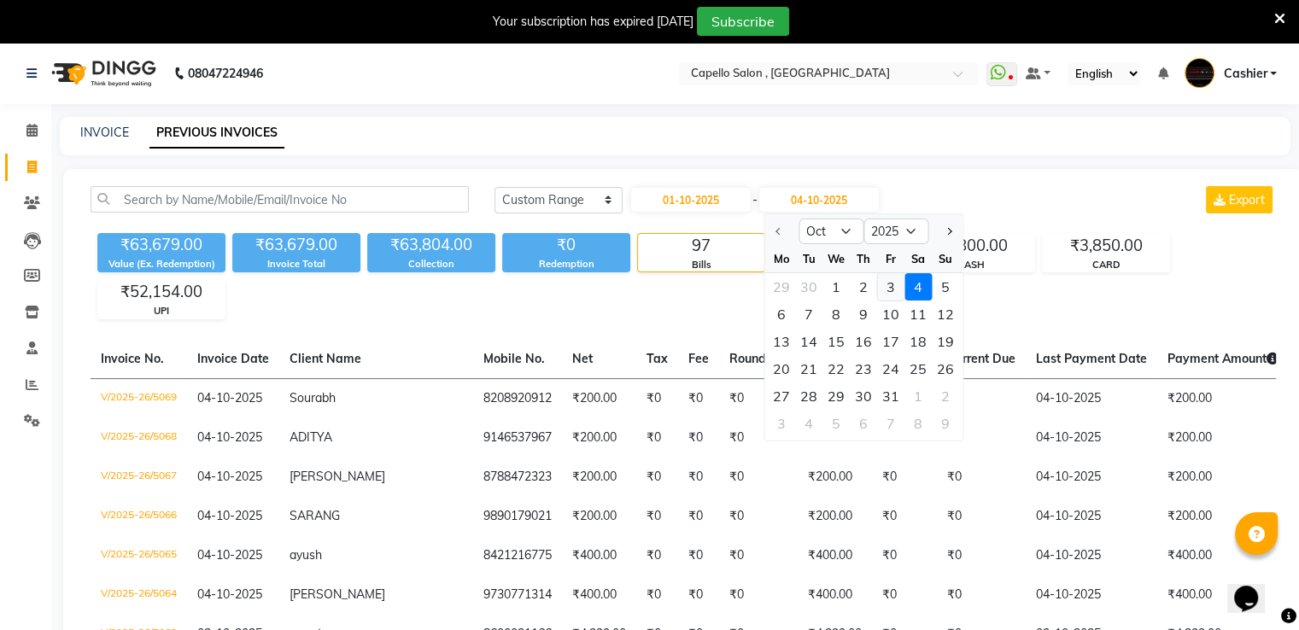
click at [884, 290] on div "3" at bounding box center [890, 286] width 27 height 27
type input "03-10-2025"
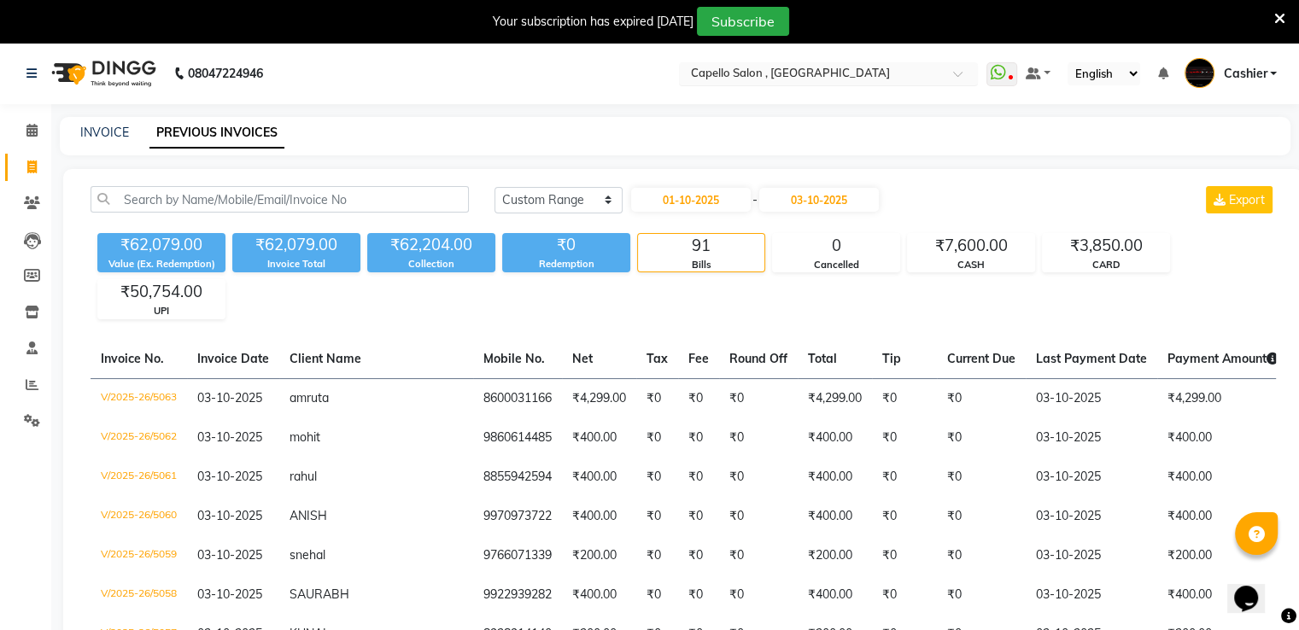
click at [751, 72] on input "text" at bounding box center [812, 75] width 248 height 17
type input "fr"
click at [754, 98] on span "Capello Salon, [GEOGRAPHIC_DATA]" at bounding box center [787, 100] width 196 height 14
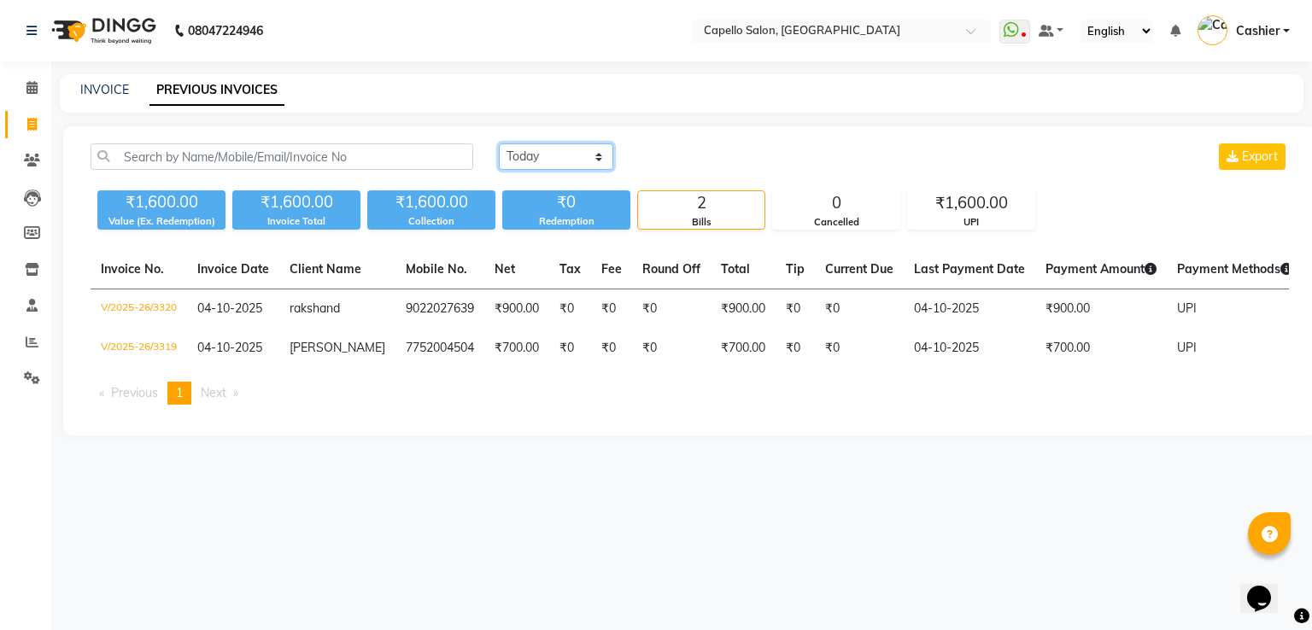
click at [587, 161] on select "[DATE] [DATE] Custom Range" at bounding box center [556, 157] width 114 height 26
select select "range"
click at [499, 144] on select "[DATE] [DATE] Custom Range" at bounding box center [556, 157] width 114 height 26
click at [714, 153] on input "04-10-2025" at bounding box center [696, 157] width 120 height 24
select select "10"
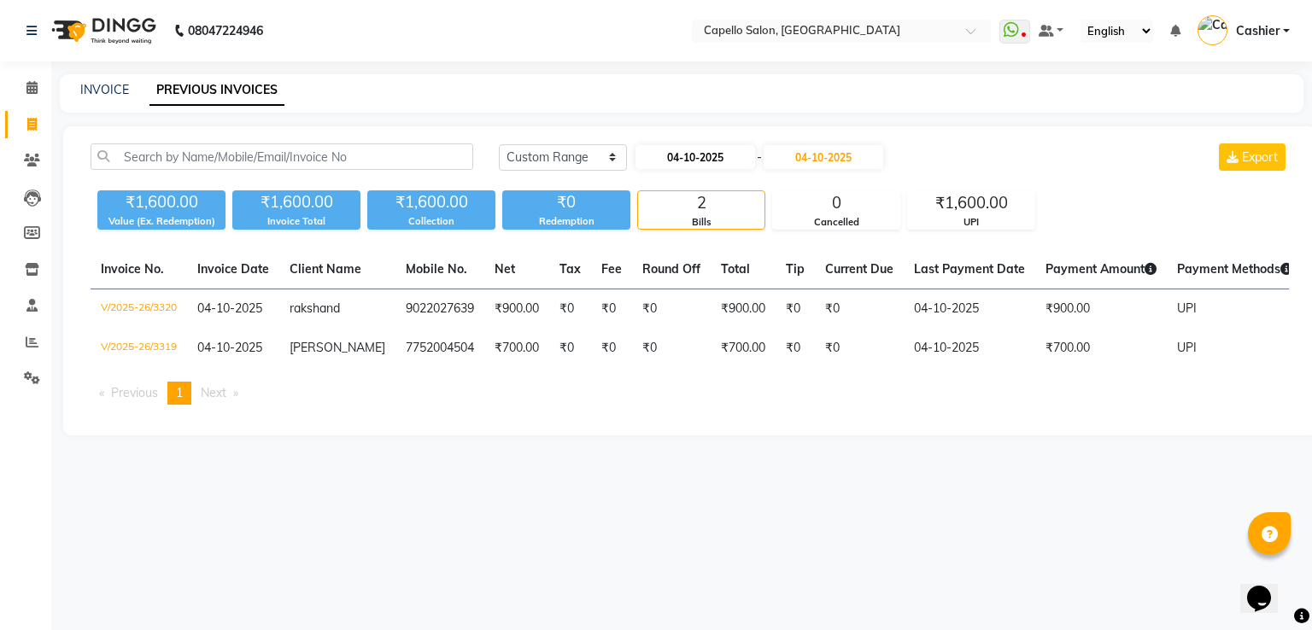
select select "2025"
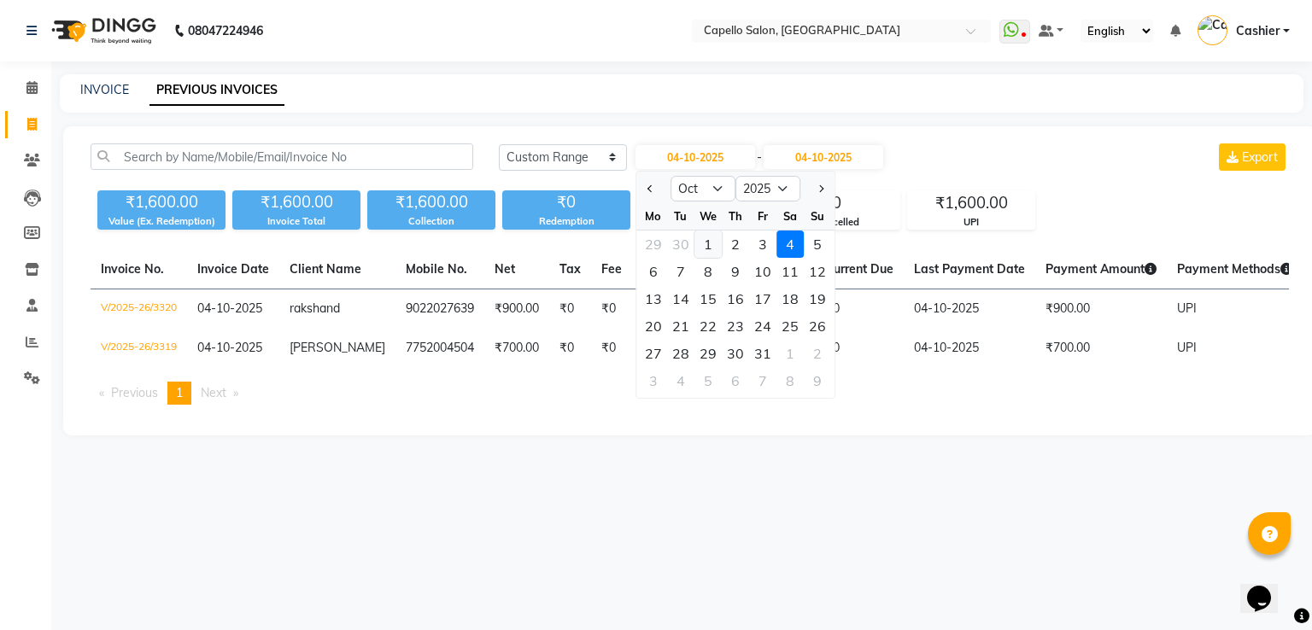
click at [703, 249] on div "1" at bounding box center [707, 244] width 27 height 27
type input "01-10-2025"
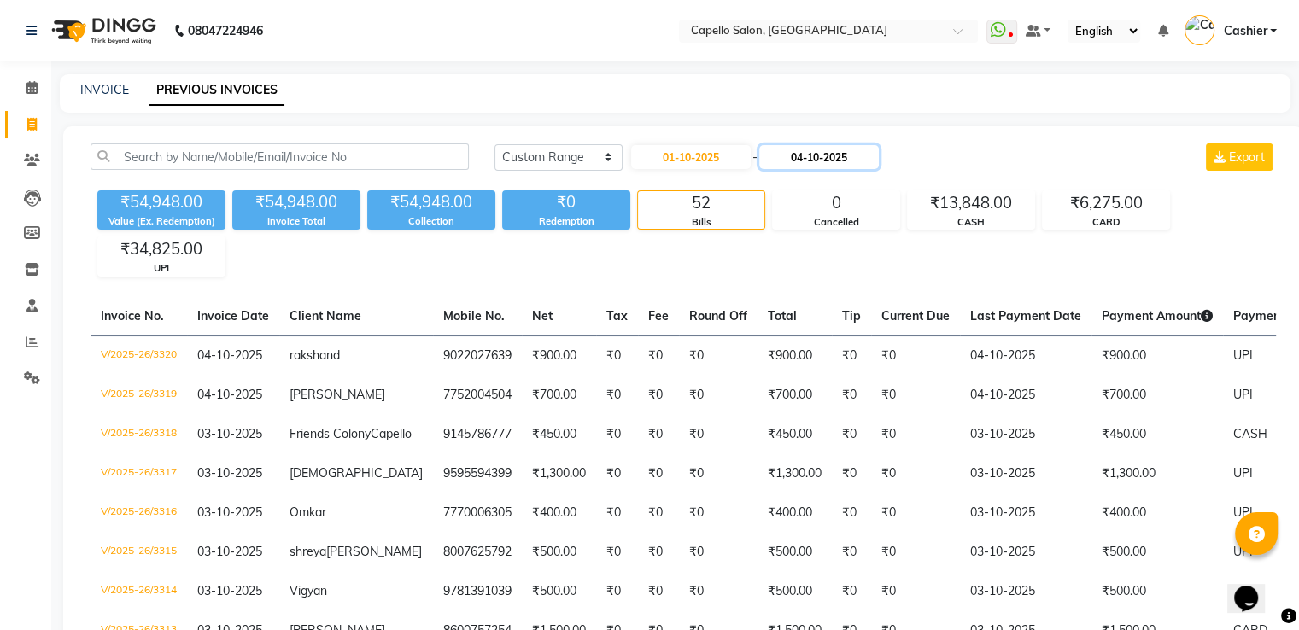
click at [805, 155] on input "04-10-2025" at bounding box center [819, 157] width 120 height 24
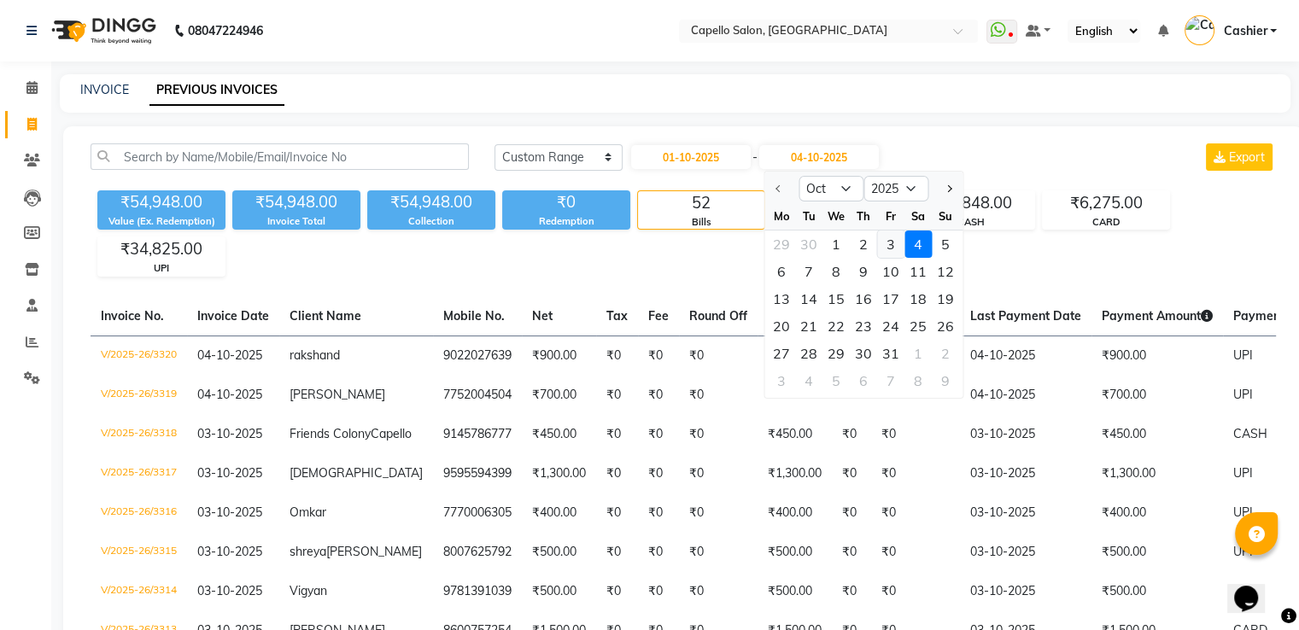
click at [891, 254] on div "3" at bounding box center [890, 244] width 27 height 27
type input "03-10-2025"
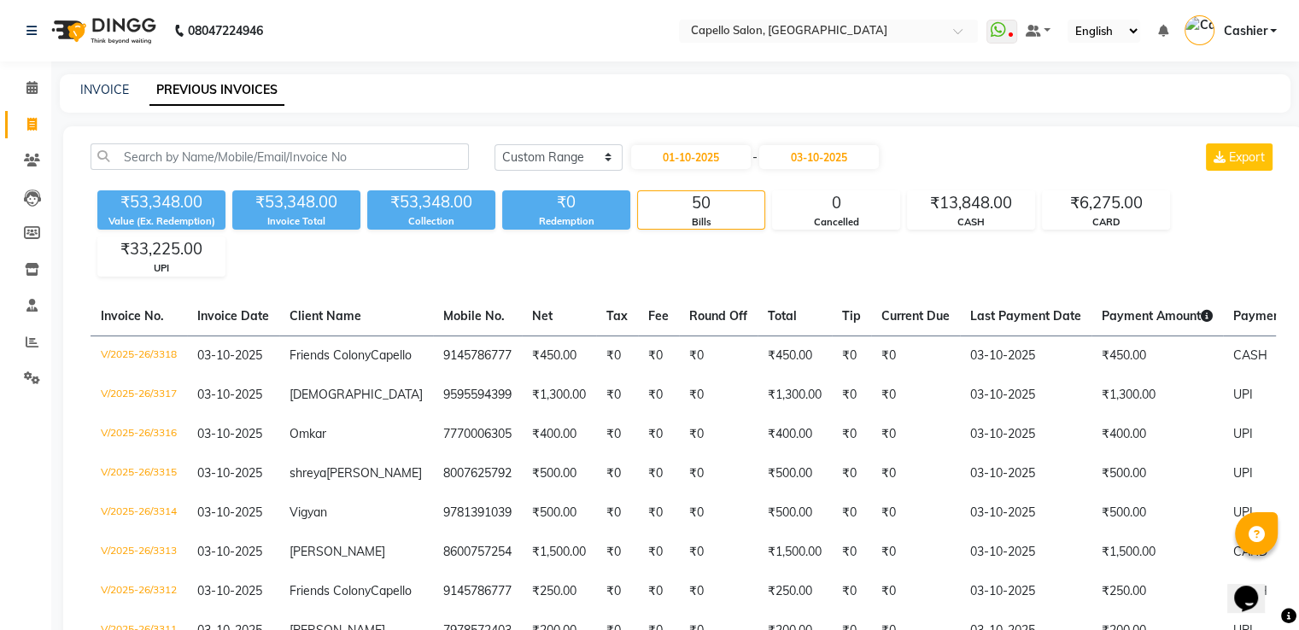
click at [834, 14] on nav "08047224946 Select Location × Capello Salon, Friends Colony WhatsApp Status ✕ S…" at bounding box center [649, 31] width 1299 height 62
click at [829, 27] on input "text" at bounding box center [812, 32] width 248 height 17
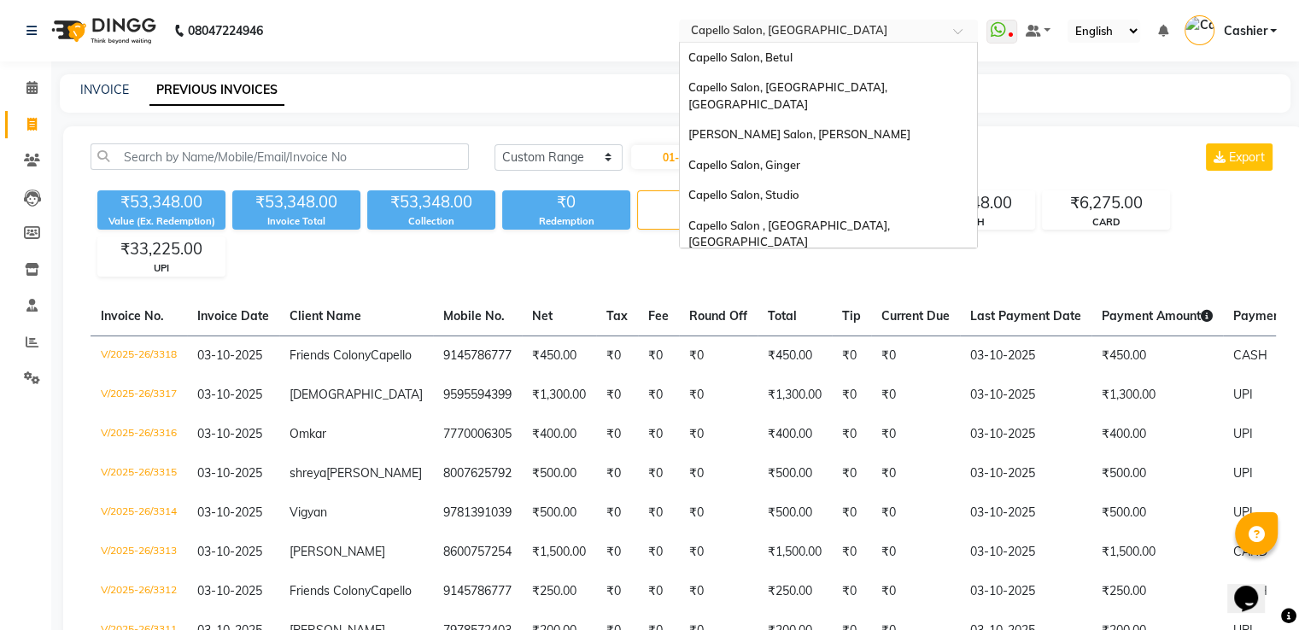
scroll to position [181, 0]
